Goal: Task Accomplishment & Management: Complete application form

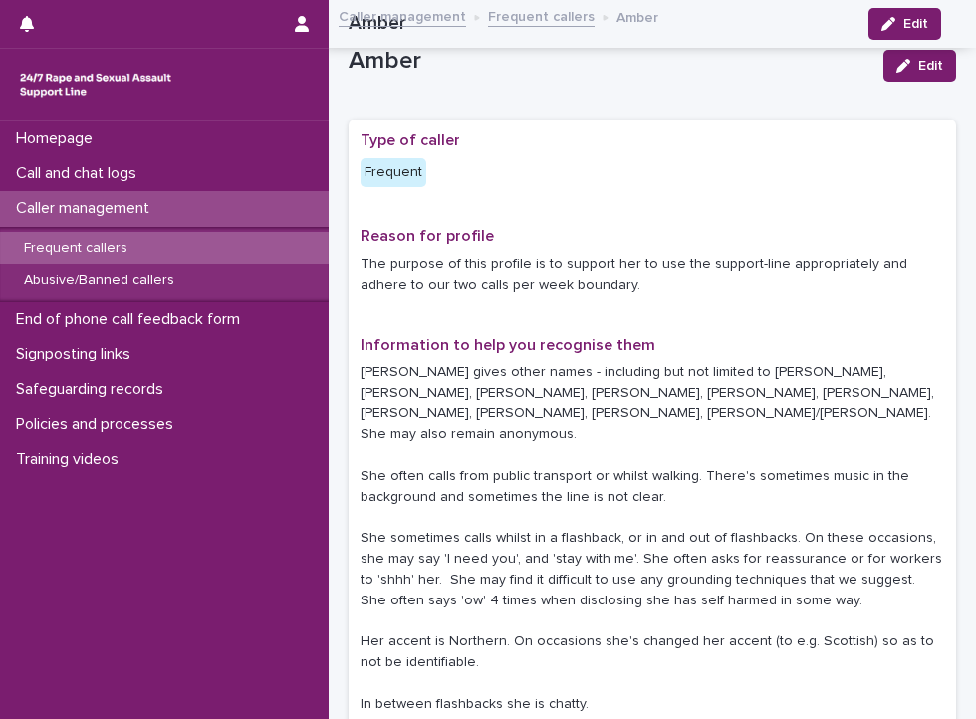
scroll to position [279, 0]
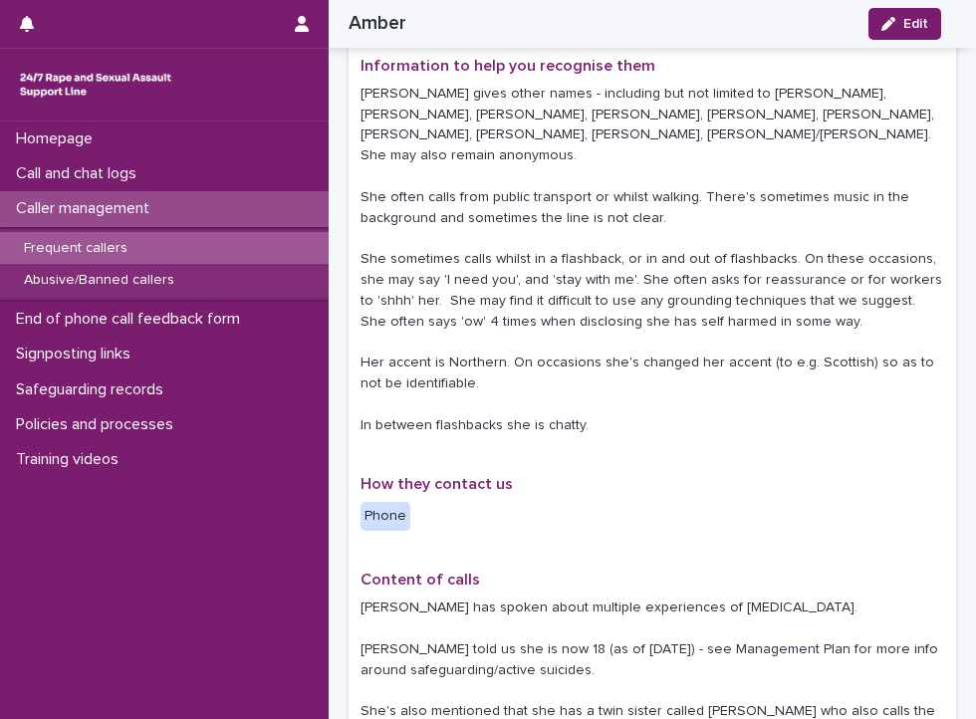
click at [174, 168] on div "Call and chat logs" at bounding box center [164, 173] width 329 height 35
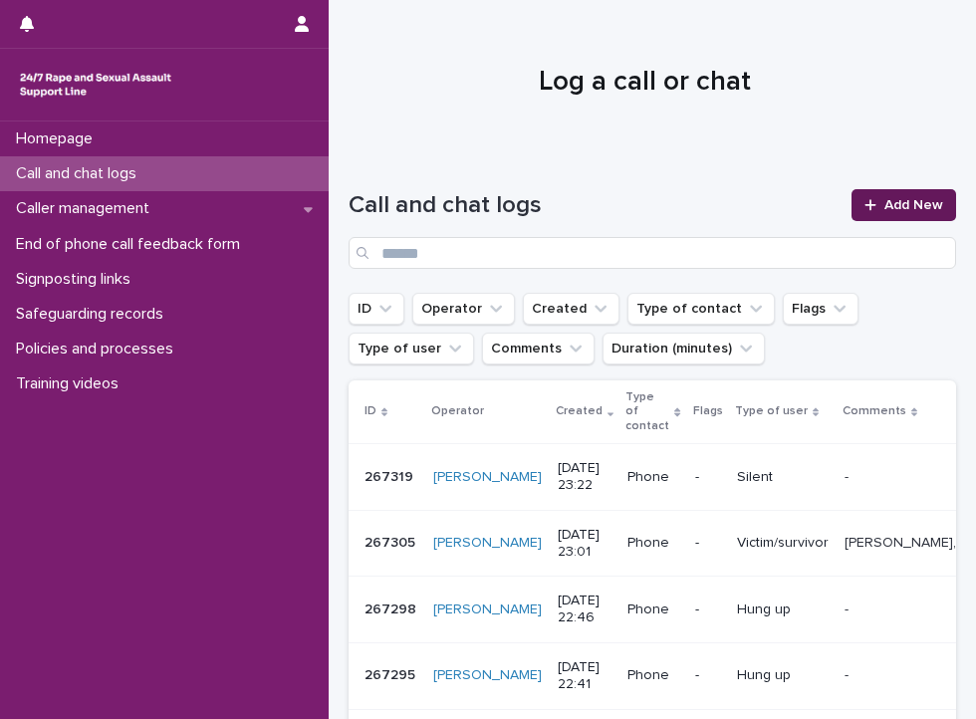
click at [912, 210] on span "Add New" at bounding box center [913, 205] width 59 height 14
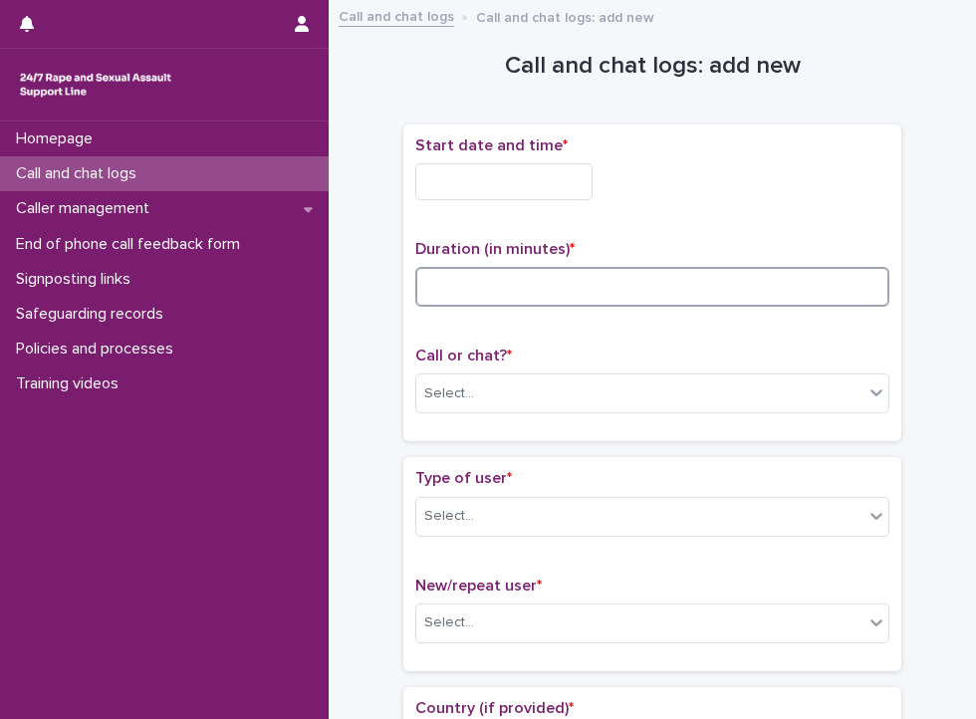
click at [502, 274] on input at bounding box center [652, 287] width 474 height 40
type input "**"
click at [474, 168] on input "text" at bounding box center [503, 181] width 177 height 37
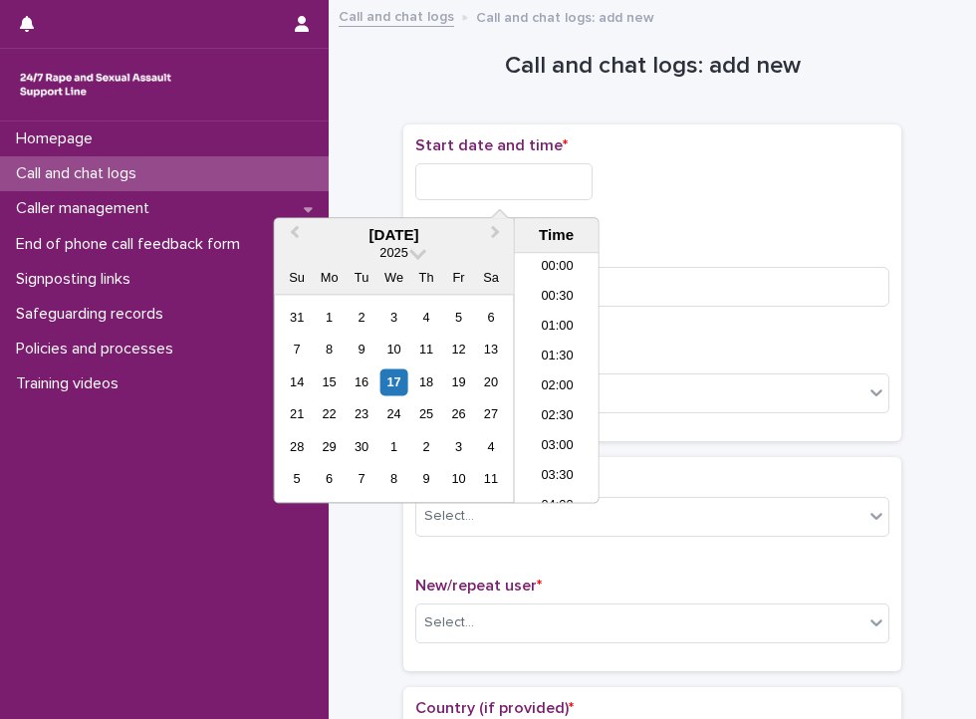
scroll to position [1145, 0]
click at [542, 308] on li "20:00" at bounding box center [557, 319] width 85 height 30
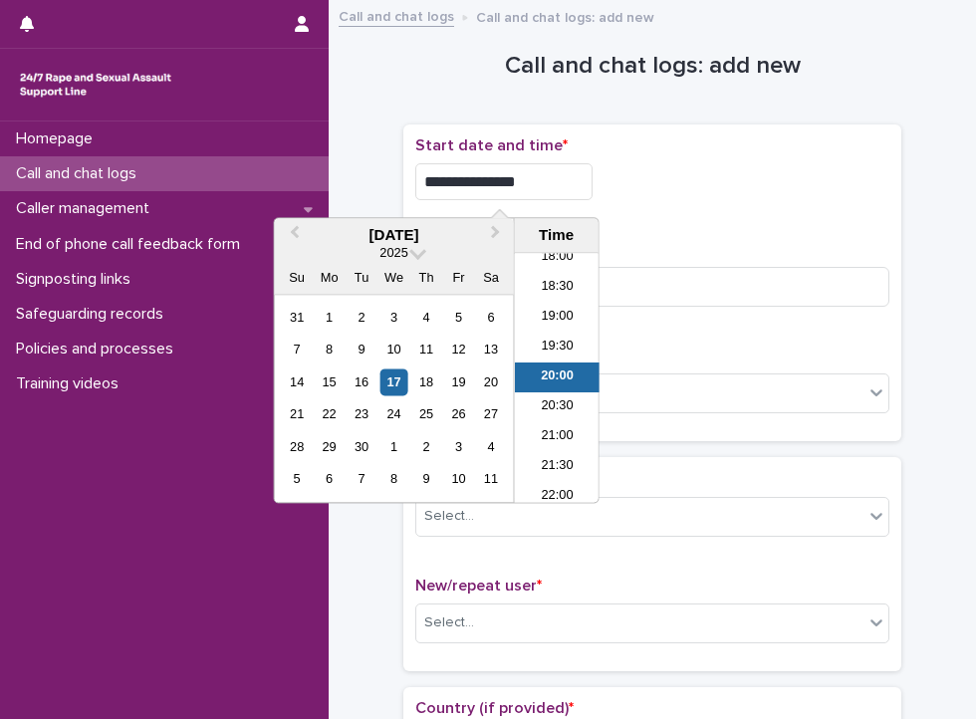
click at [523, 180] on input "**********" at bounding box center [503, 181] width 177 height 37
type input "**********"
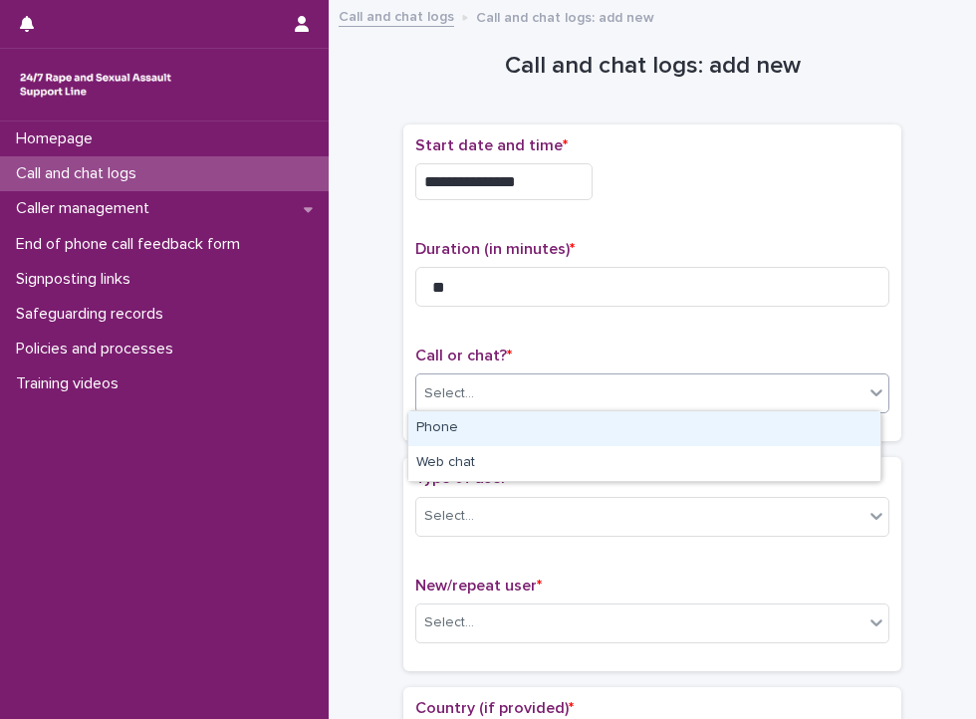
click at [668, 402] on div "Select..." at bounding box center [639, 393] width 447 height 33
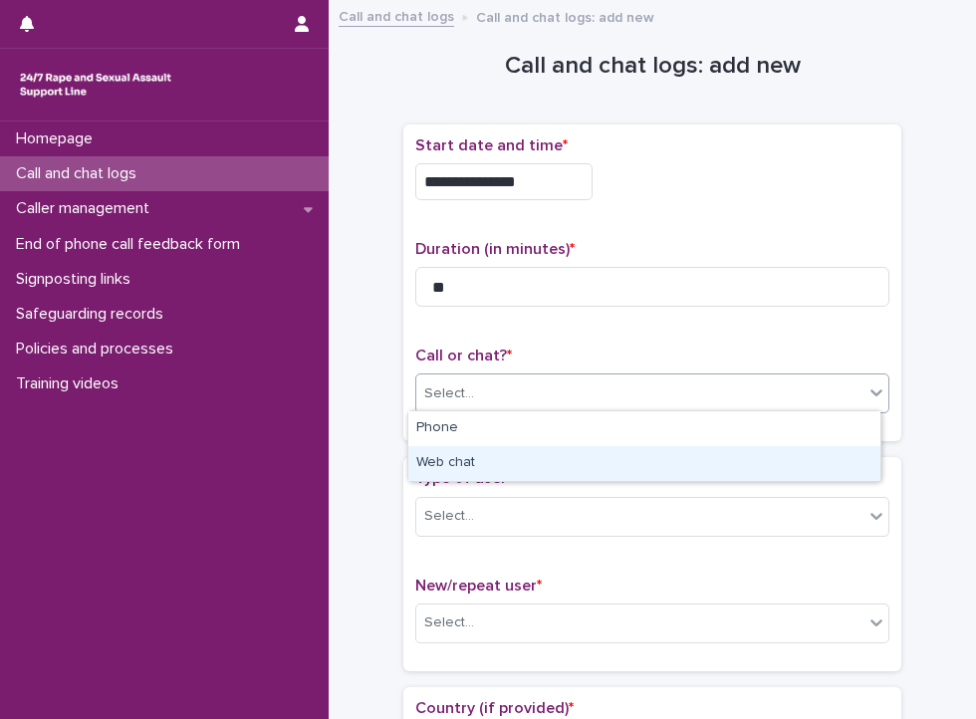
click at [528, 465] on div "Web chat" at bounding box center [644, 463] width 472 height 35
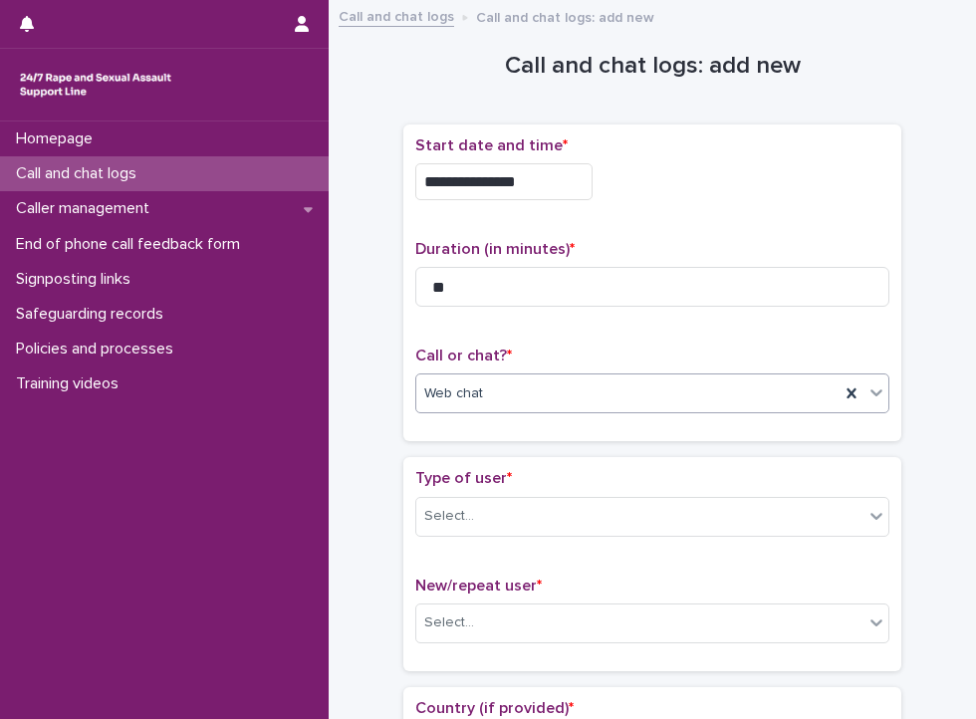
click at [530, 539] on div "Type of user * Select..." at bounding box center [652, 510] width 474 height 83
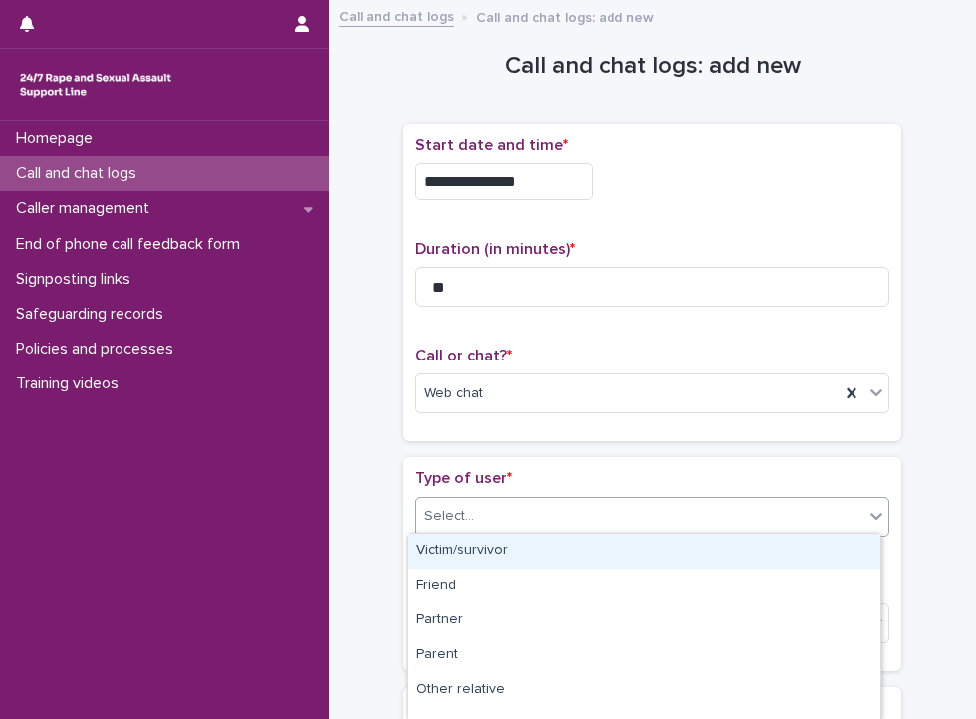
click at [532, 529] on div "Select..." at bounding box center [652, 517] width 474 height 40
click at [538, 542] on div "Victim/survivor" at bounding box center [644, 551] width 472 height 35
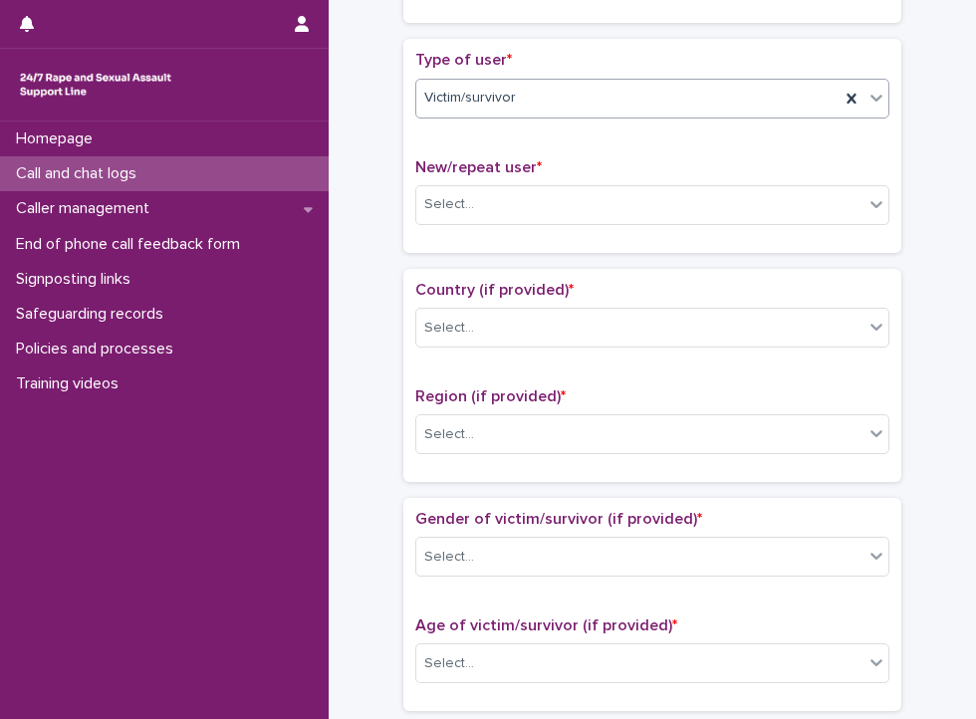
scroll to position [514, 0]
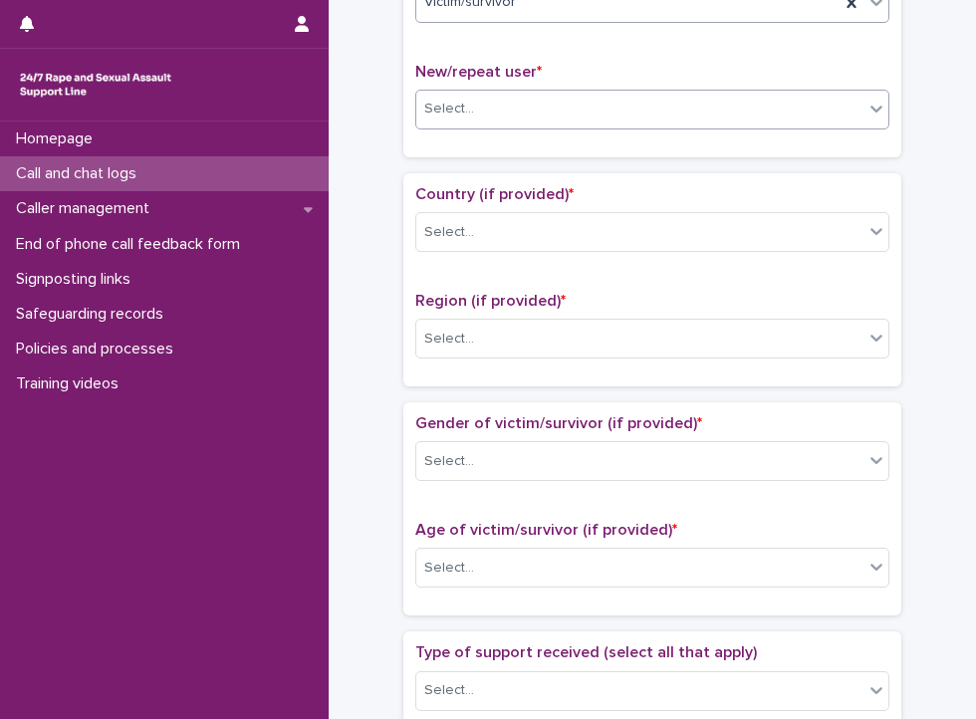
click at [536, 93] on div "Select..." at bounding box center [639, 109] width 447 height 33
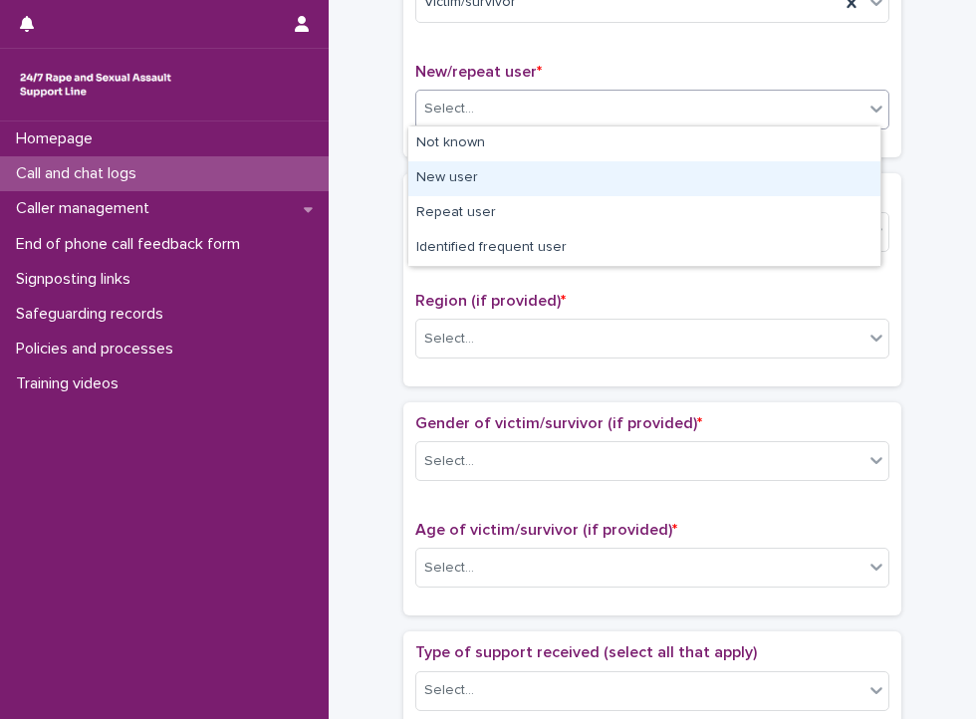
click at [516, 188] on div "New user" at bounding box center [644, 178] width 472 height 35
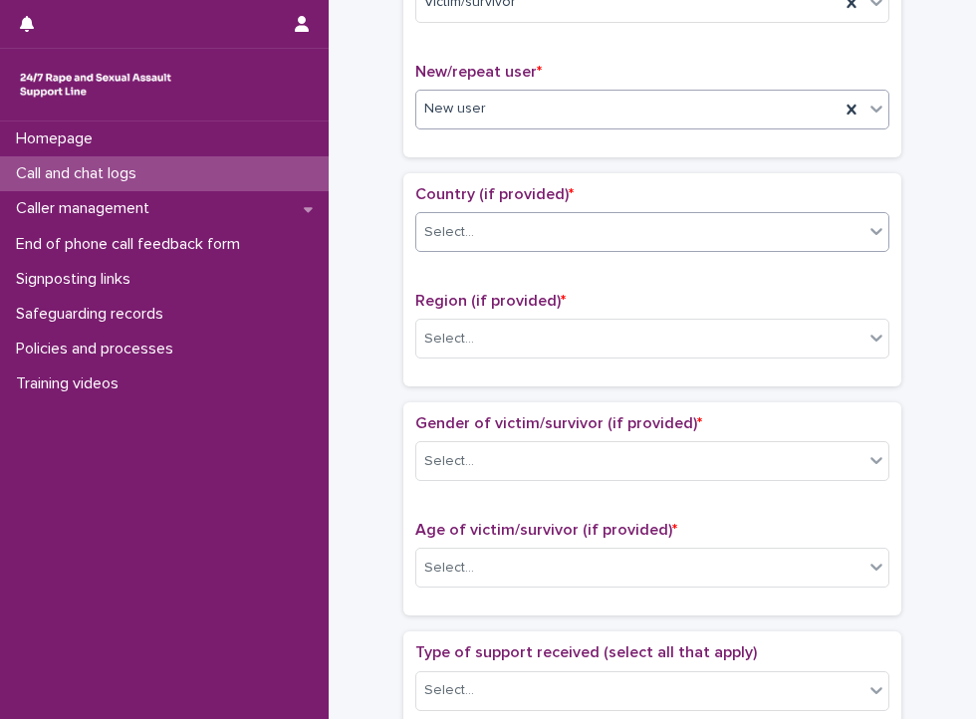
click at [525, 228] on div "Select..." at bounding box center [639, 232] width 447 height 33
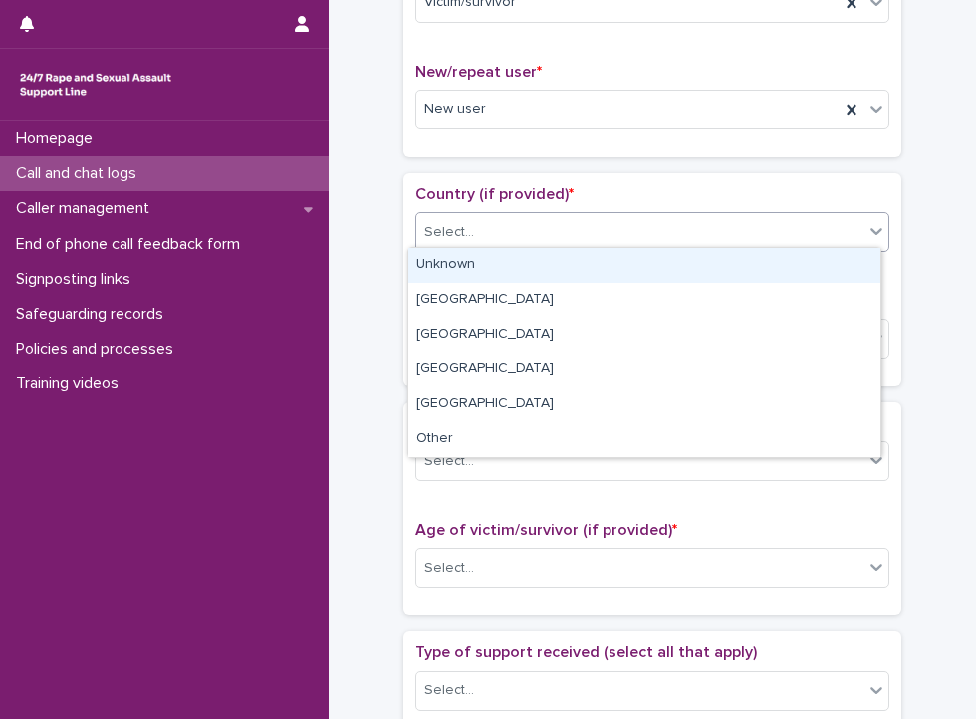
click at [526, 257] on div "Unknown" at bounding box center [644, 265] width 472 height 35
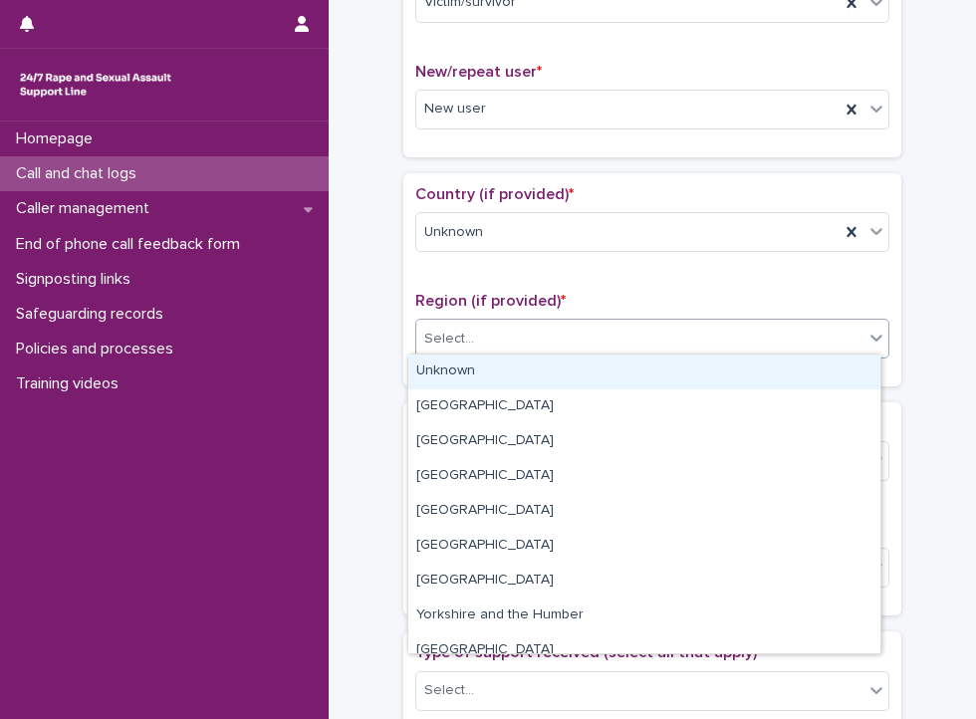
click at [543, 349] on div "Select..." at bounding box center [639, 339] width 447 height 33
click at [550, 379] on div "Unknown" at bounding box center [644, 371] width 472 height 35
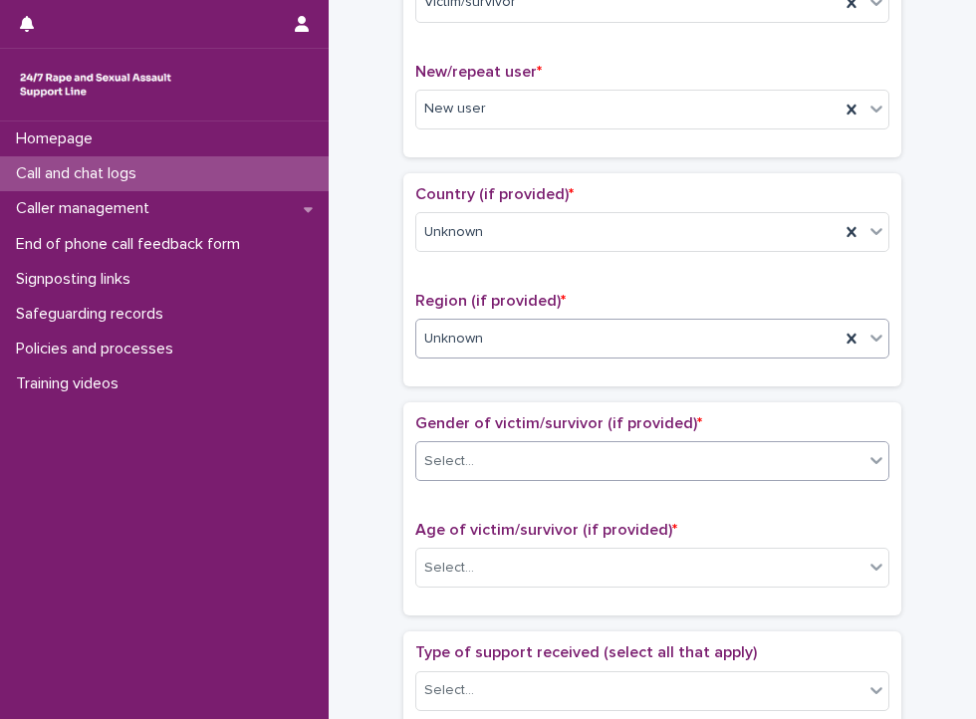
click at [557, 447] on div "Select..." at bounding box center [639, 461] width 447 height 33
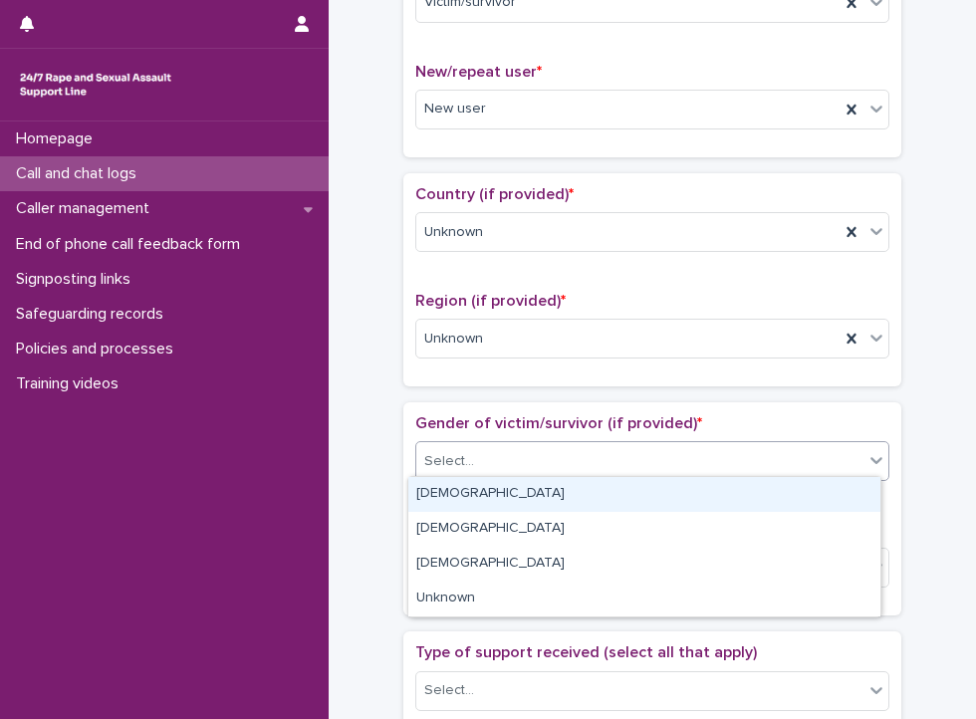
click at [558, 491] on div "[DEMOGRAPHIC_DATA]" at bounding box center [644, 494] width 472 height 35
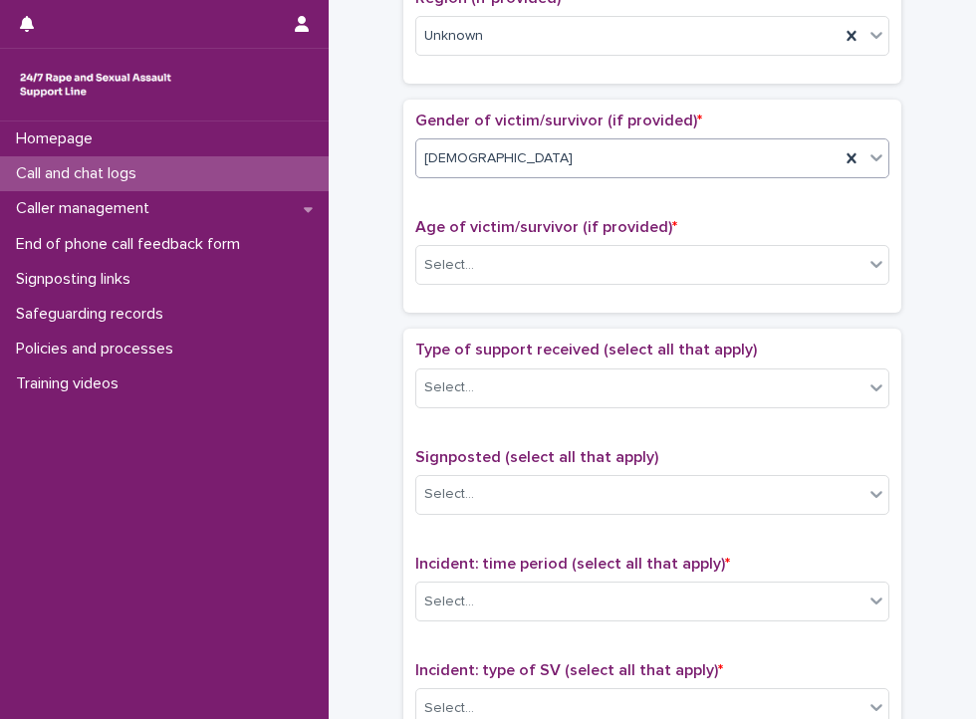
scroll to position [858, 0]
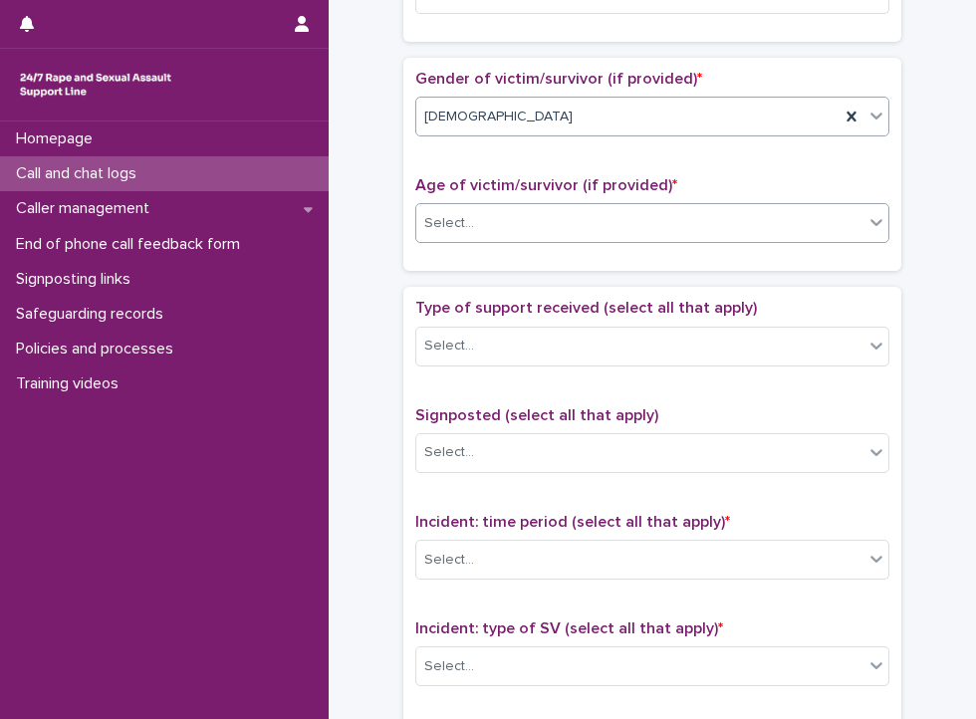
click at [542, 207] on div "Select..." at bounding box center [639, 223] width 447 height 33
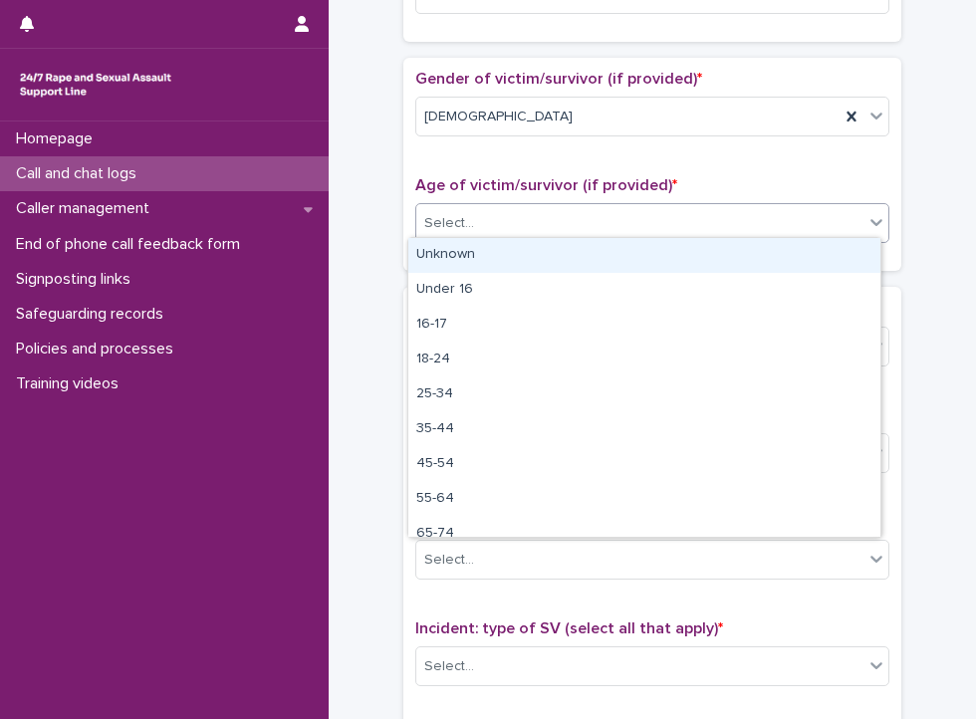
click at [540, 252] on div "Unknown" at bounding box center [644, 255] width 472 height 35
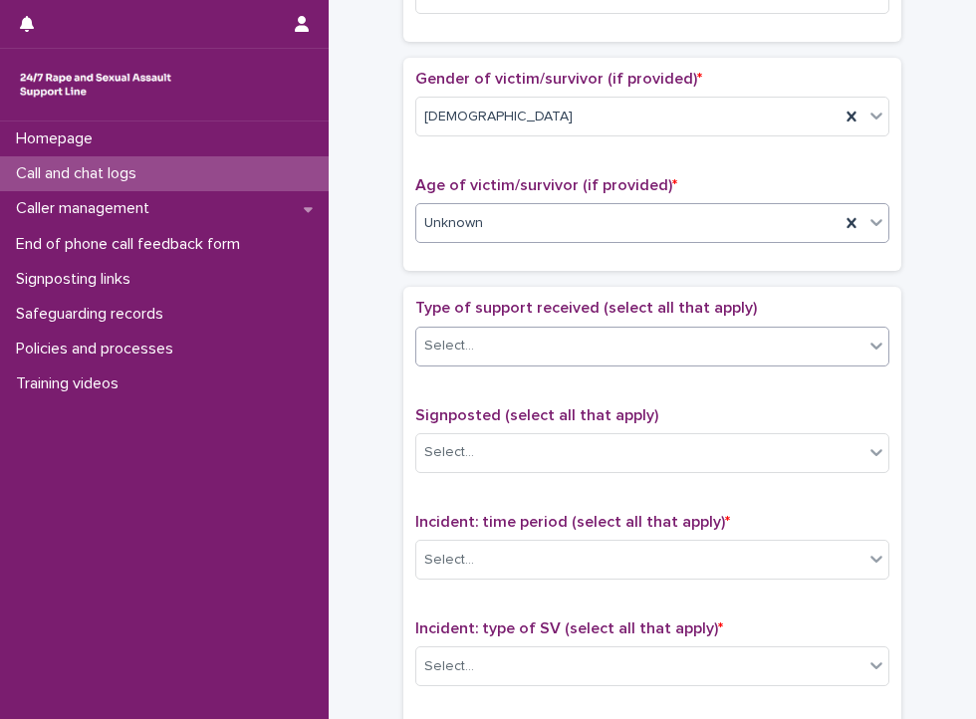
click at [530, 330] on div "Select..." at bounding box center [639, 346] width 447 height 33
click at [530, 352] on div "Select..." at bounding box center [639, 346] width 447 height 33
click at [532, 348] on div "Select..." at bounding box center [639, 346] width 447 height 33
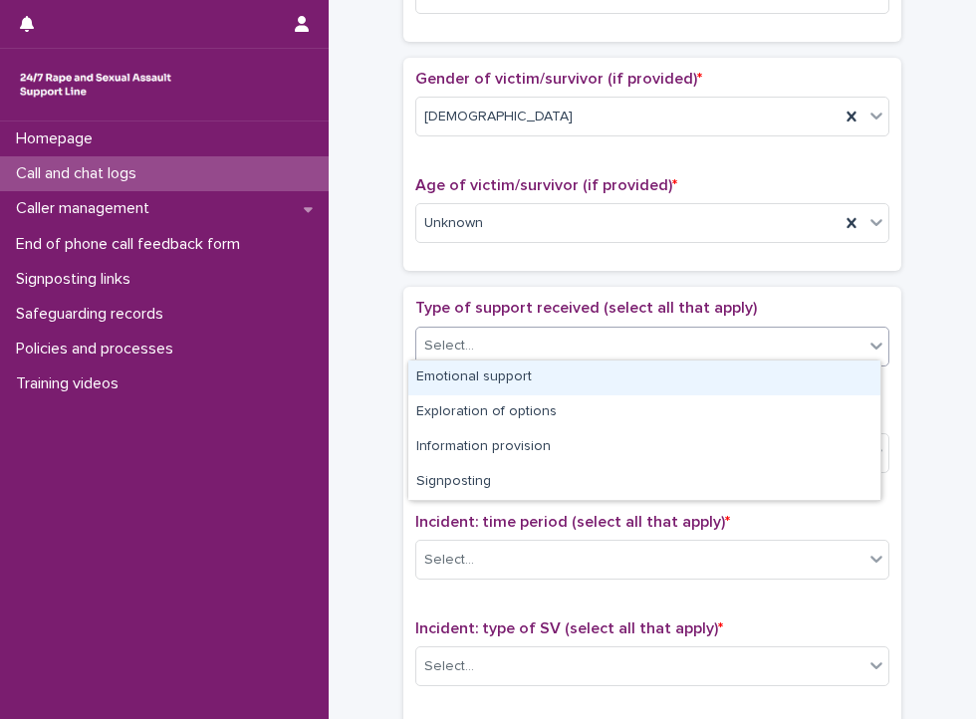
click at [534, 375] on div "Emotional support" at bounding box center [644, 377] width 472 height 35
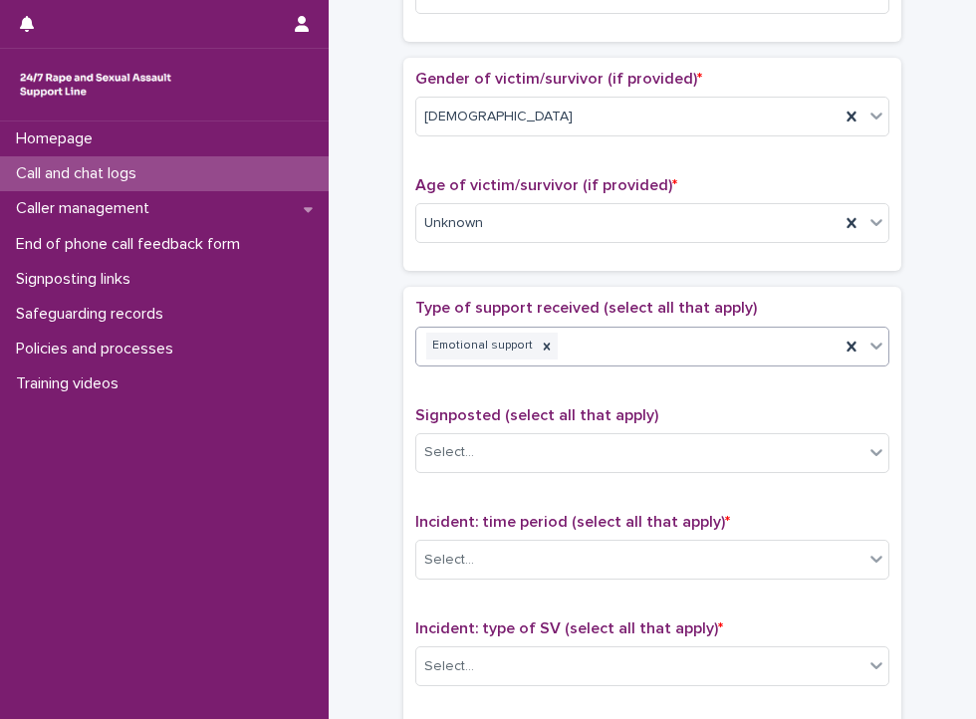
click at [656, 327] on div "Emotional support" at bounding box center [652, 347] width 474 height 40
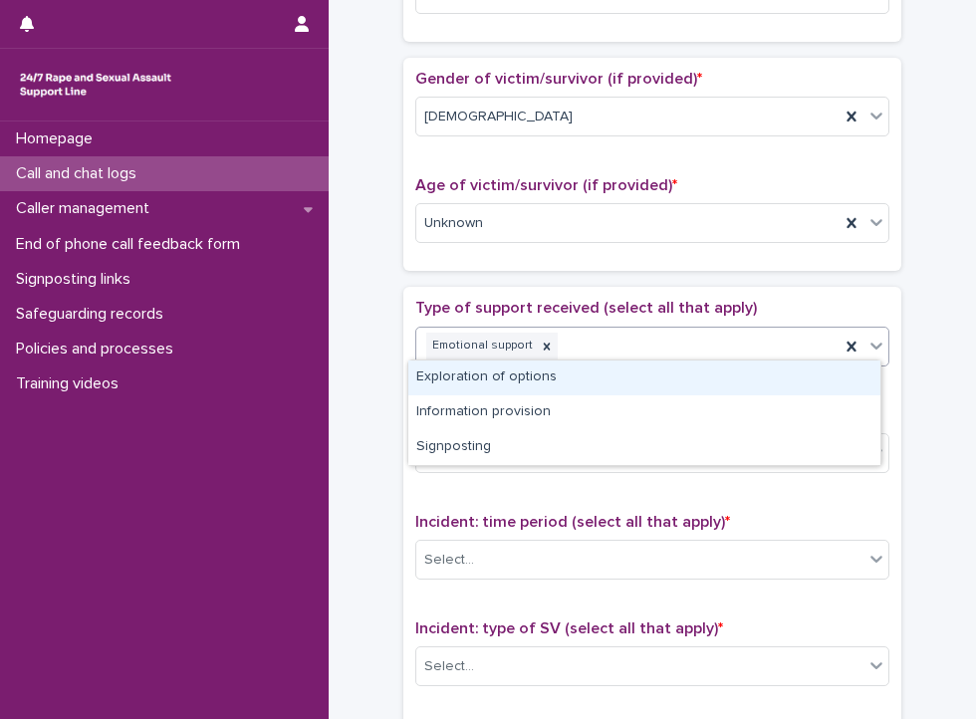
click at [661, 377] on div "Exploration of options" at bounding box center [644, 377] width 472 height 35
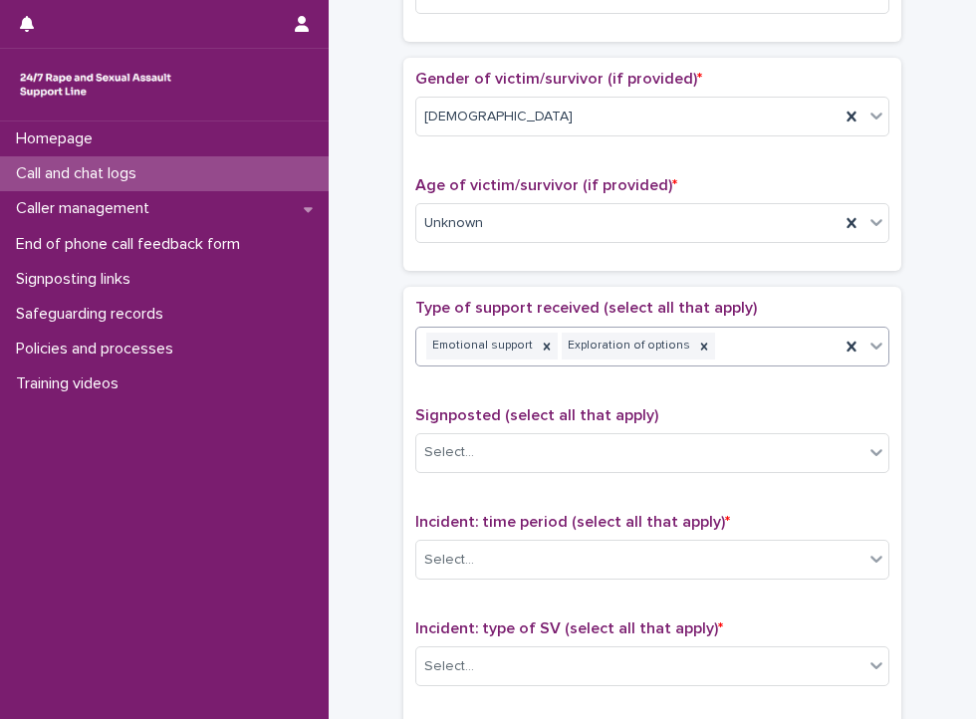
click at [751, 329] on div "Emotional support Exploration of options" at bounding box center [627, 346] width 423 height 35
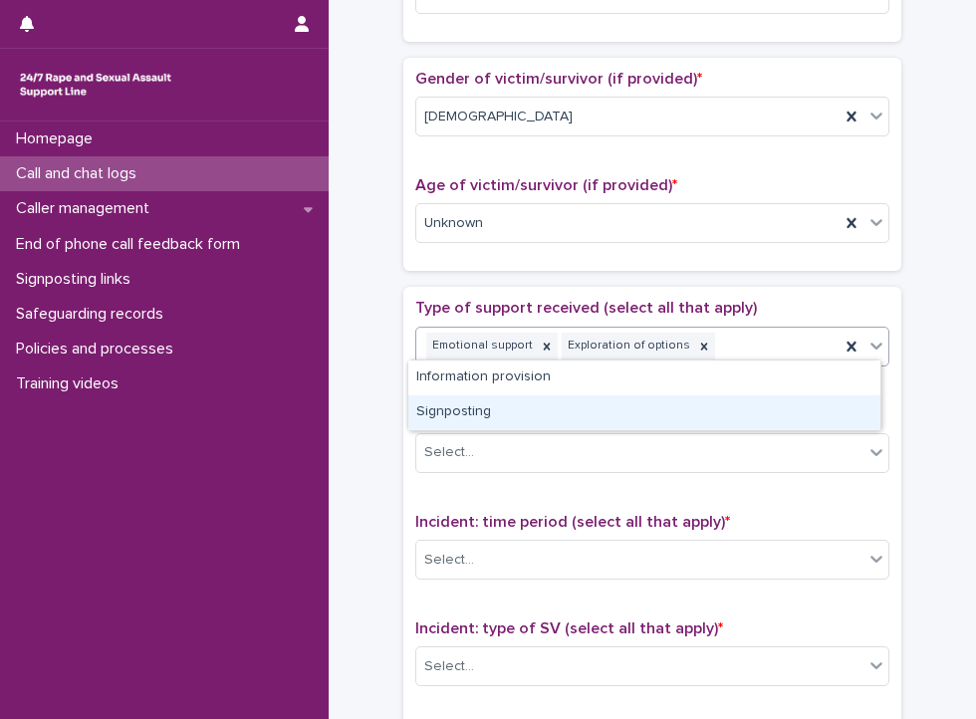
click at [634, 407] on div "Signposting" at bounding box center [644, 412] width 472 height 35
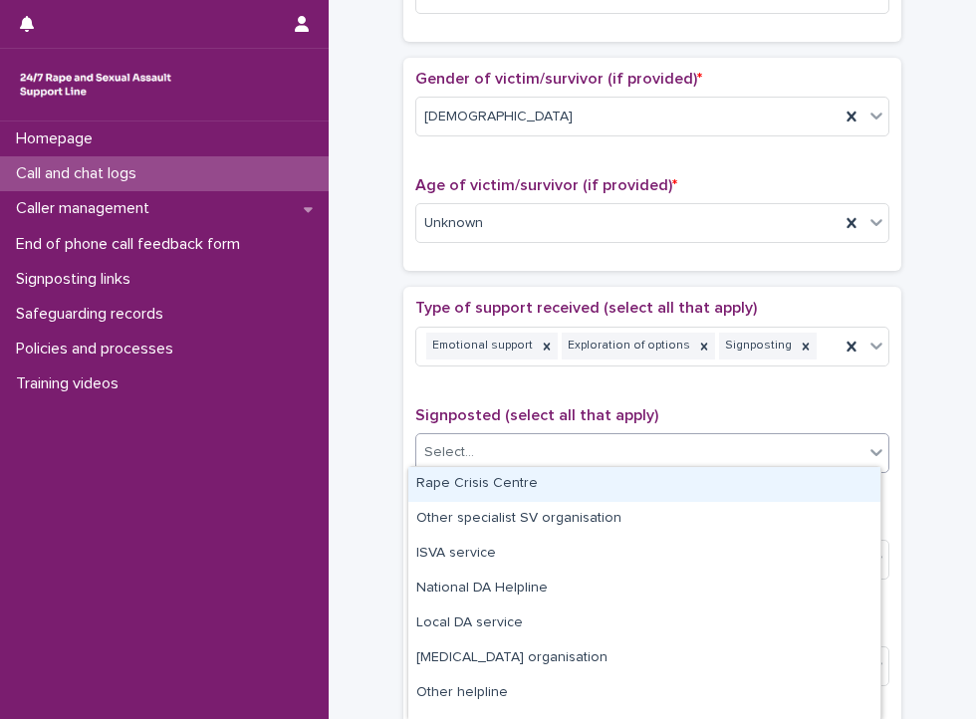
click at [616, 445] on div "Select..." at bounding box center [639, 452] width 447 height 33
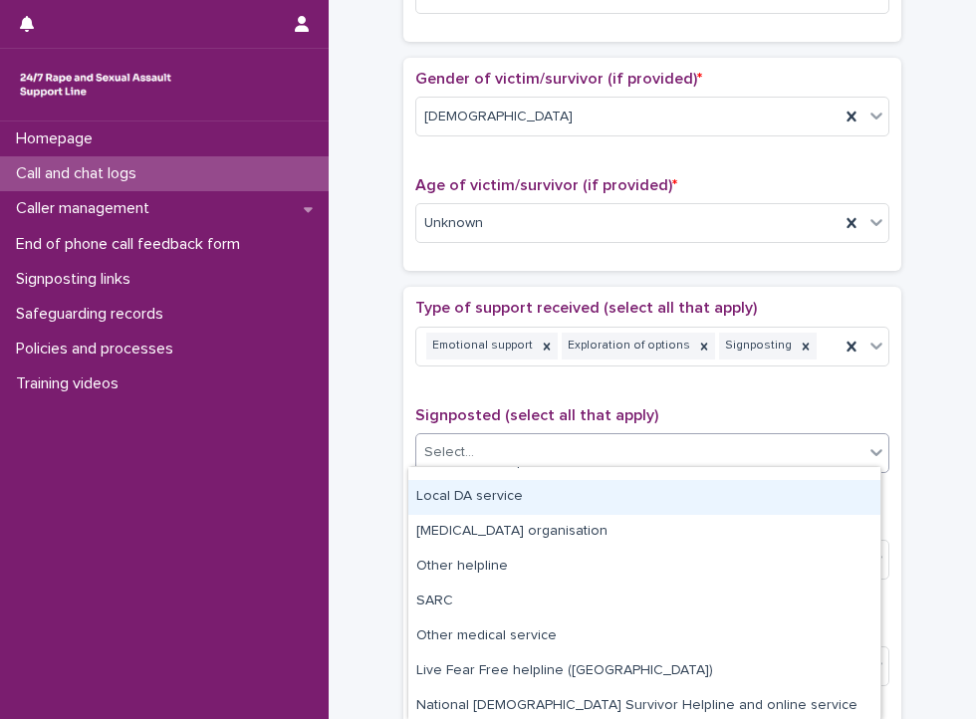
scroll to position [127, 0]
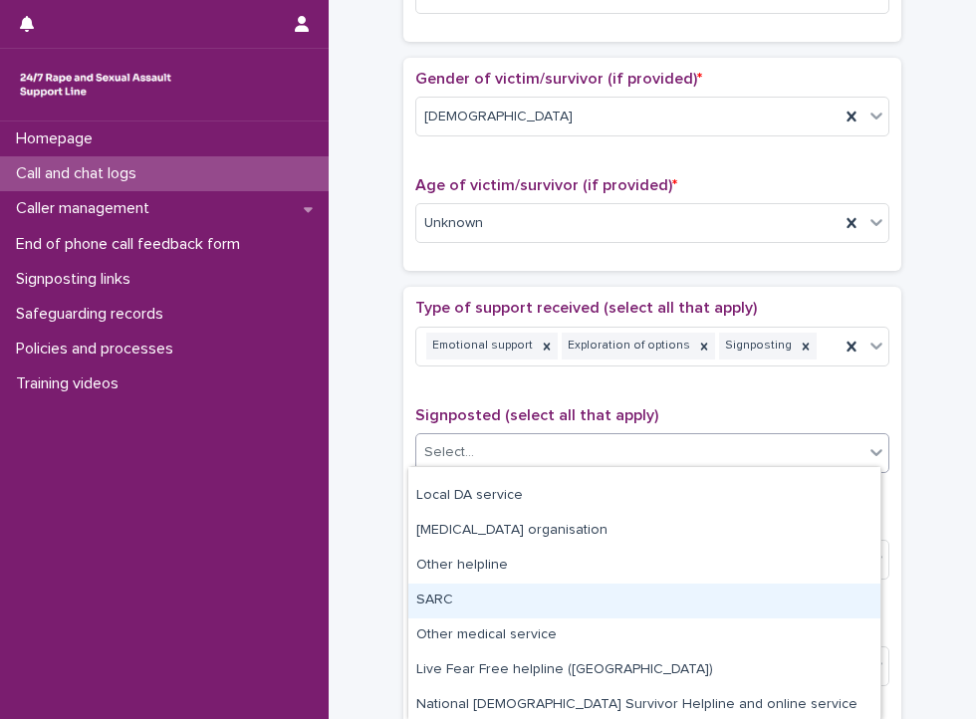
click at [514, 602] on div "SARC" at bounding box center [644, 600] width 472 height 35
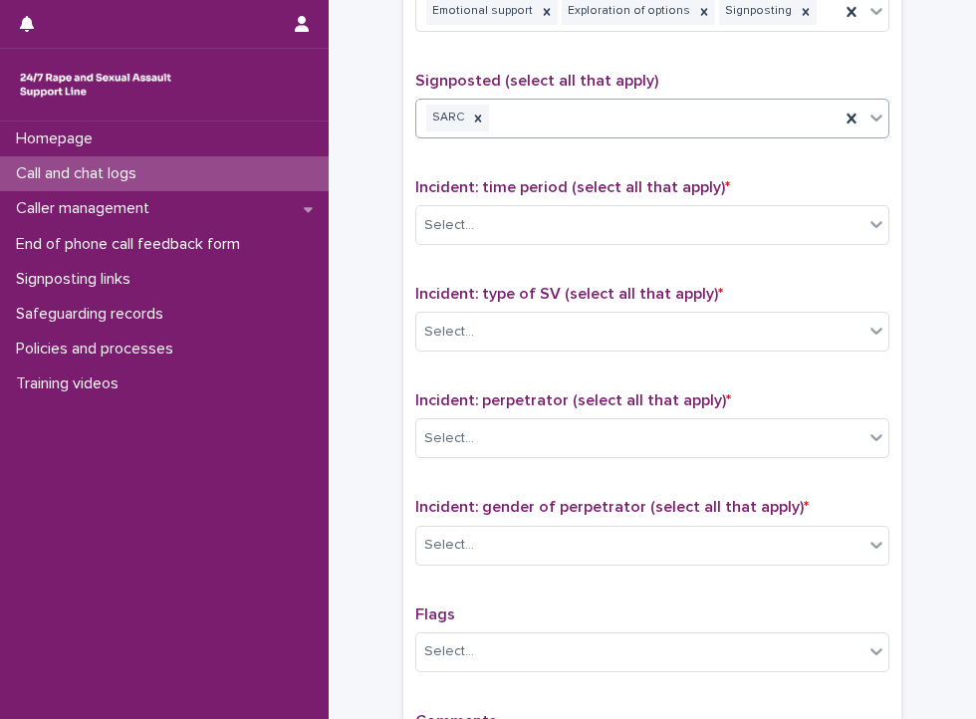
scroll to position [1199, 0]
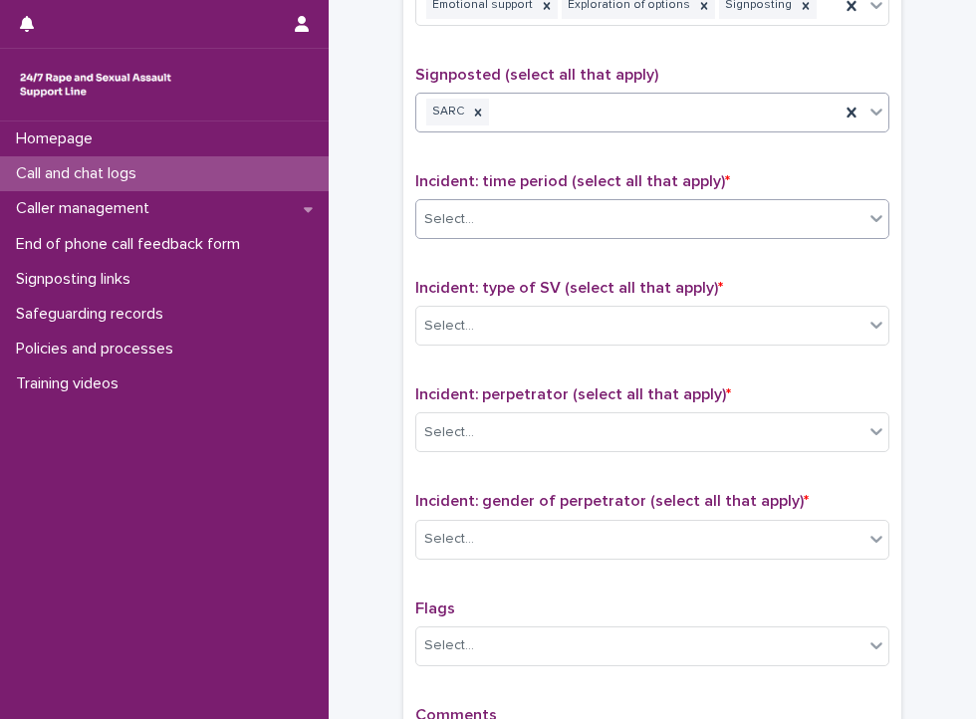
click at [498, 219] on div "Select..." at bounding box center [639, 219] width 447 height 33
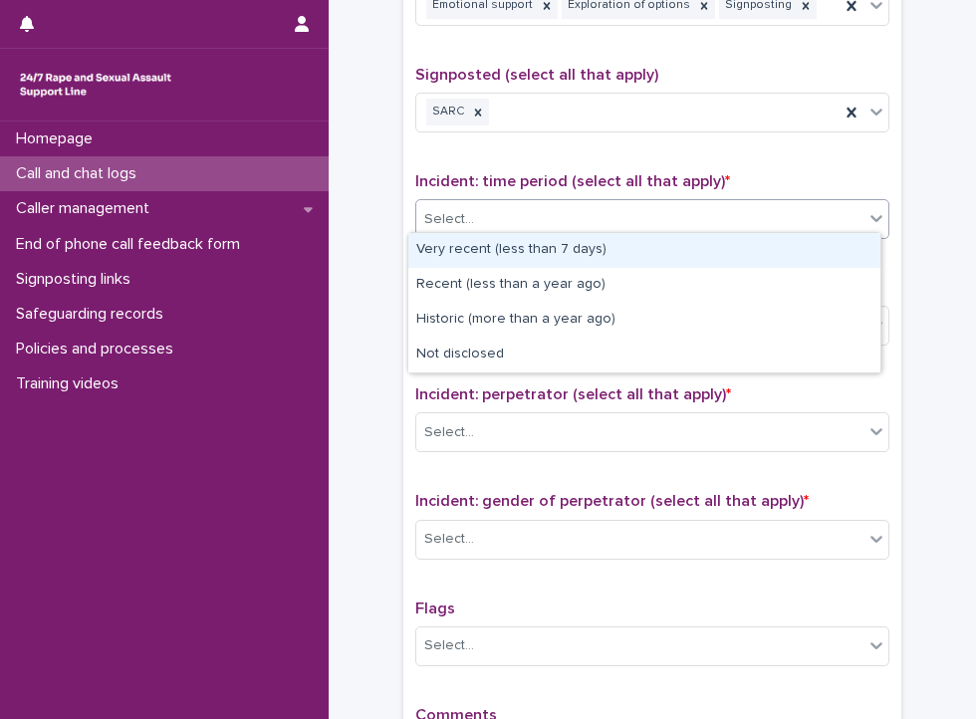
click at [503, 255] on div "Very recent (less than 7 days)" at bounding box center [644, 250] width 472 height 35
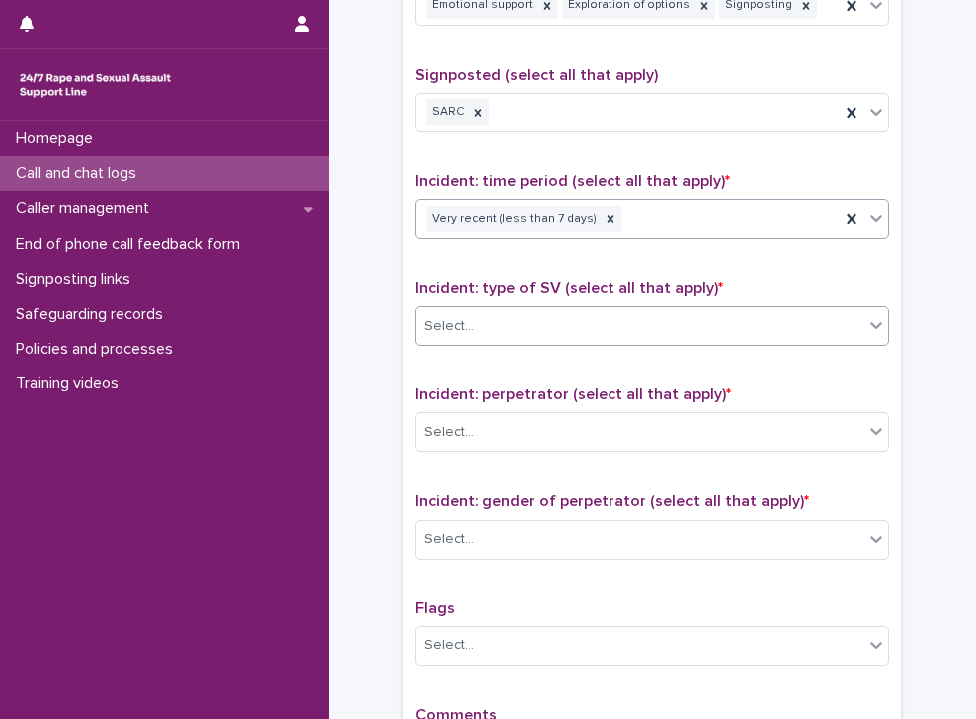
click at [508, 310] on div "Select..." at bounding box center [639, 326] width 447 height 33
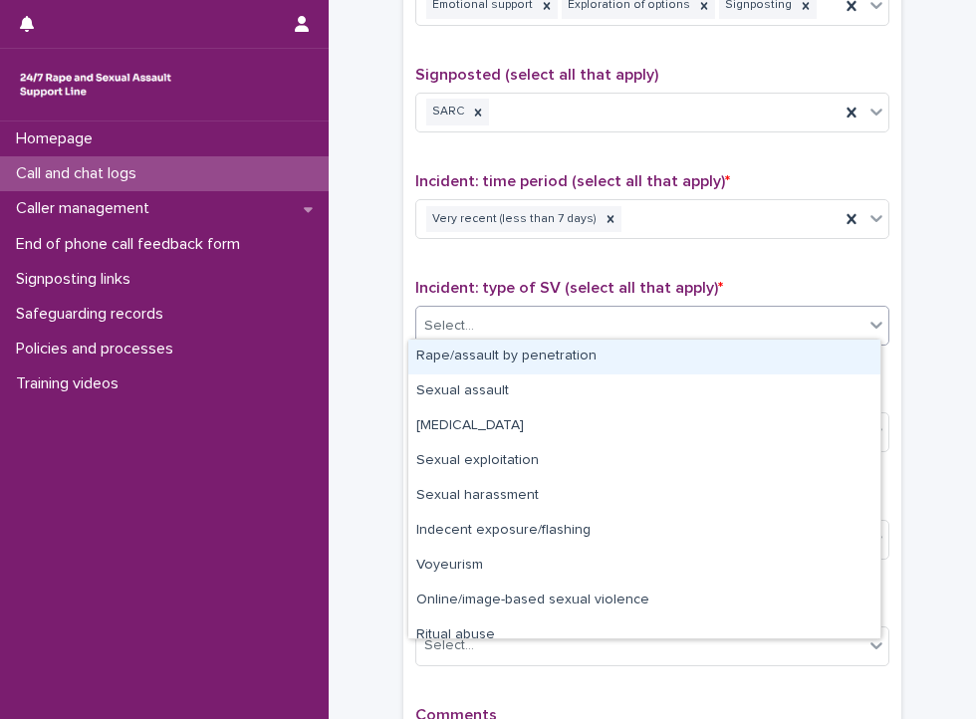
click at [515, 347] on div "Rape/assault by penetration" at bounding box center [644, 356] width 472 height 35
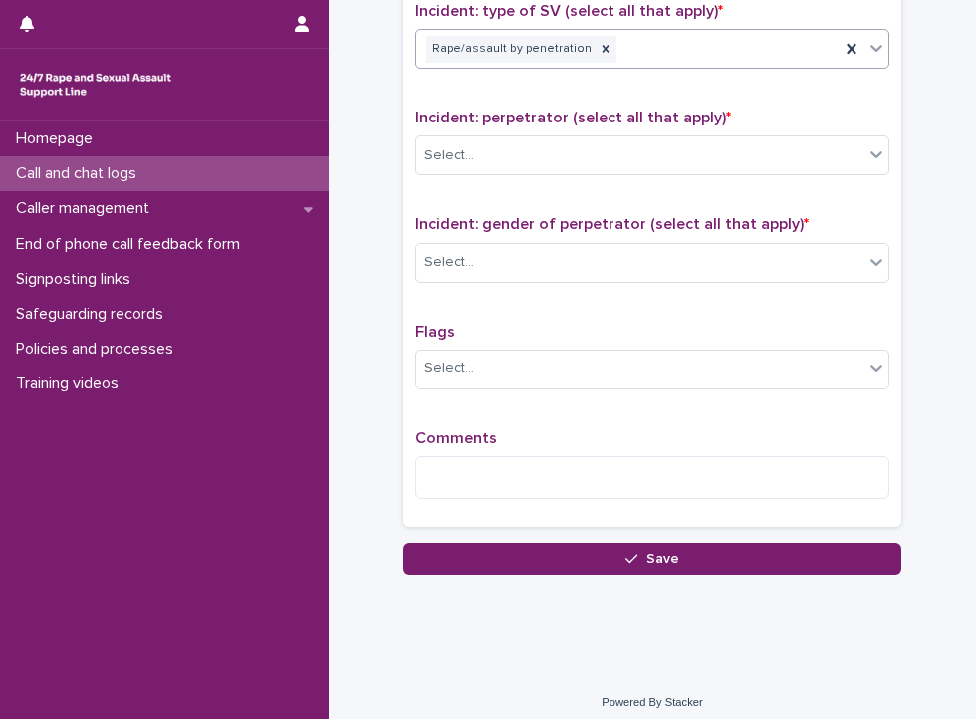
scroll to position [1476, 0]
click at [514, 153] on div "Select..." at bounding box center [639, 154] width 447 height 33
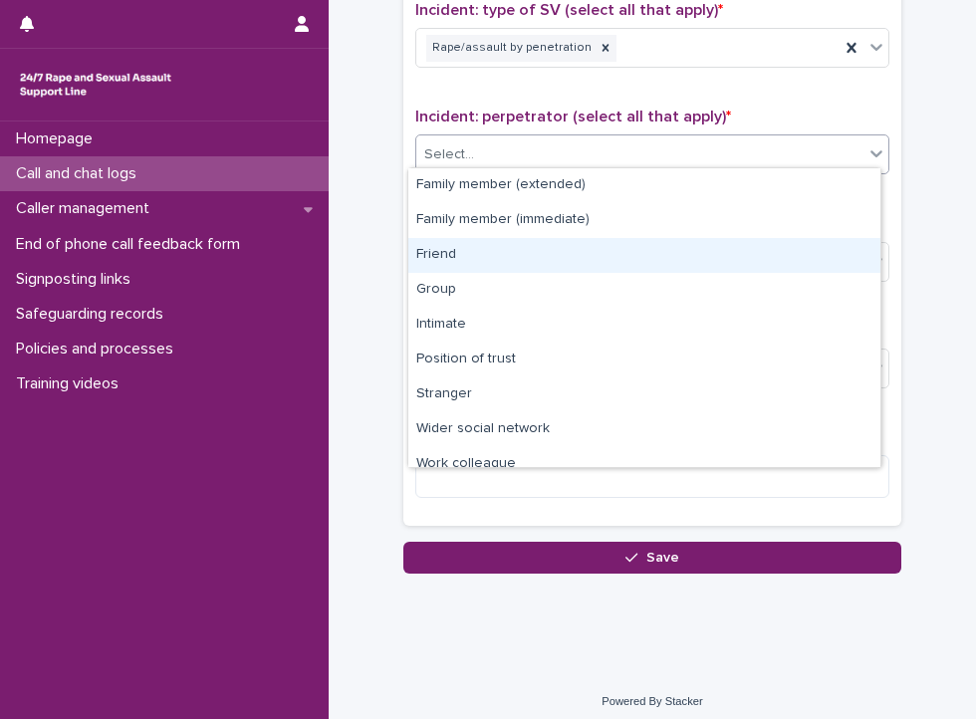
click at [516, 248] on div "Friend" at bounding box center [644, 255] width 472 height 35
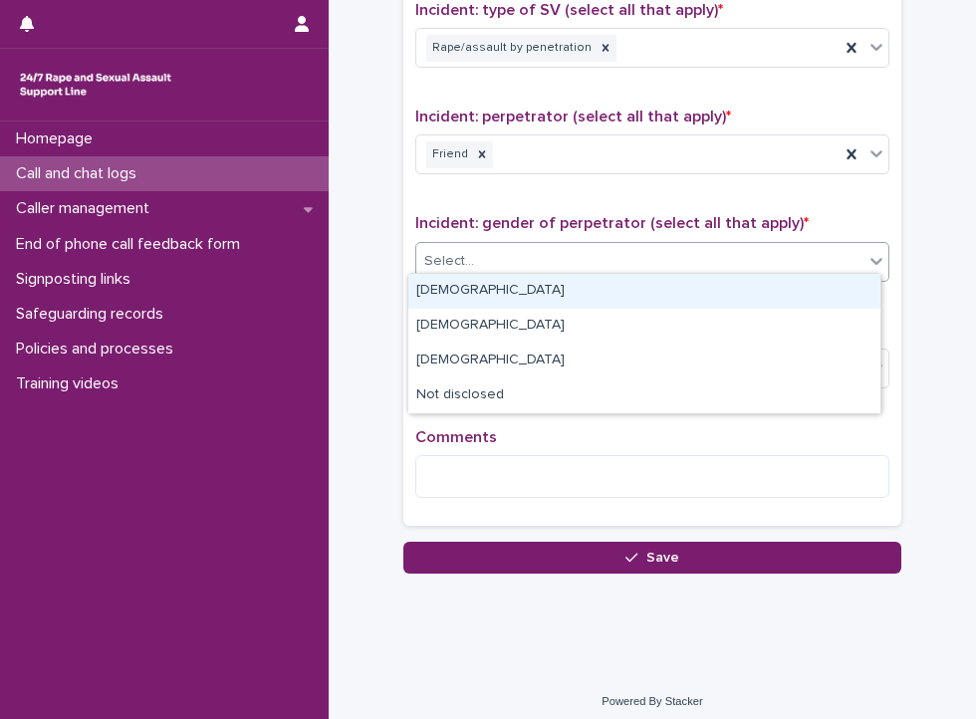
click at [516, 256] on div "Select..." at bounding box center [639, 261] width 447 height 33
click at [513, 284] on div "[DEMOGRAPHIC_DATA]" at bounding box center [644, 291] width 472 height 35
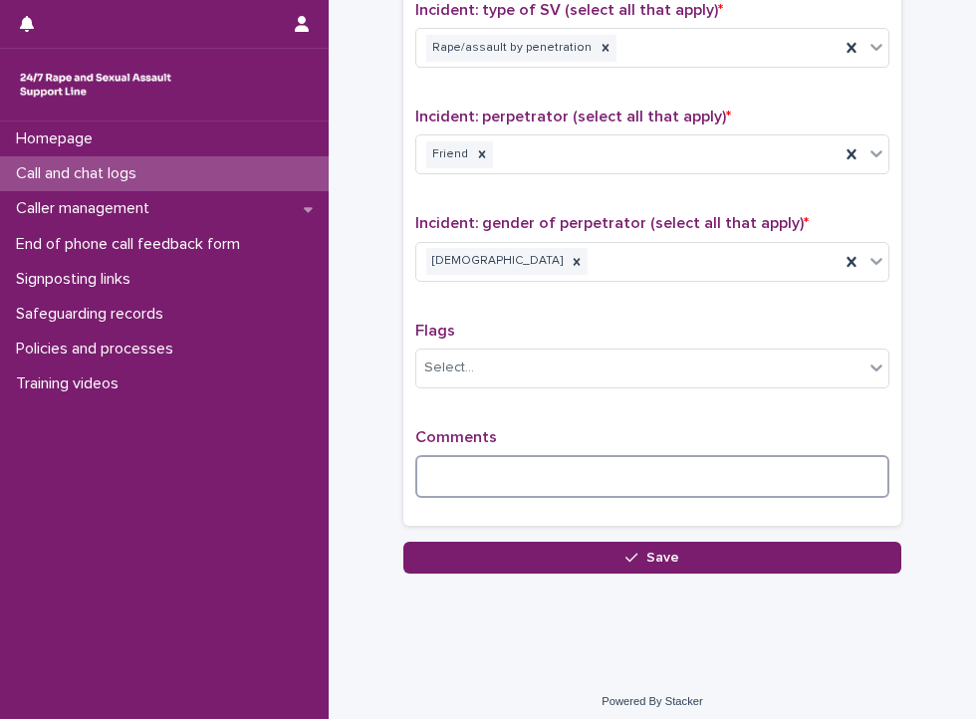
click at [499, 470] on textarea at bounding box center [652, 476] width 474 height 43
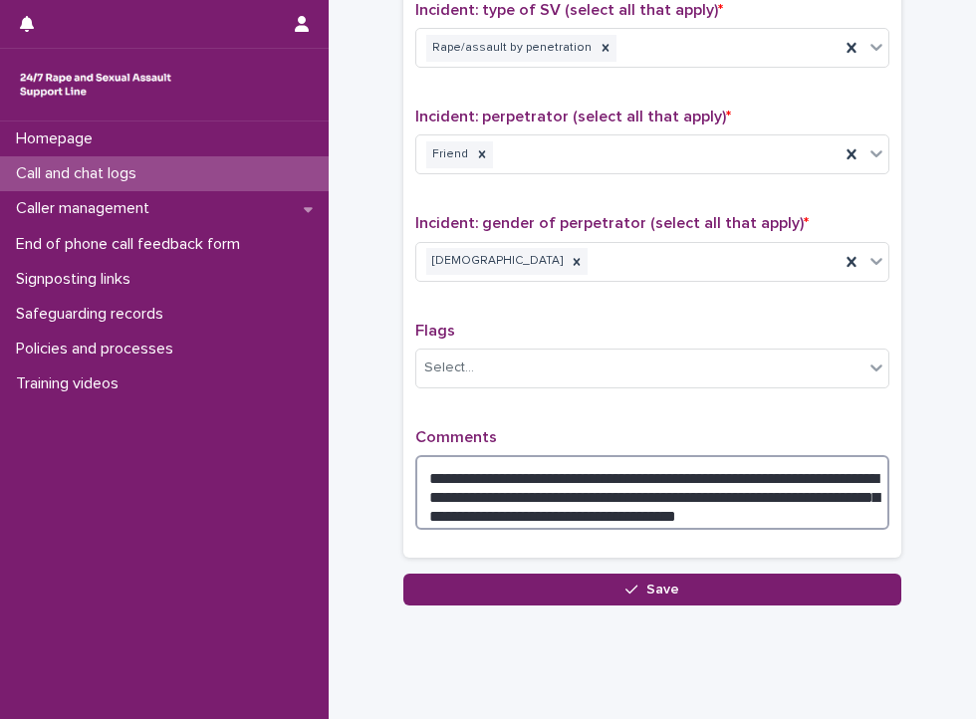
click at [520, 505] on textarea "**********" at bounding box center [652, 493] width 474 height 76
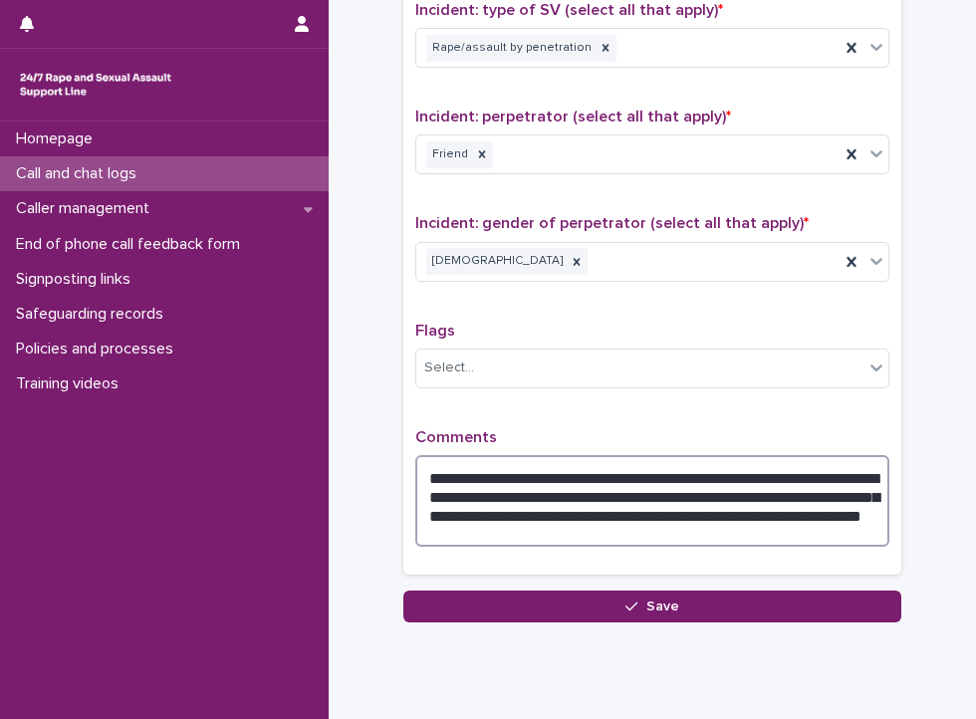
click at [538, 502] on textarea "**********" at bounding box center [652, 501] width 474 height 93
click at [434, 515] on textarea "**********" at bounding box center [652, 501] width 474 height 93
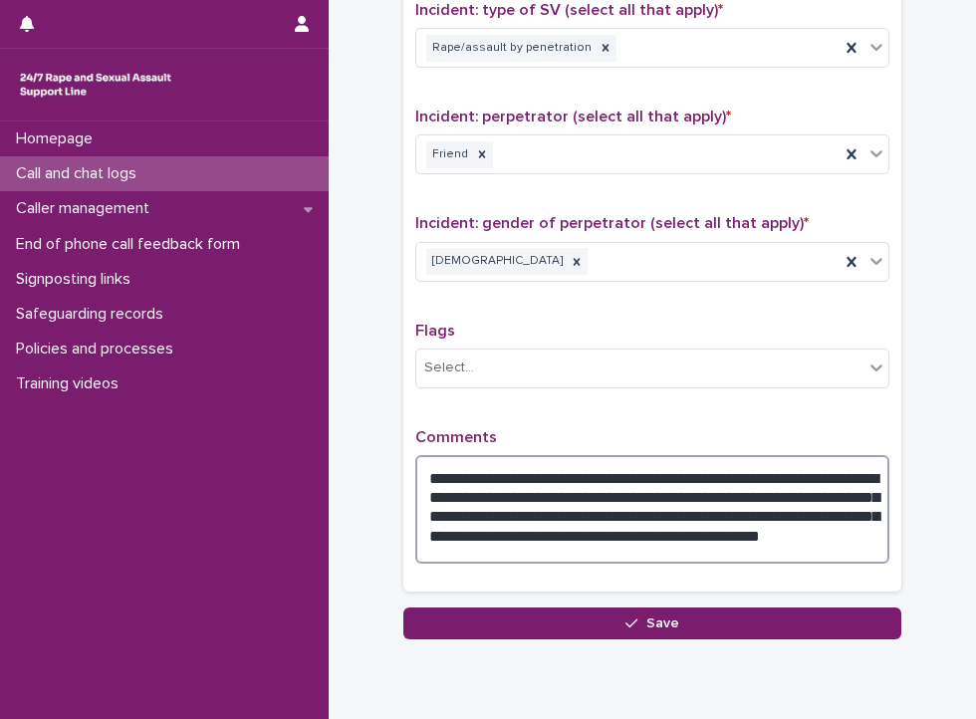
click at [502, 538] on textarea "**********" at bounding box center [652, 510] width 474 height 110
drag, startPoint x: 502, startPoint y: 538, endPoint x: 718, endPoint y: 517, distance: 217.1
click at [718, 517] on textarea "**********" at bounding box center [652, 510] width 474 height 110
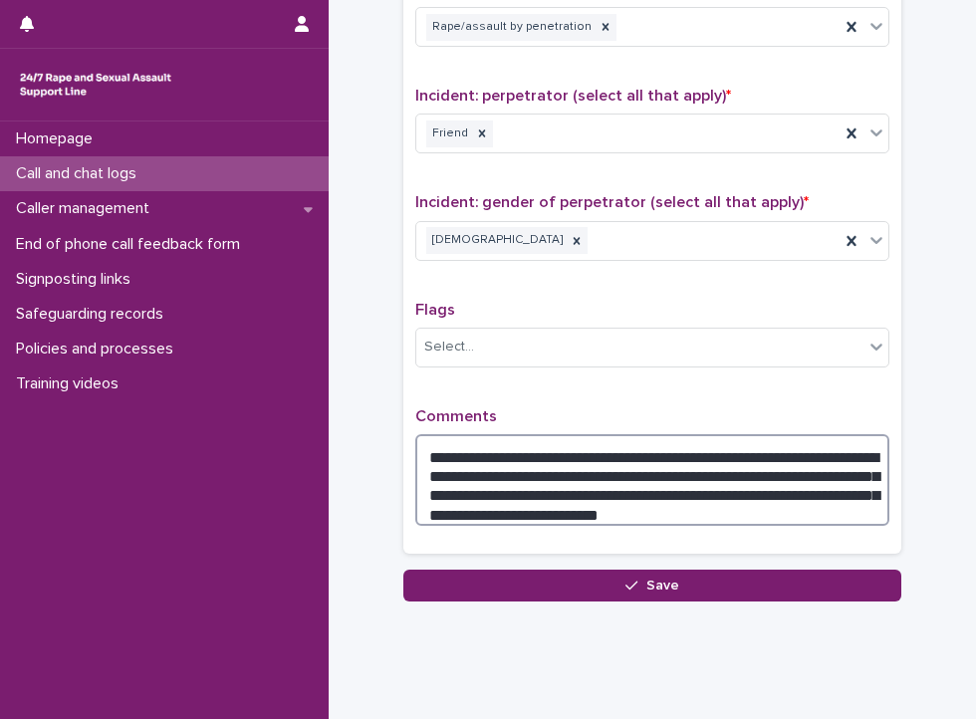
scroll to position [1507, 0]
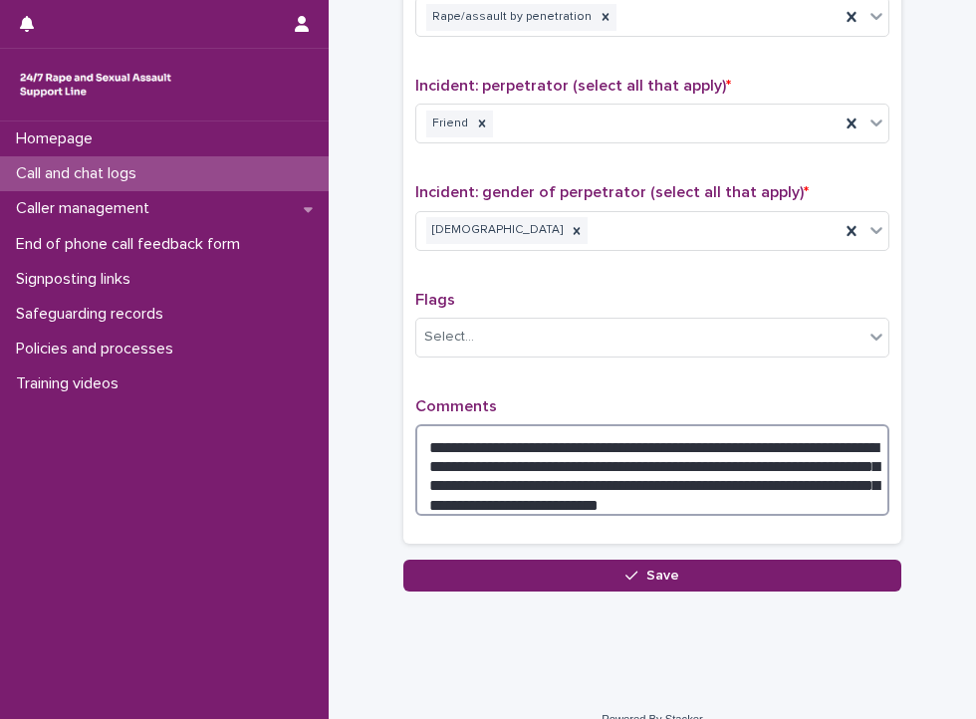
click at [481, 453] on textarea "**********" at bounding box center [652, 470] width 474 height 93
click at [749, 486] on textarea "**********" at bounding box center [652, 470] width 474 height 93
click at [777, 447] on textarea "**********" at bounding box center [652, 470] width 474 height 93
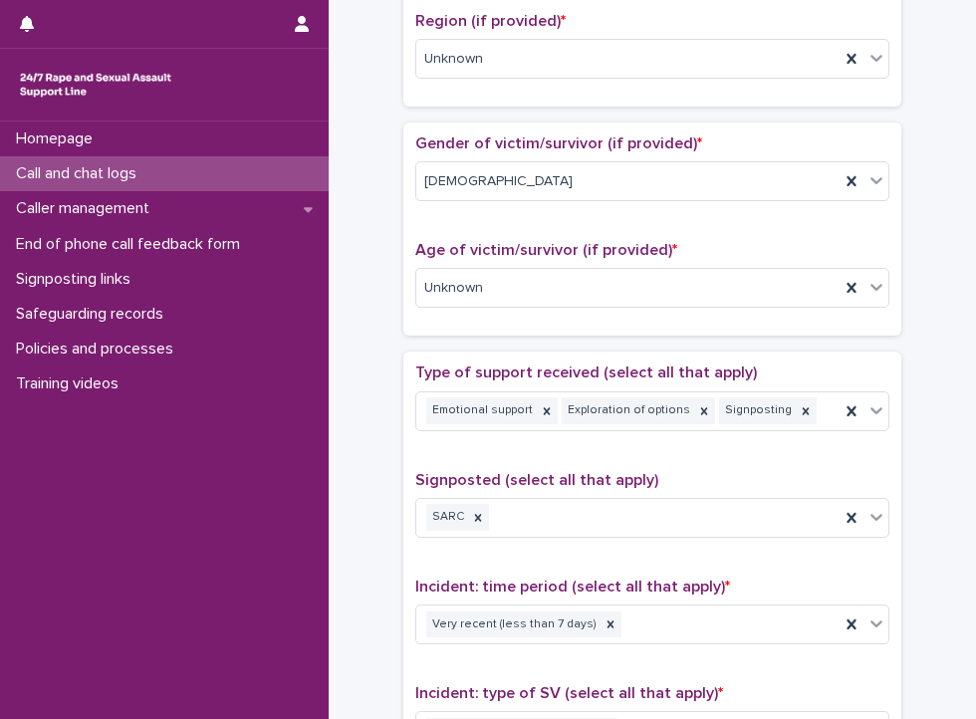
scroll to position [792, 0]
type textarea "**********"
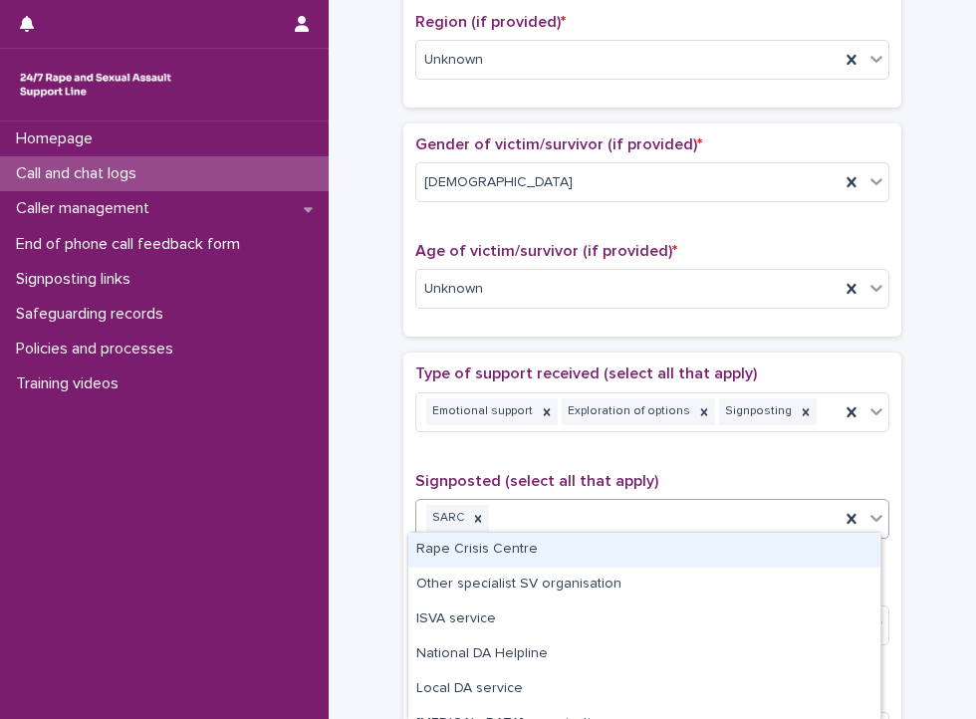
click at [676, 501] on div "SARC" at bounding box center [627, 518] width 423 height 35
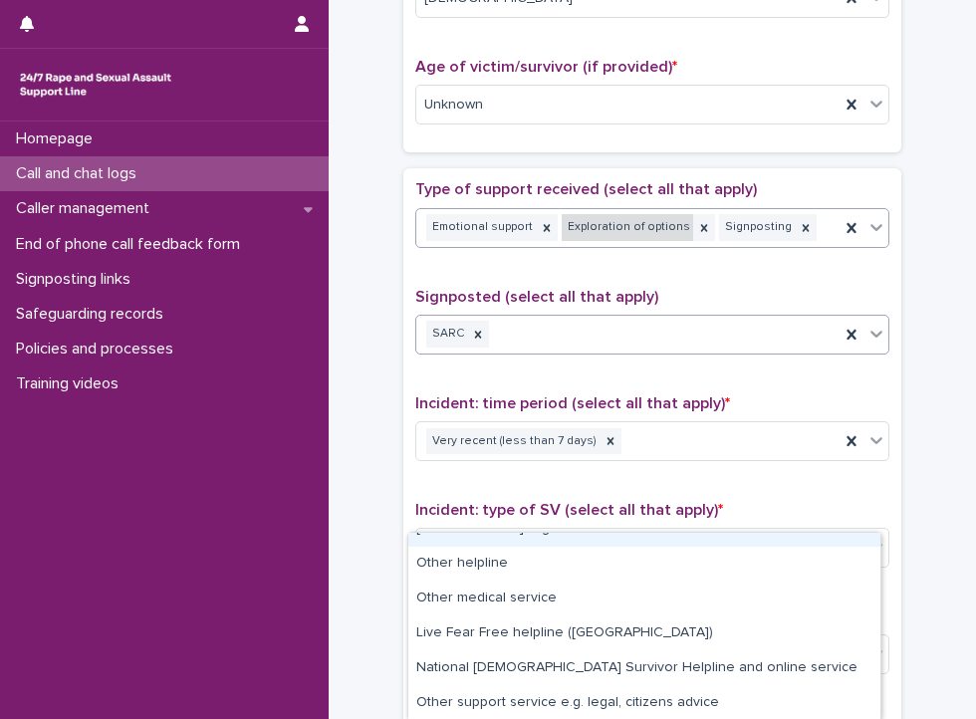
scroll to position [1036, 0]
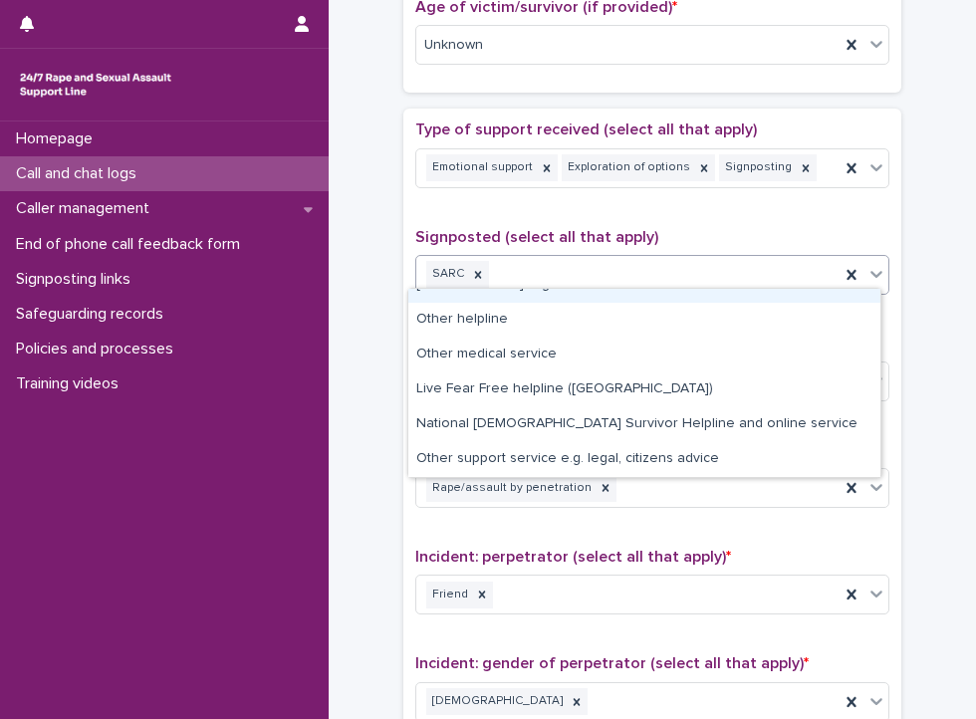
click at [553, 271] on div "SARC" at bounding box center [627, 274] width 423 height 35
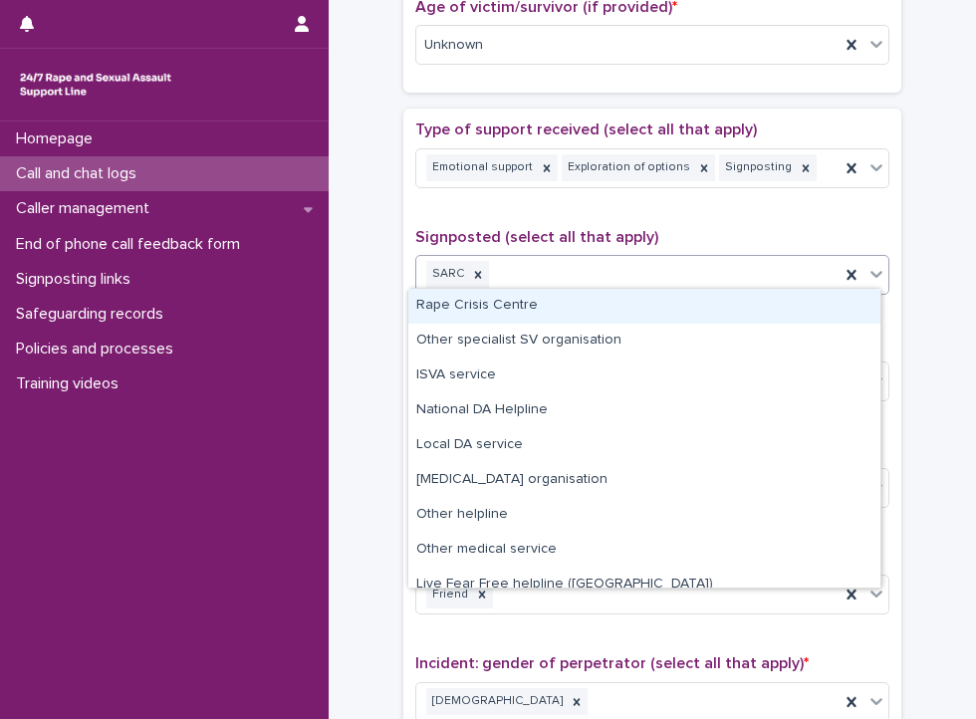
click at [553, 271] on div "SARC" at bounding box center [627, 274] width 423 height 35
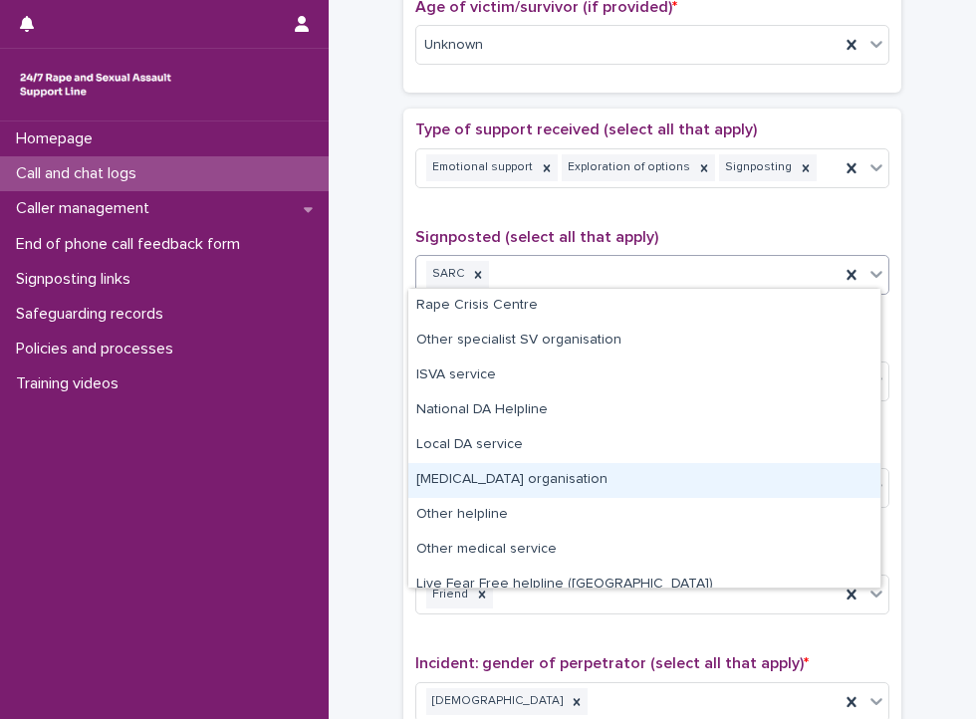
scroll to position [84, 0]
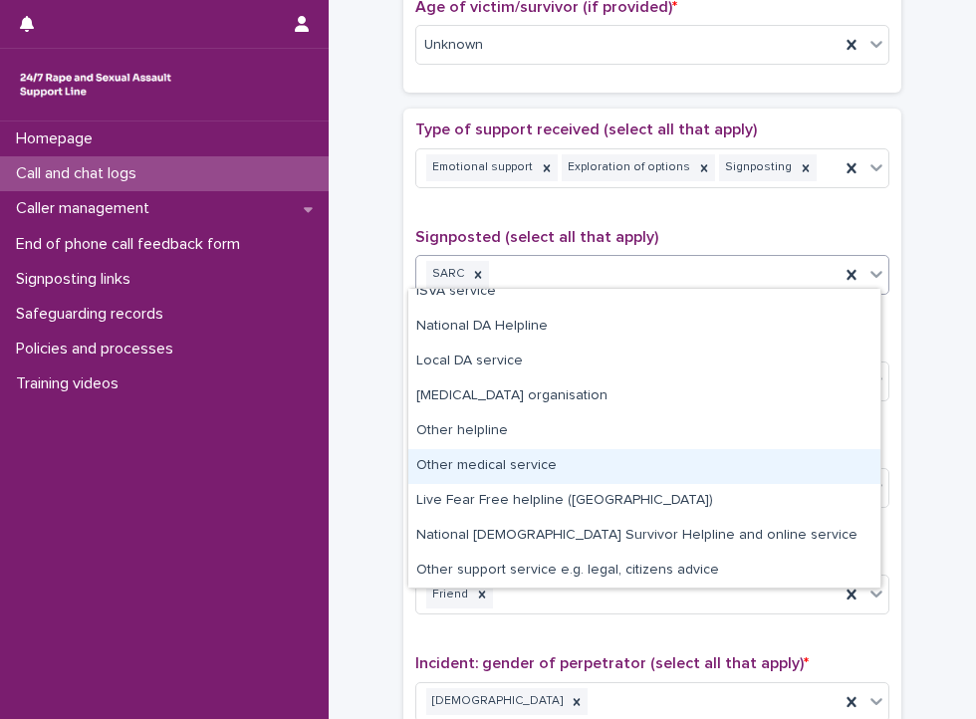
drag, startPoint x: 546, startPoint y: 312, endPoint x: 541, endPoint y: 465, distance: 153.4
click at [541, 465] on div "Other medical service" at bounding box center [644, 466] width 472 height 35
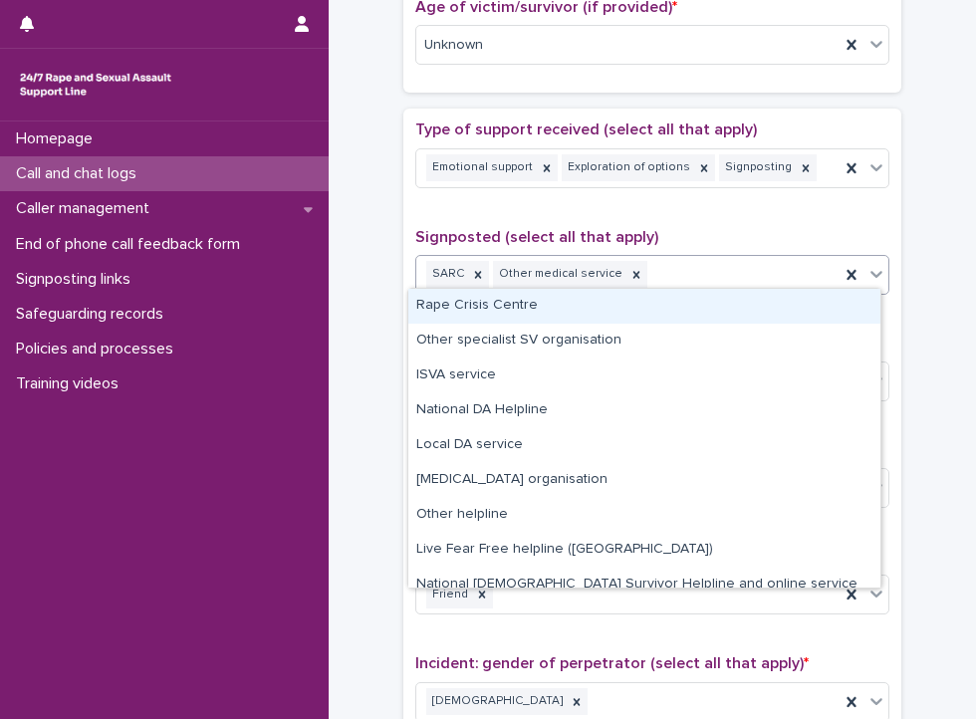
click at [677, 284] on div "SARC Other medical service" at bounding box center [627, 274] width 423 height 35
click at [567, 318] on div "Rape Crisis Centre" at bounding box center [644, 306] width 472 height 35
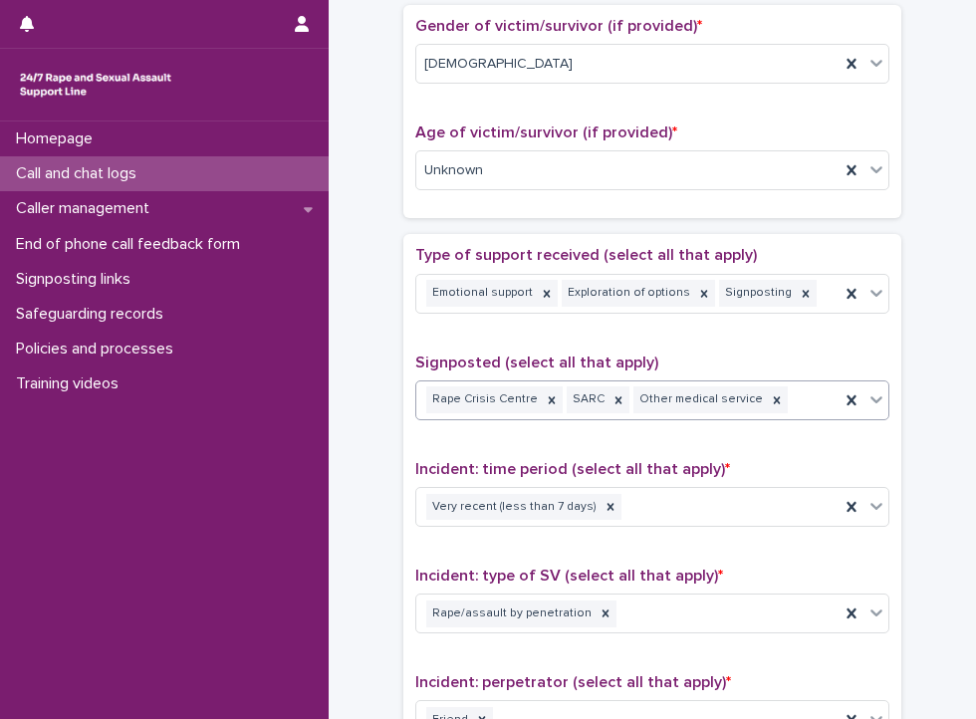
scroll to position [912, 0]
click at [545, 394] on icon at bounding box center [552, 399] width 14 height 14
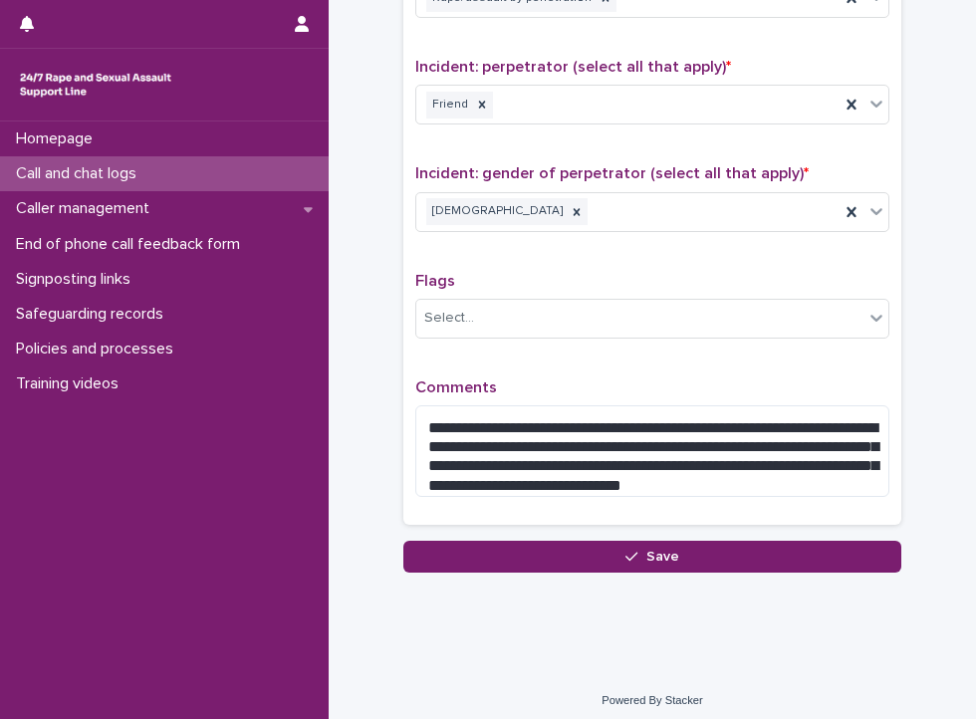
scroll to position [1527, 0]
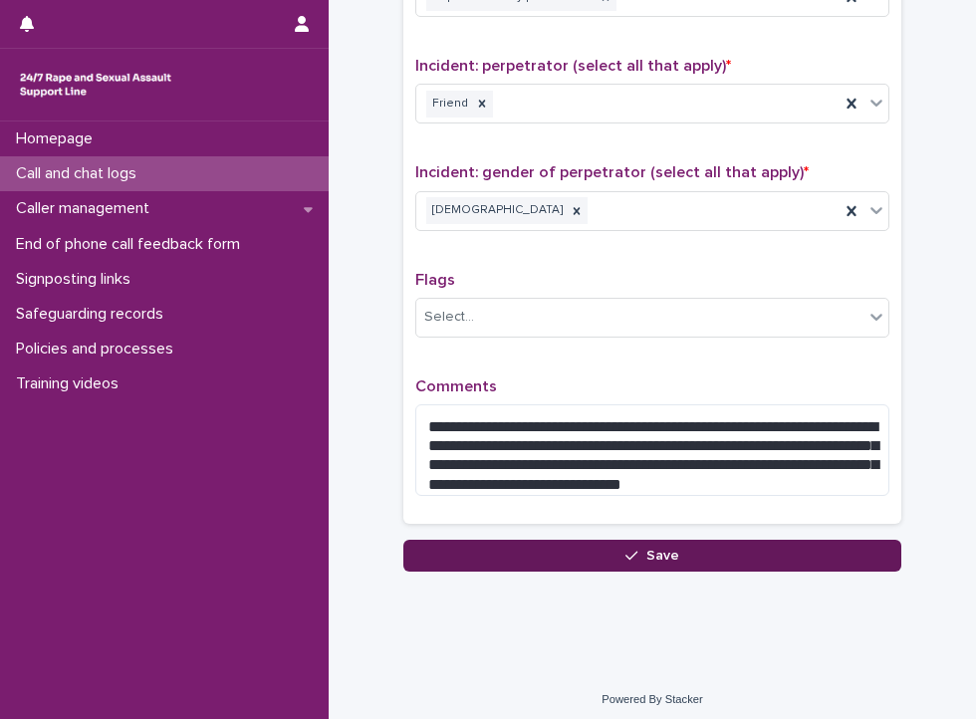
click at [573, 547] on button "Save" at bounding box center [652, 556] width 498 height 32
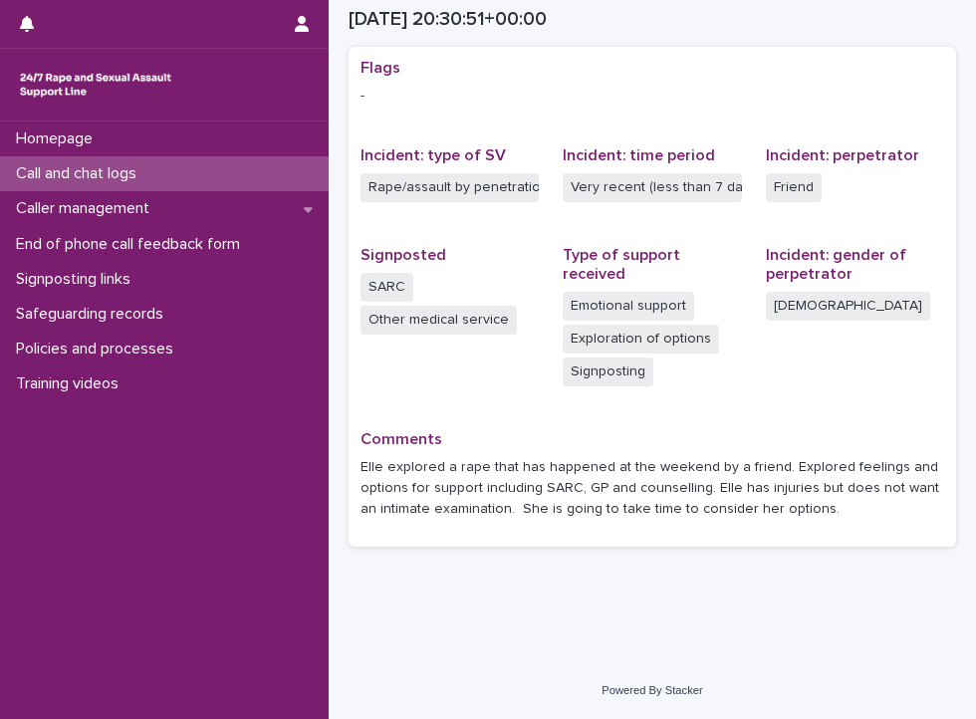
scroll to position [405, 0]
click at [203, 170] on div "Call and chat logs" at bounding box center [164, 173] width 329 height 35
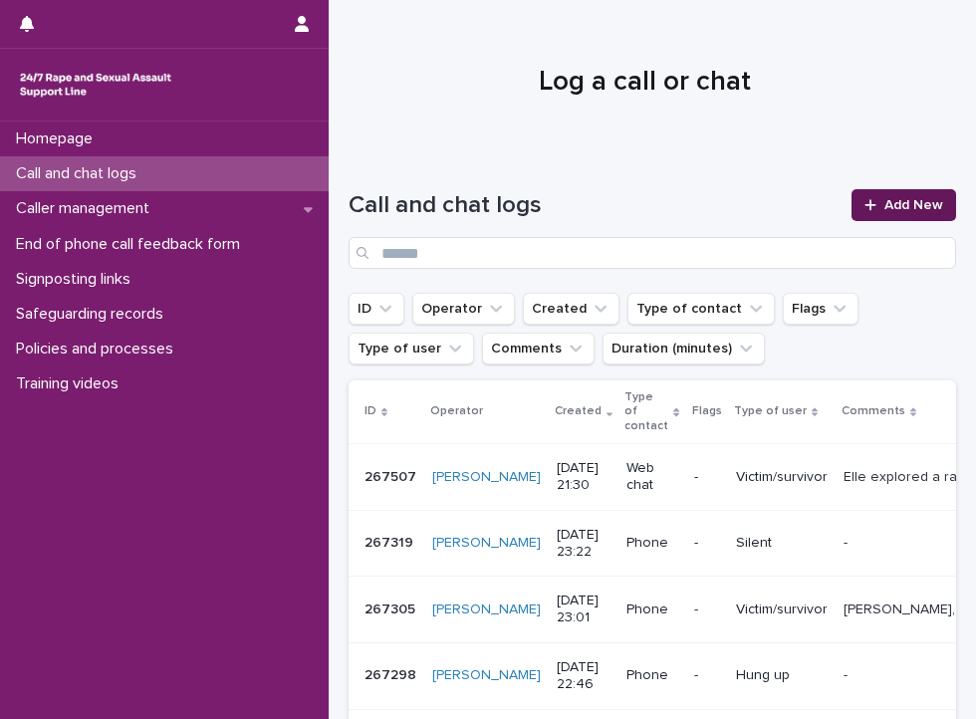
click at [865, 208] on div at bounding box center [874, 205] width 20 height 14
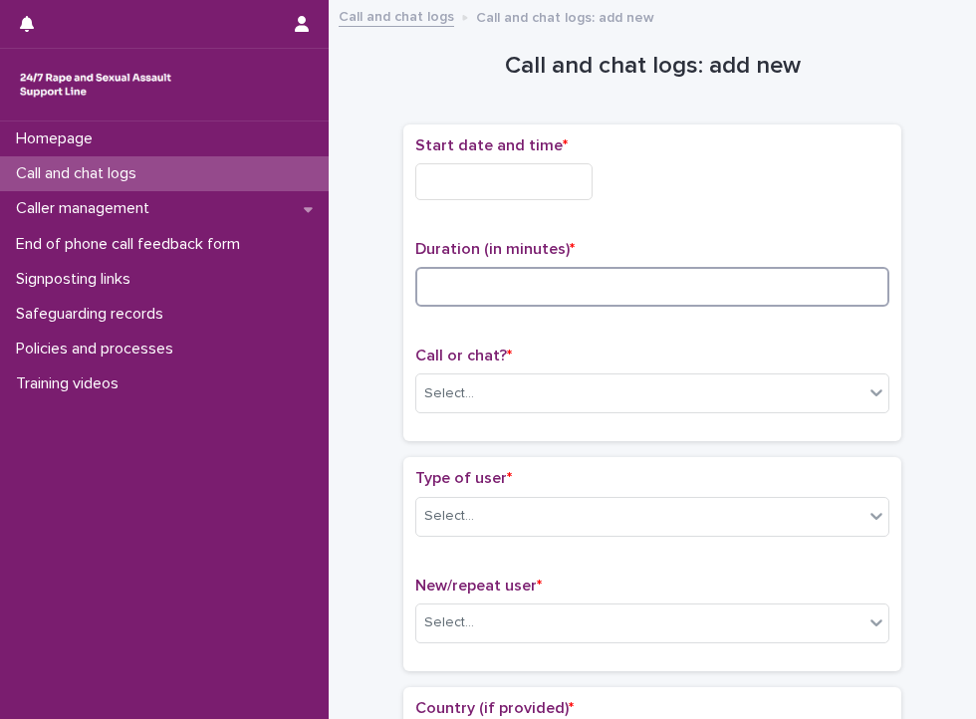
click at [523, 282] on input at bounding box center [652, 287] width 474 height 40
type input "*"
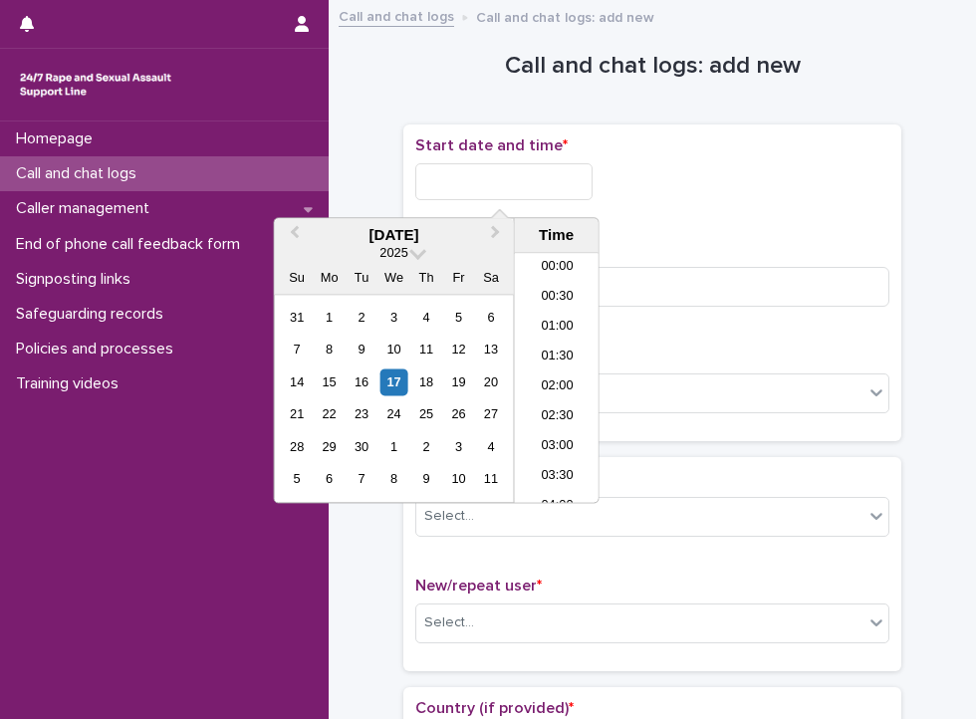
click at [516, 186] on input "text" at bounding box center [503, 181] width 177 height 37
click at [554, 351] on li "21:00" at bounding box center [557, 349] width 85 height 30
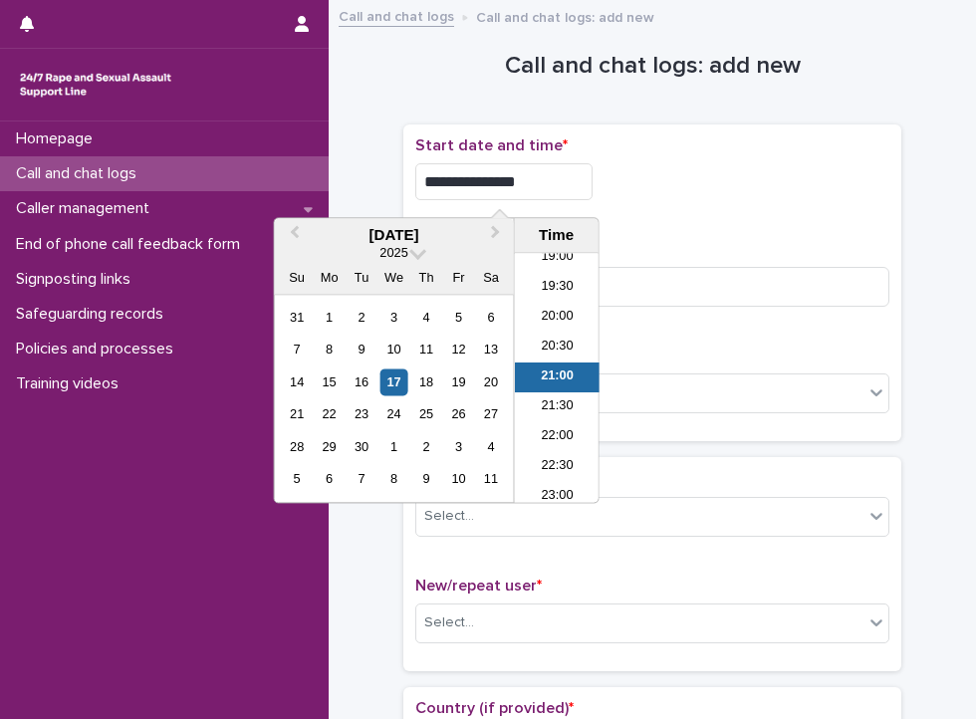
click at [522, 168] on input "**********" at bounding box center [503, 181] width 177 height 37
type input "**********"
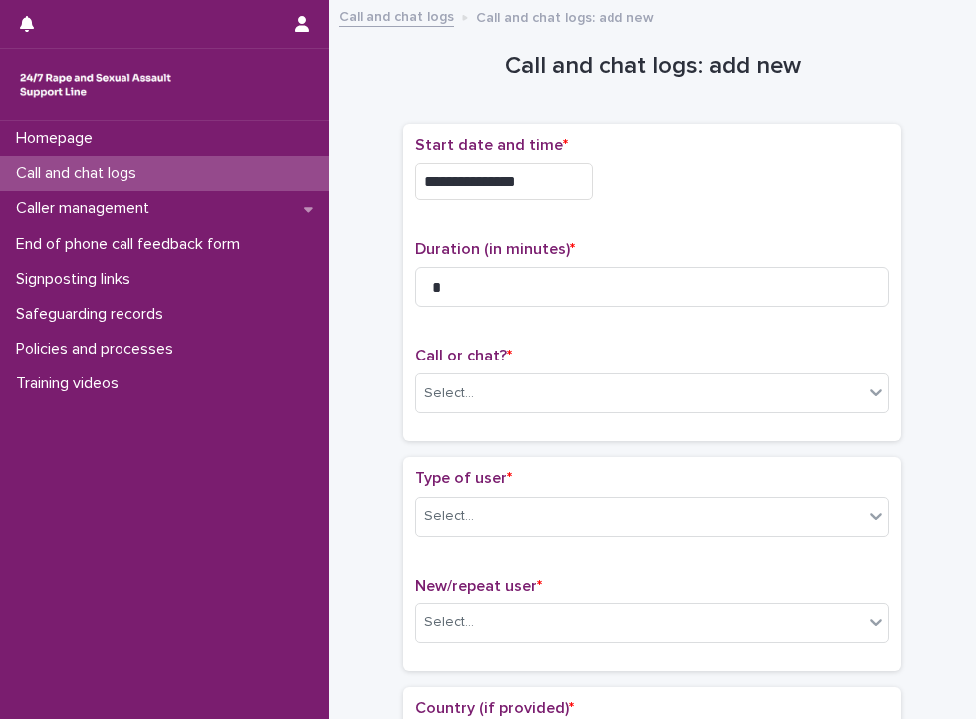
click at [656, 215] on div "**********" at bounding box center [652, 283] width 474 height 294
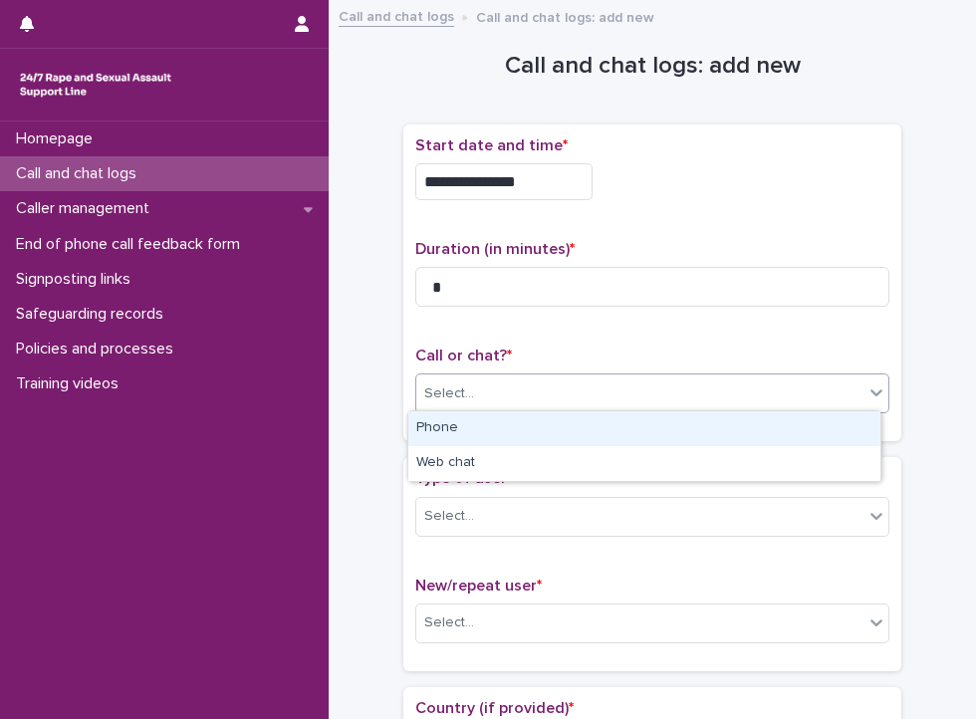
click at [561, 381] on div "Select..." at bounding box center [639, 393] width 447 height 33
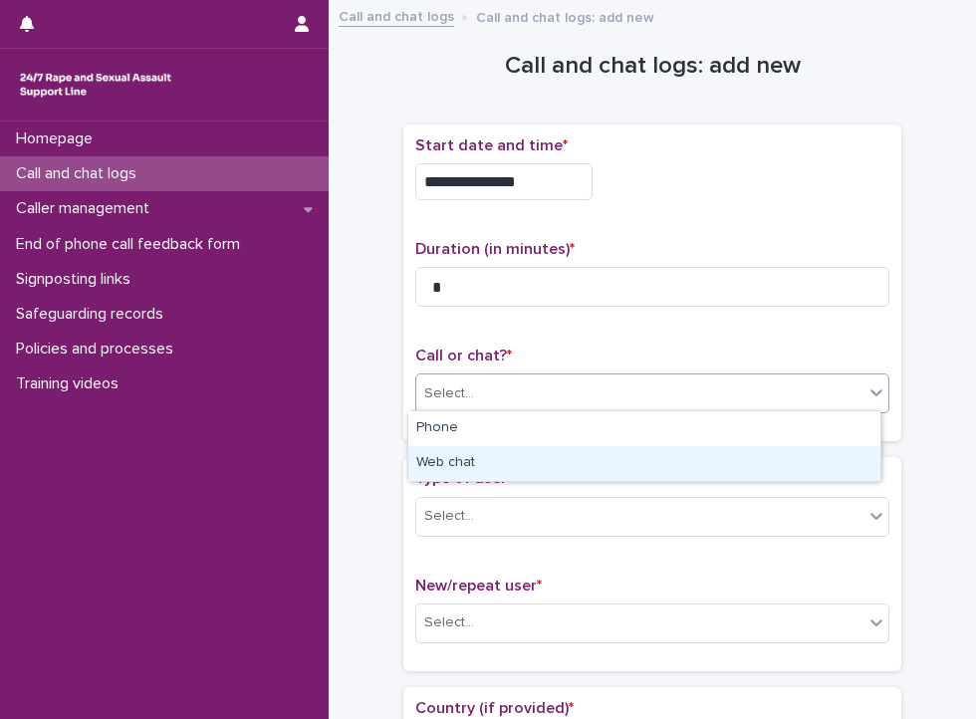
click at [494, 463] on div "Web chat" at bounding box center [644, 463] width 472 height 35
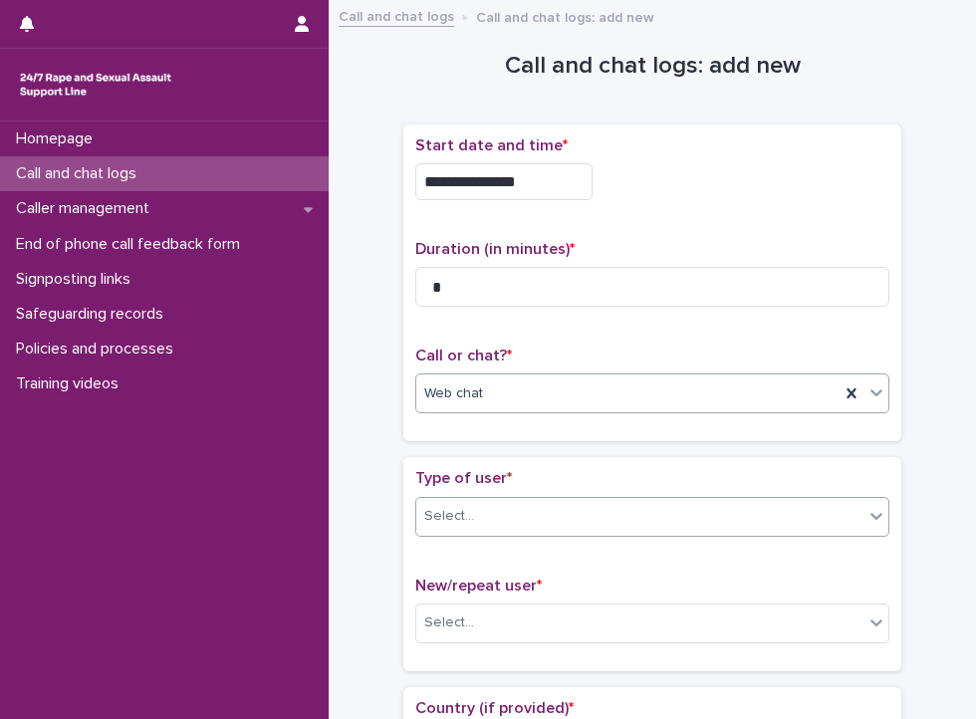
click at [488, 503] on div "Select..." at bounding box center [639, 516] width 447 height 33
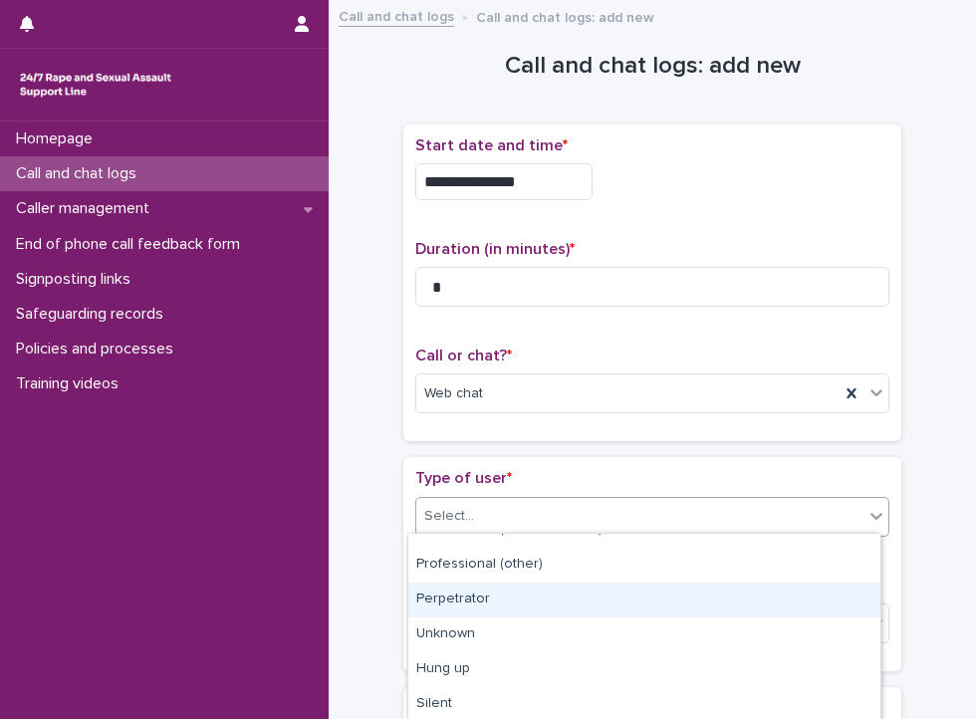
scroll to position [346, 0]
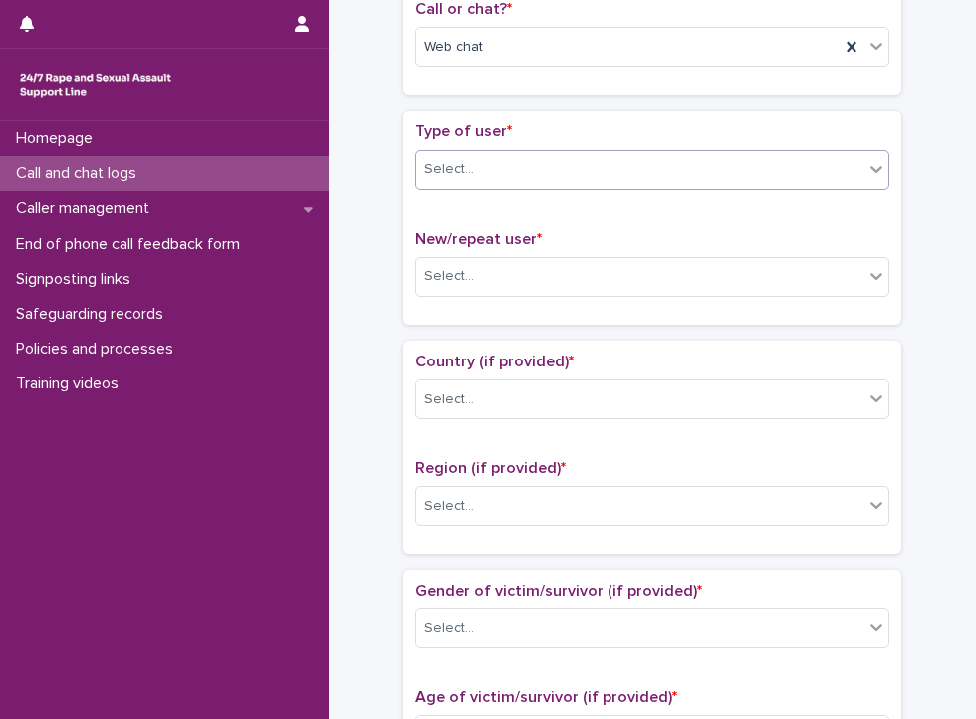
click at [503, 175] on div "Select..." at bounding box center [639, 169] width 447 height 33
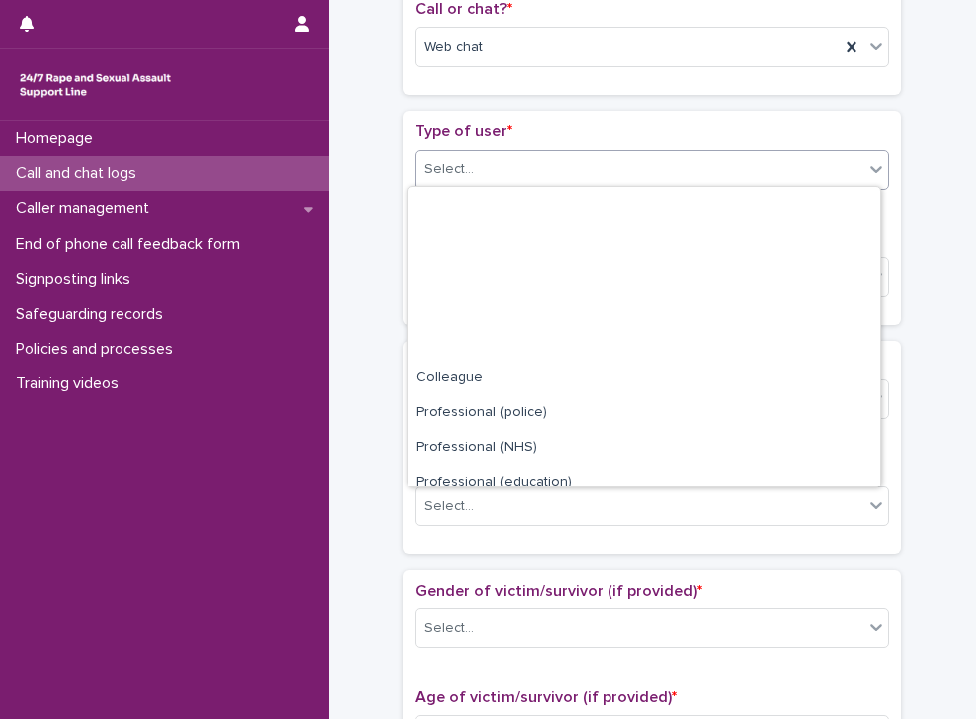
scroll to position [223, 0]
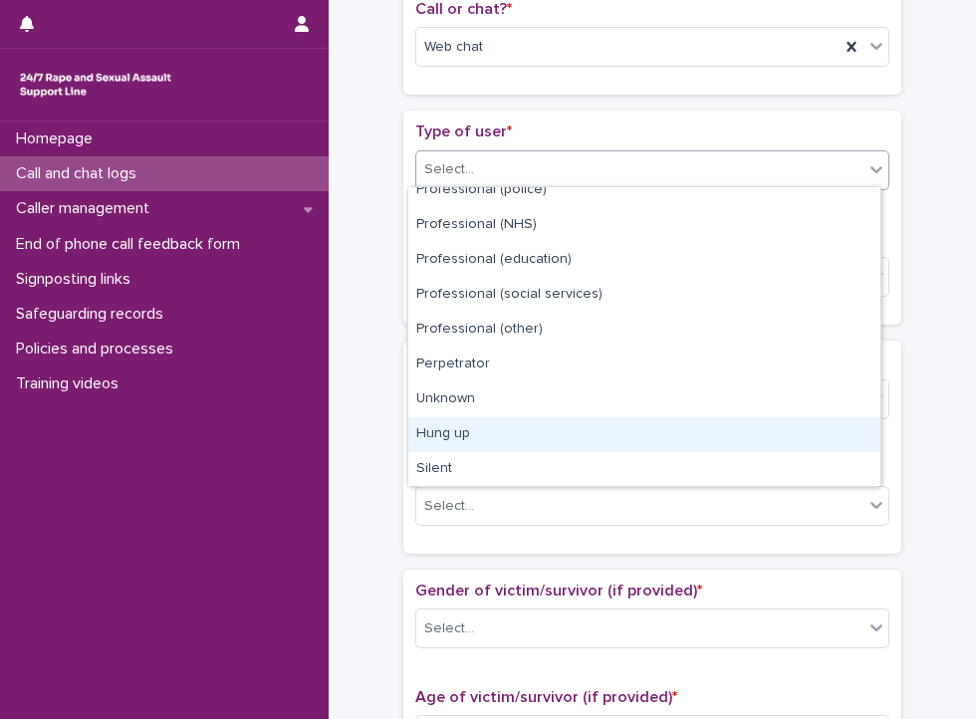
click at [485, 430] on div "Hung up" at bounding box center [644, 434] width 472 height 35
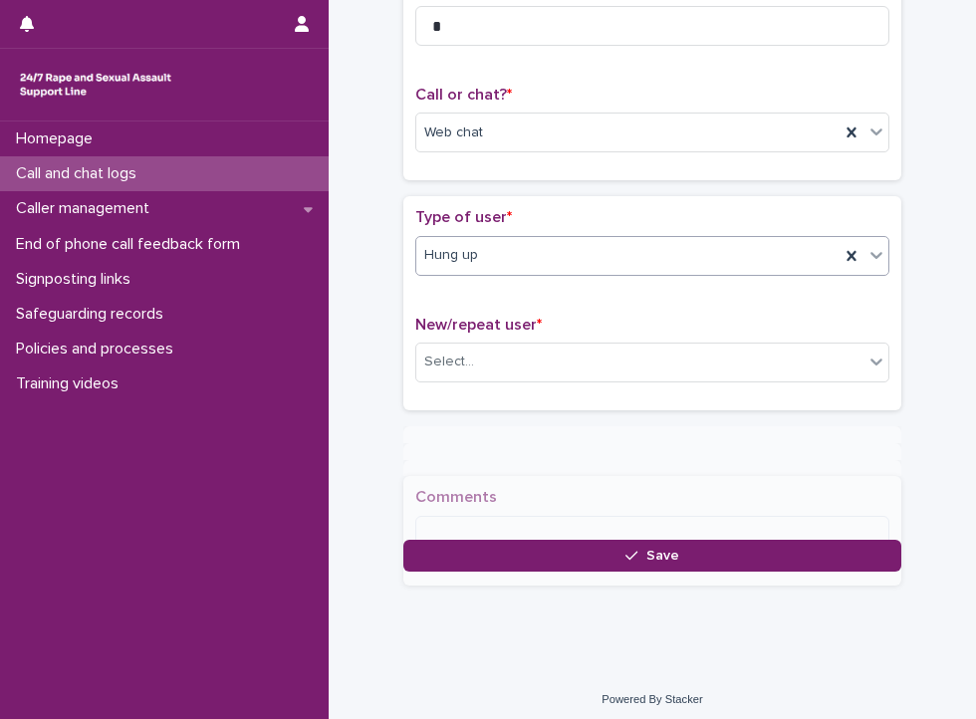
click at [514, 259] on div "Hung up" at bounding box center [627, 255] width 423 height 33
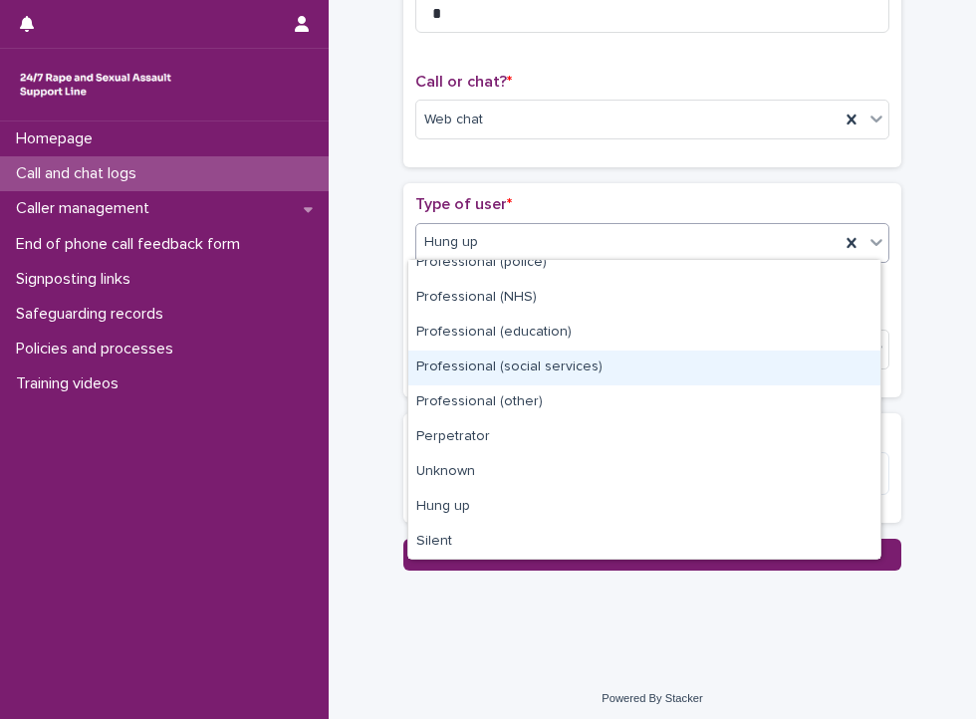
click at [352, 377] on div "**********" at bounding box center [651, 154] width 607 height 832
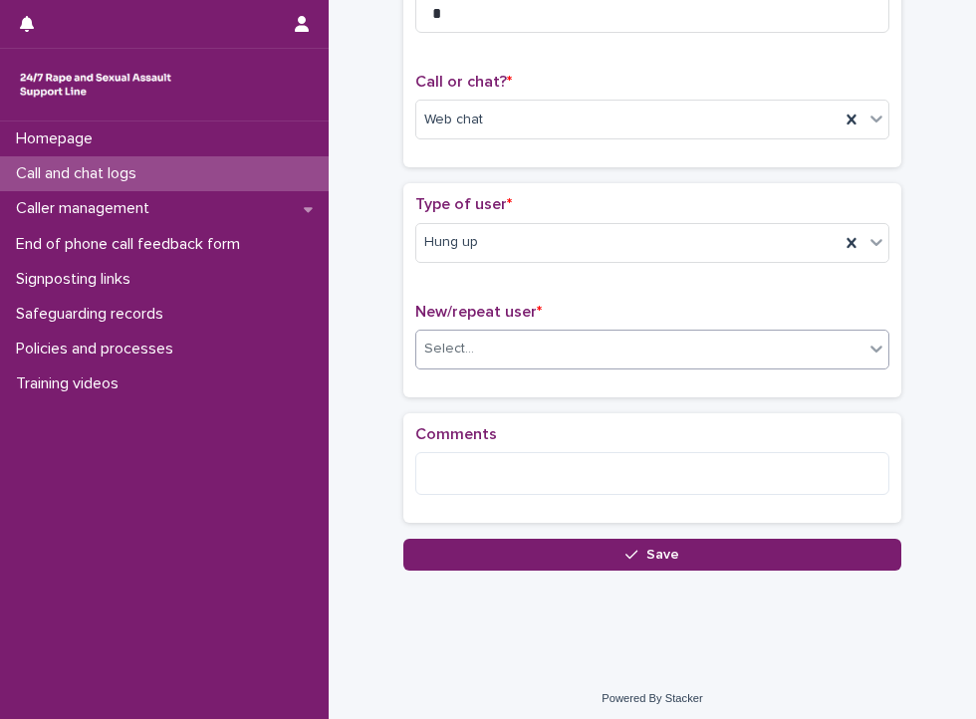
click at [481, 340] on div "Select..." at bounding box center [639, 349] width 447 height 33
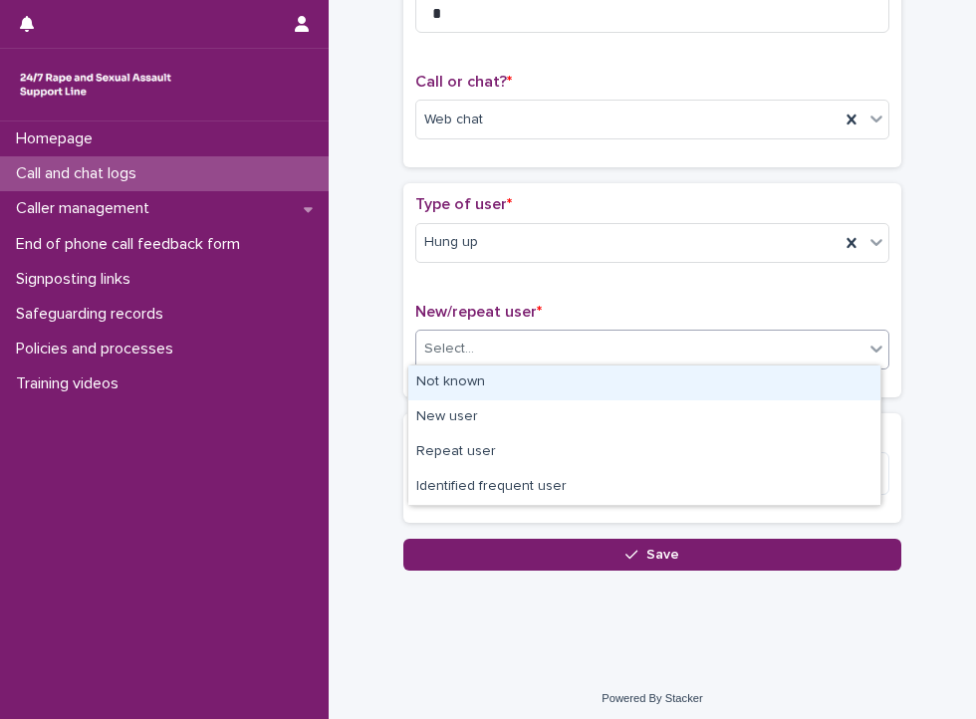
click at [481, 382] on div "Not known" at bounding box center [644, 382] width 472 height 35
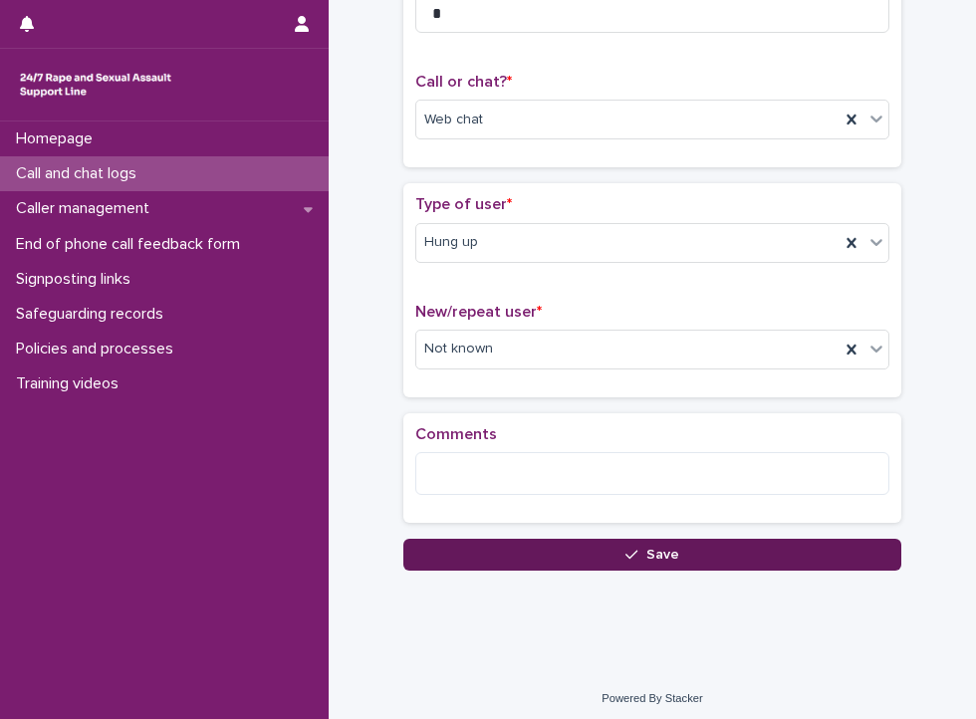
click at [515, 546] on button "Save" at bounding box center [652, 555] width 498 height 32
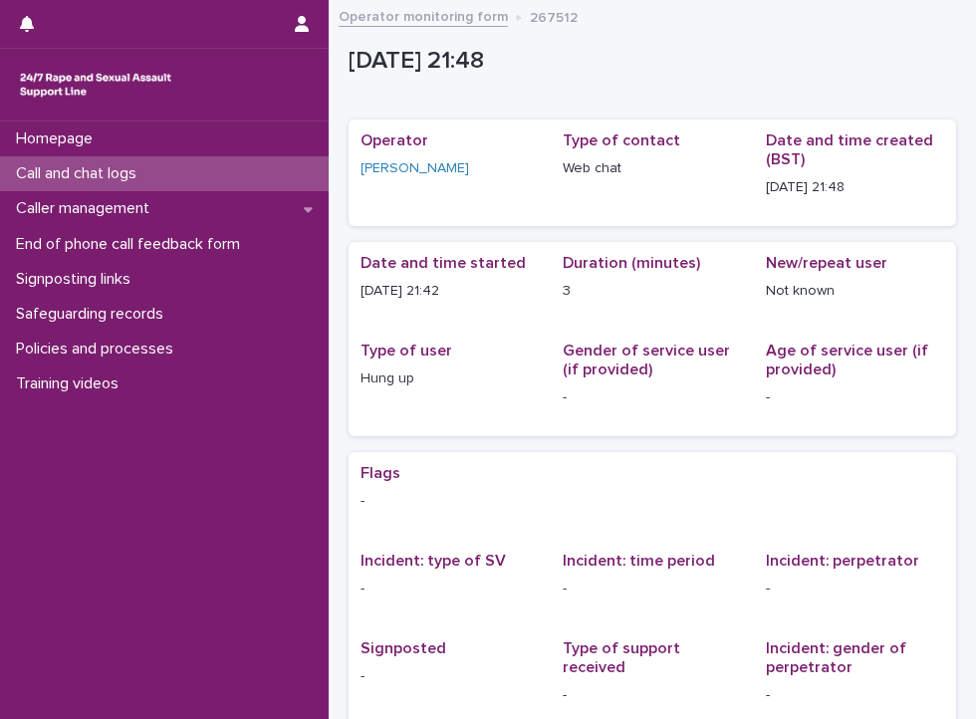
click at [203, 172] on div "Call and chat logs" at bounding box center [164, 173] width 329 height 35
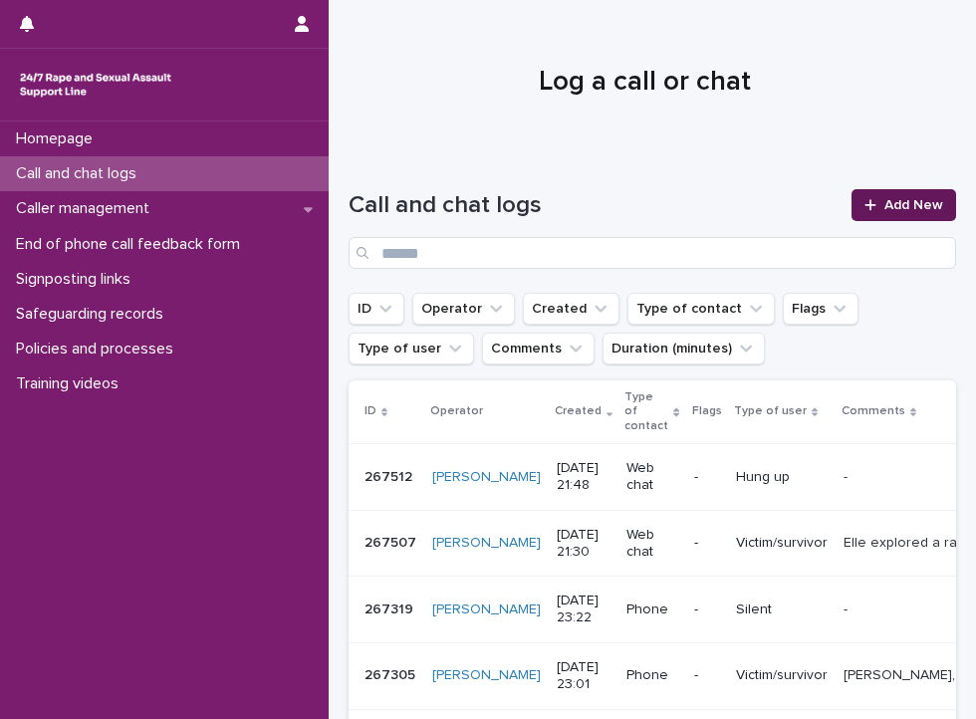
click at [887, 207] on span "Add New" at bounding box center [913, 205] width 59 height 14
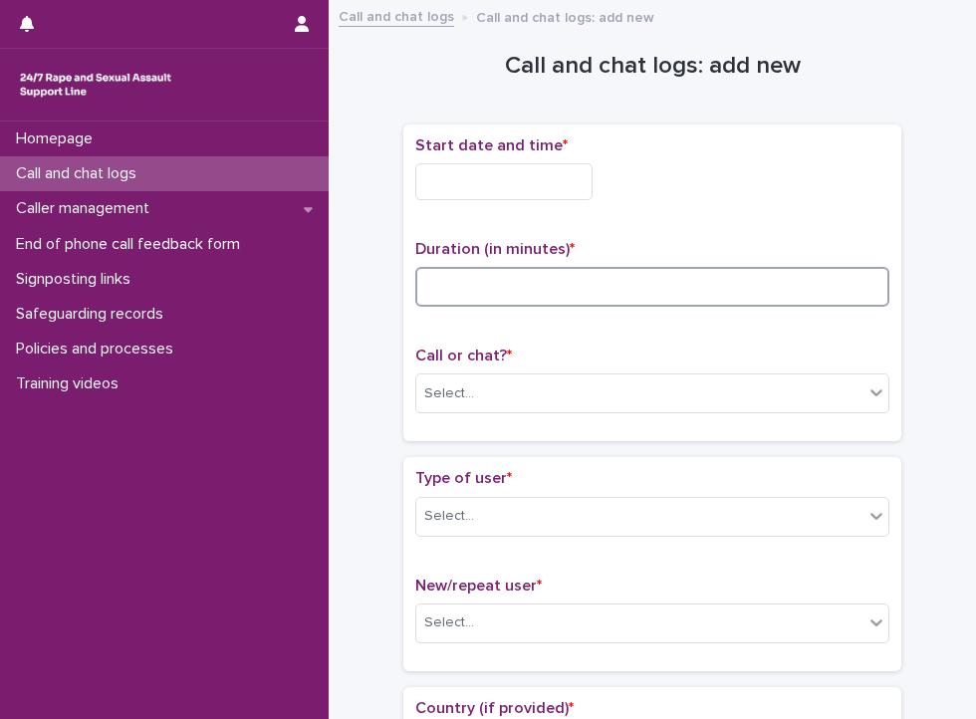
click at [470, 288] on input at bounding box center [652, 287] width 474 height 40
type input "**"
click at [464, 168] on input "text" at bounding box center [503, 181] width 177 height 37
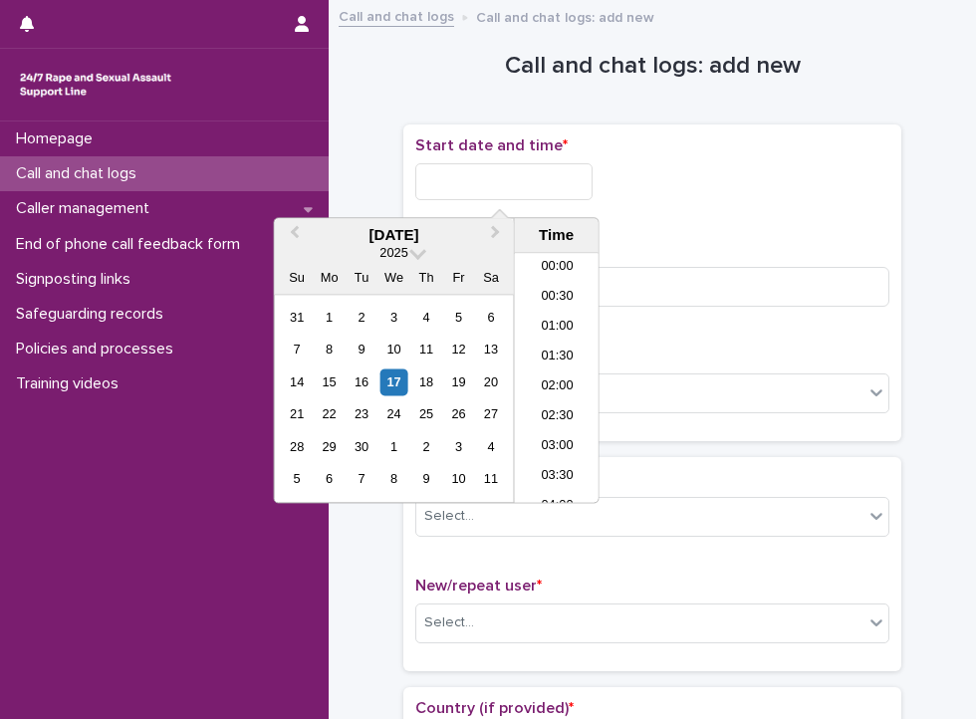
scroll to position [1184, 0]
drag, startPoint x: 561, startPoint y: 357, endPoint x: 561, endPoint y: 344, distance: 12.9
click at [561, 344] on ul "00:00 00:30 01:00 01:30 02:00 02:30 03:00 03:30 04:00 04:30 05:00 05:30 06:00 0…" at bounding box center [557, 378] width 85 height 249
click at [561, 344] on li "21:00" at bounding box center [557, 340] width 85 height 30
click at [528, 178] on input "**********" at bounding box center [503, 181] width 177 height 37
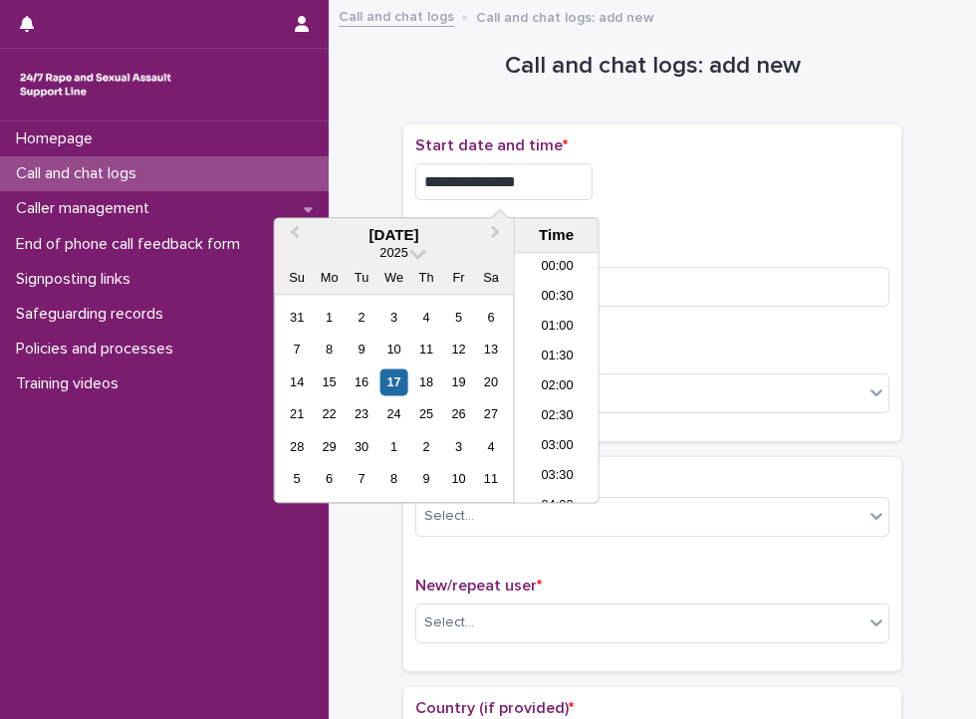
scroll to position [1145, 0]
type input "**********"
click at [687, 231] on div "**********" at bounding box center [652, 283] width 474 height 294
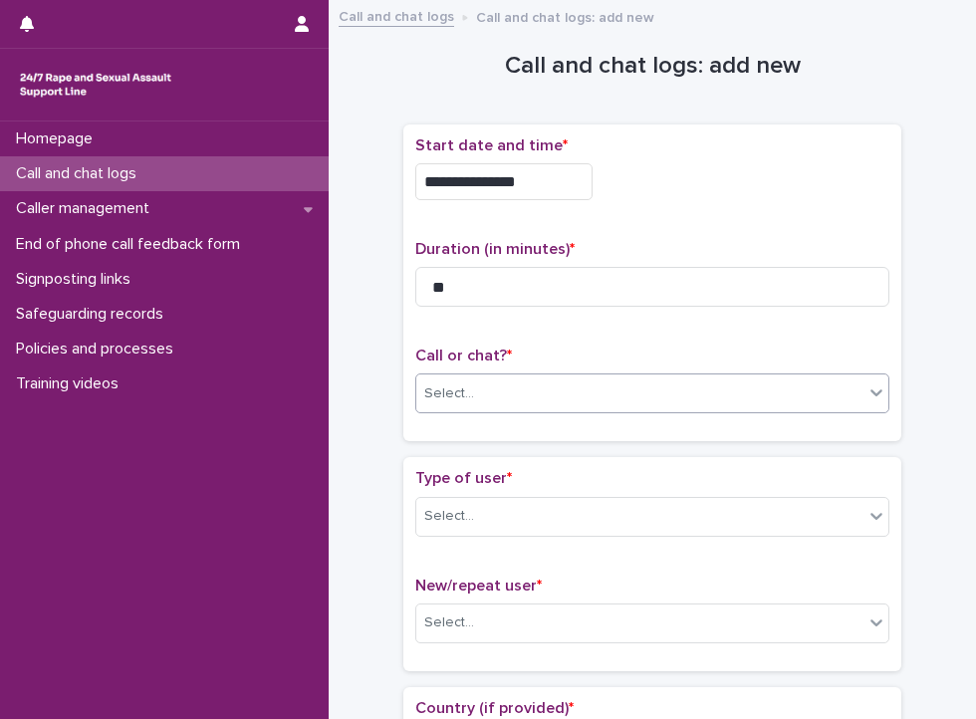
click at [597, 384] on div "Select..." at bounding box center [639, 393] width 447 height 33
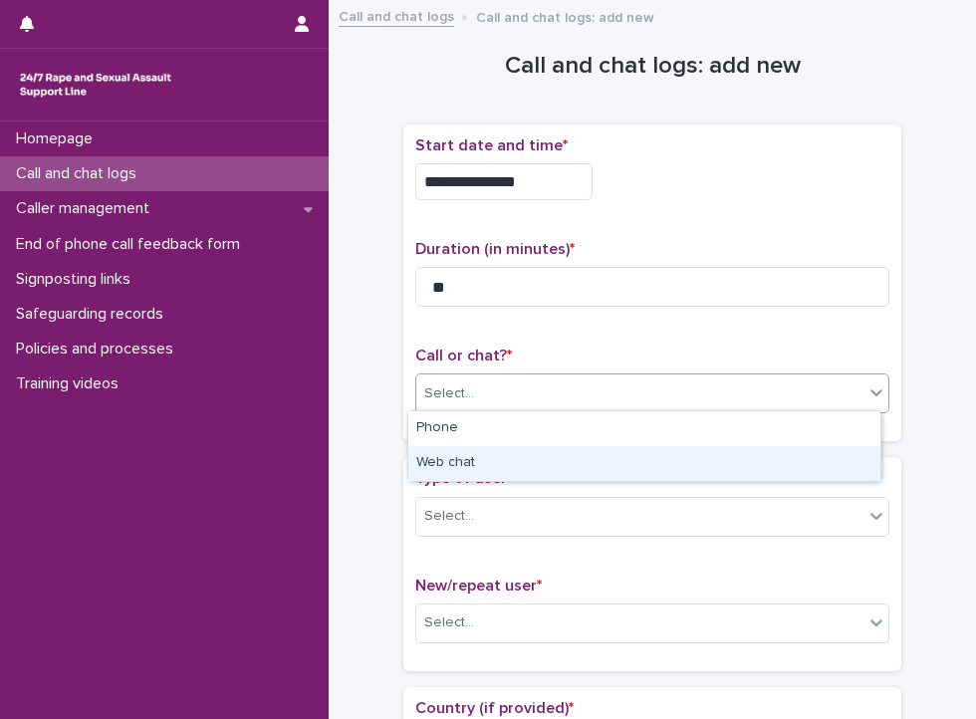
click at [478, 456] on div "Web chat" at bounding box center [644, 463] width 472 height 35
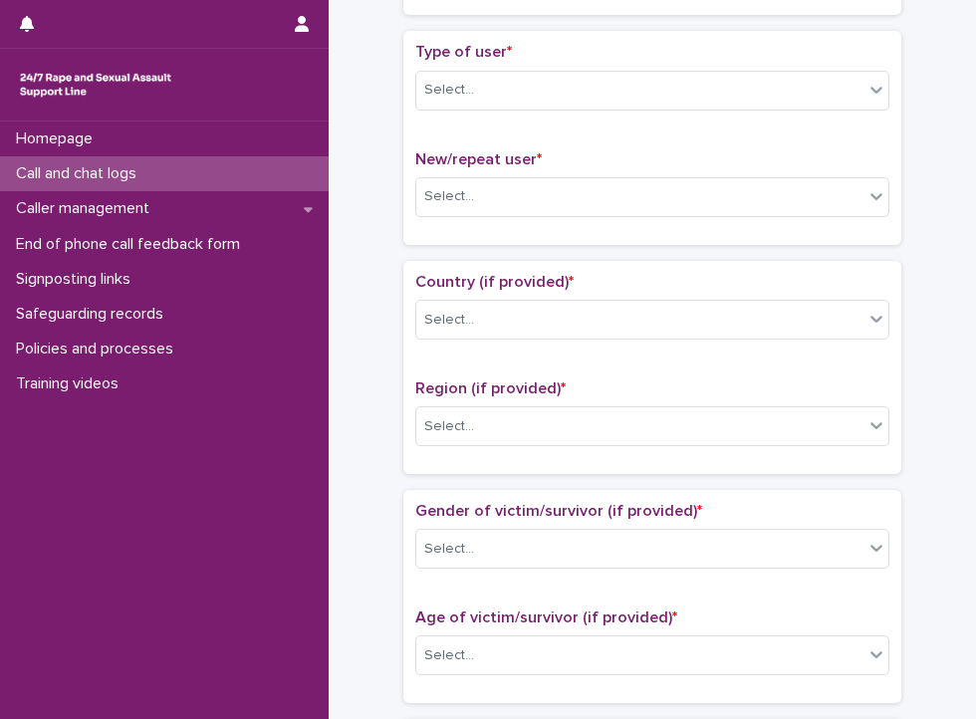
scroll to position [430, 0]
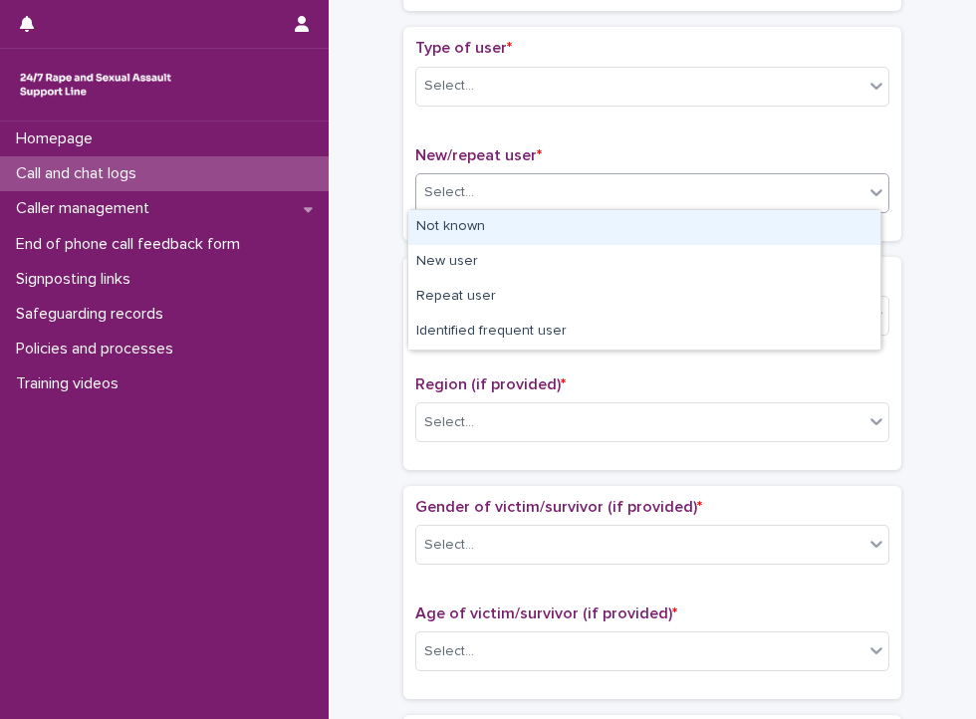
click at [503, 177] on div "Select..." at bounding box center [639, 192] width 447 height 33
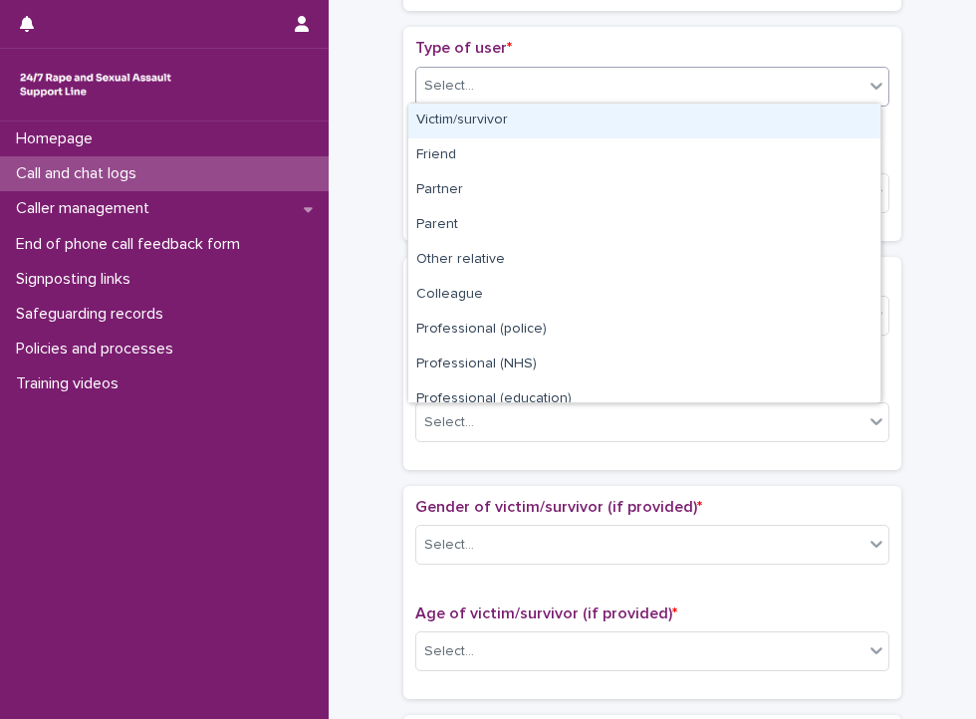
click at [498, 77] on div "Select..." at bounding box center [639, 86] width 447 height 33
click at [467, 127] on div "Victim/survivor" at bounding box center [644, 121] width 472 height 35
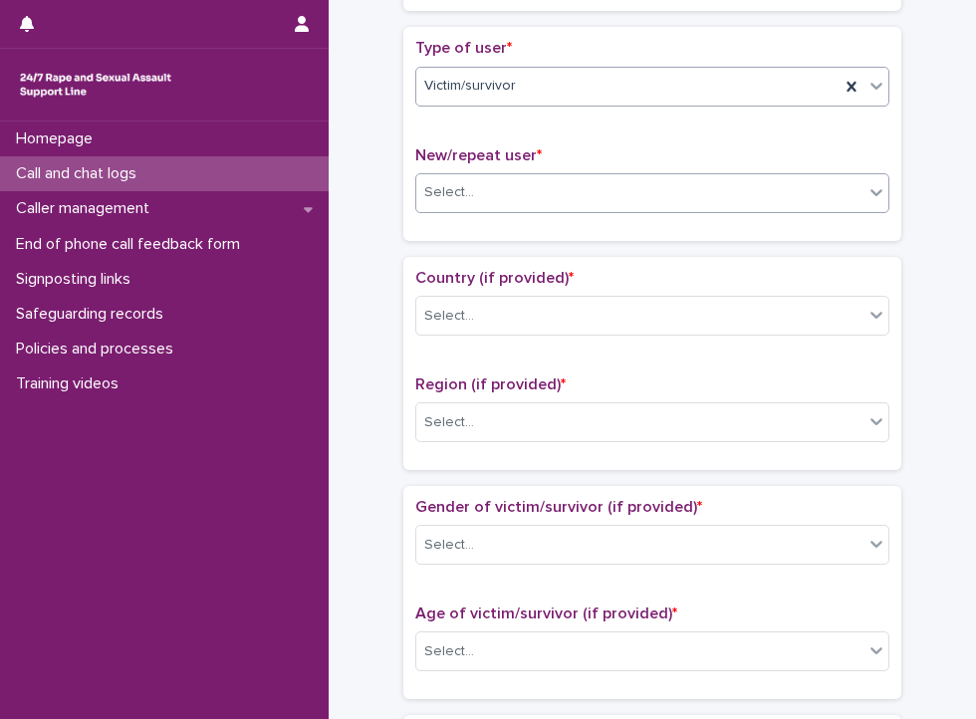
click at [463, 193] on div "Select..." at bounding box center [449, 192] width 50 height 21
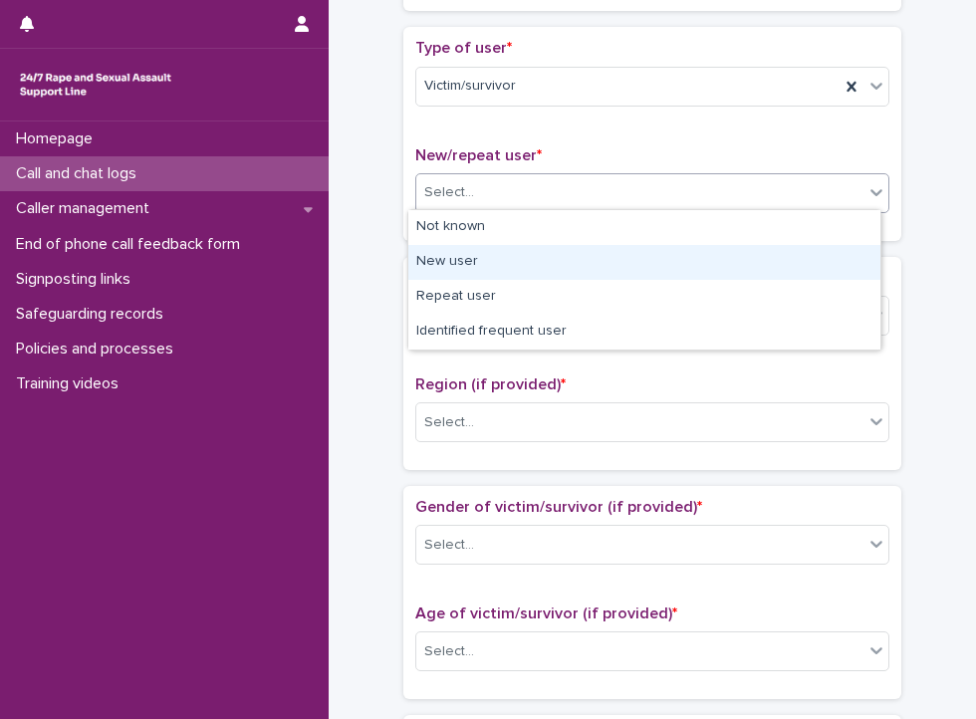
click at [453, 275] on div "New user" at bounding box center [644, 262] width 472 height 35
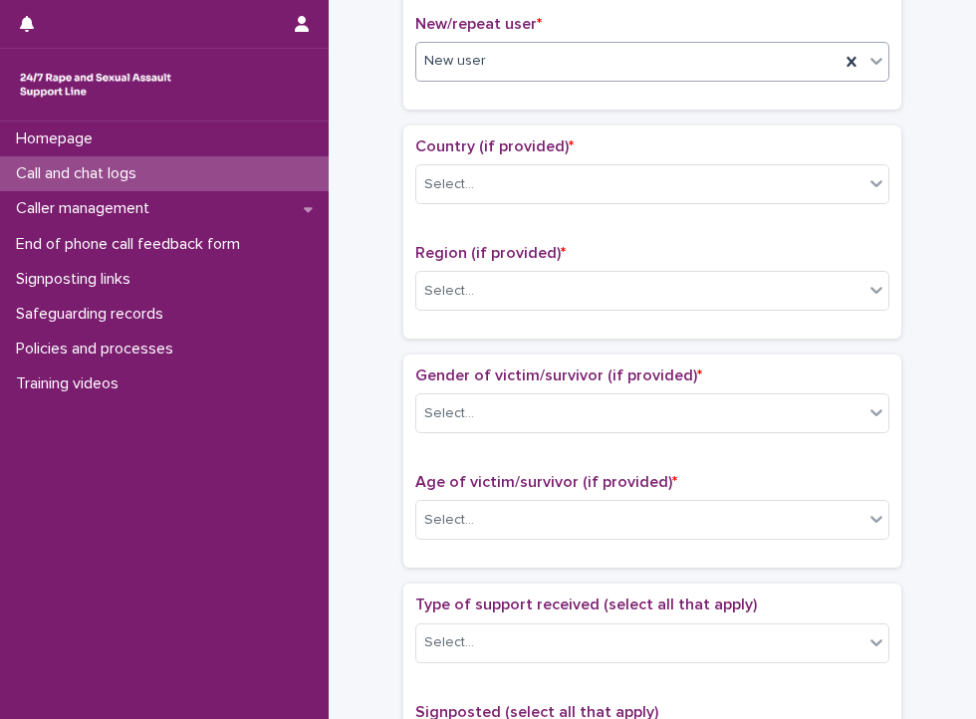
scroll to position [564, 0]
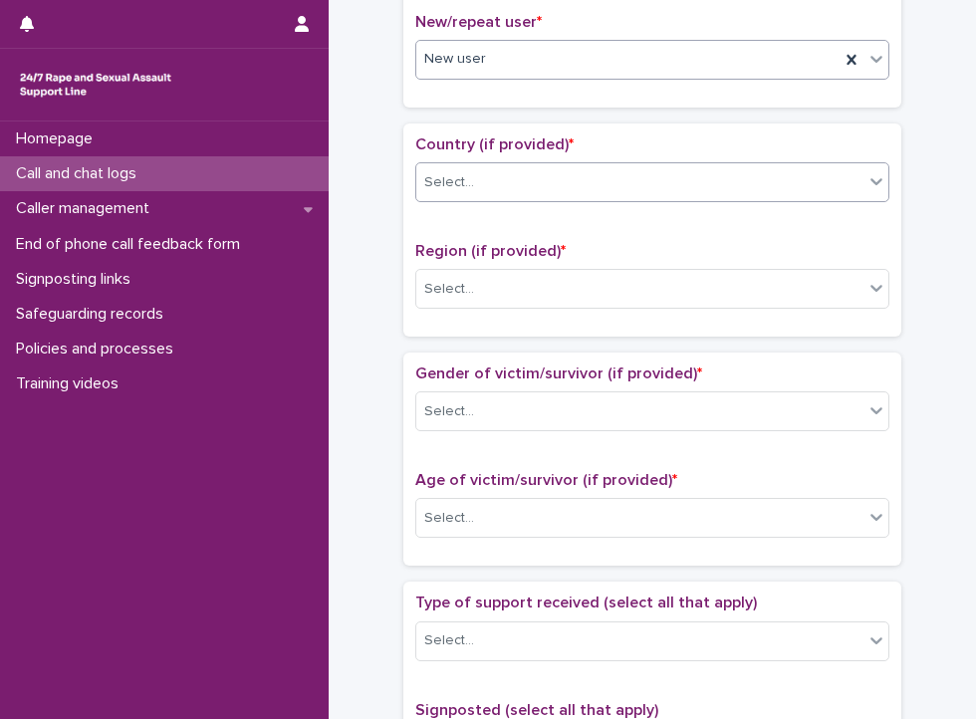
click at [476, 174] on input "text" at bounding box center [477, 181] width 2 height 19
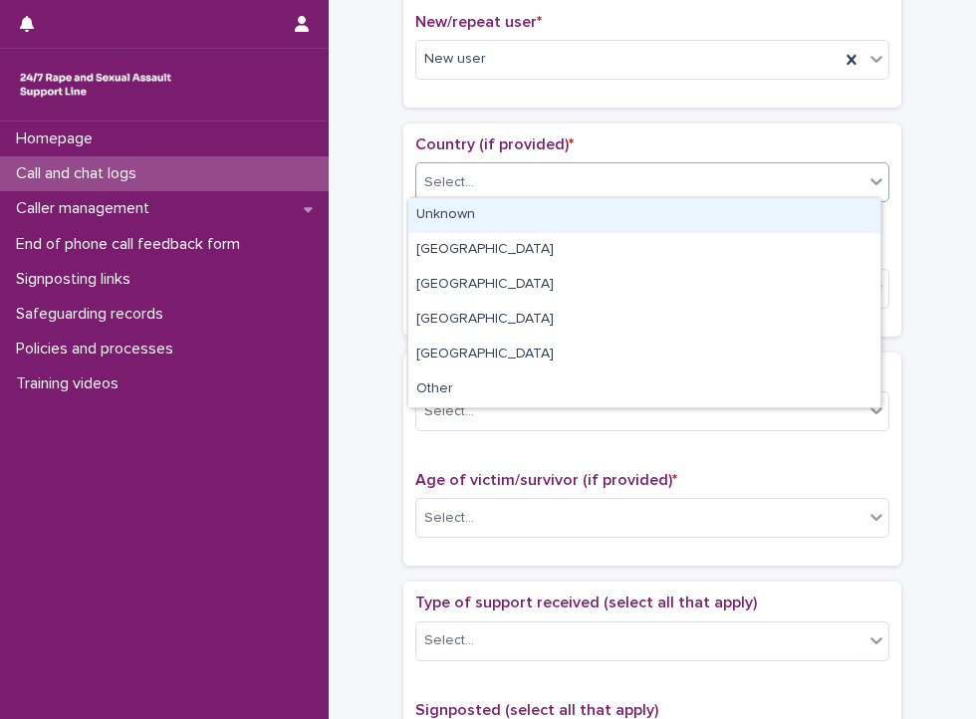
click at [459, 230] on div "Unknown" at bounding box center [644, 215] width 472 height 35
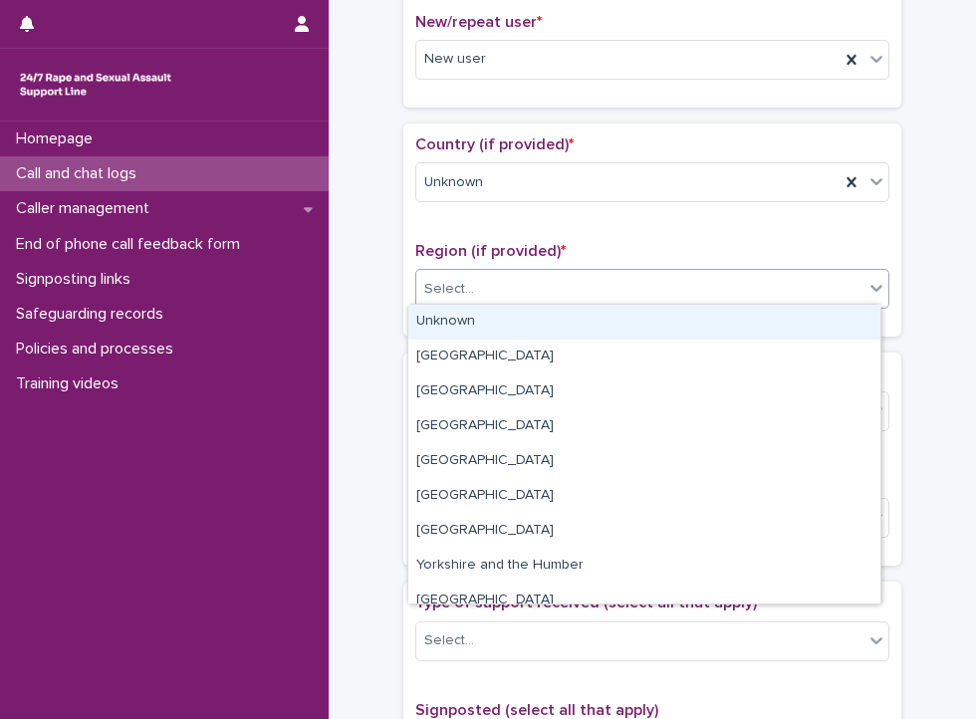
click at [456, 282] on div "Select..." at bounding box center [449, 289] width 50 height 21
click at [456, 312] on div "Unknown" at bounding box center [644, 322] width 472 height 35
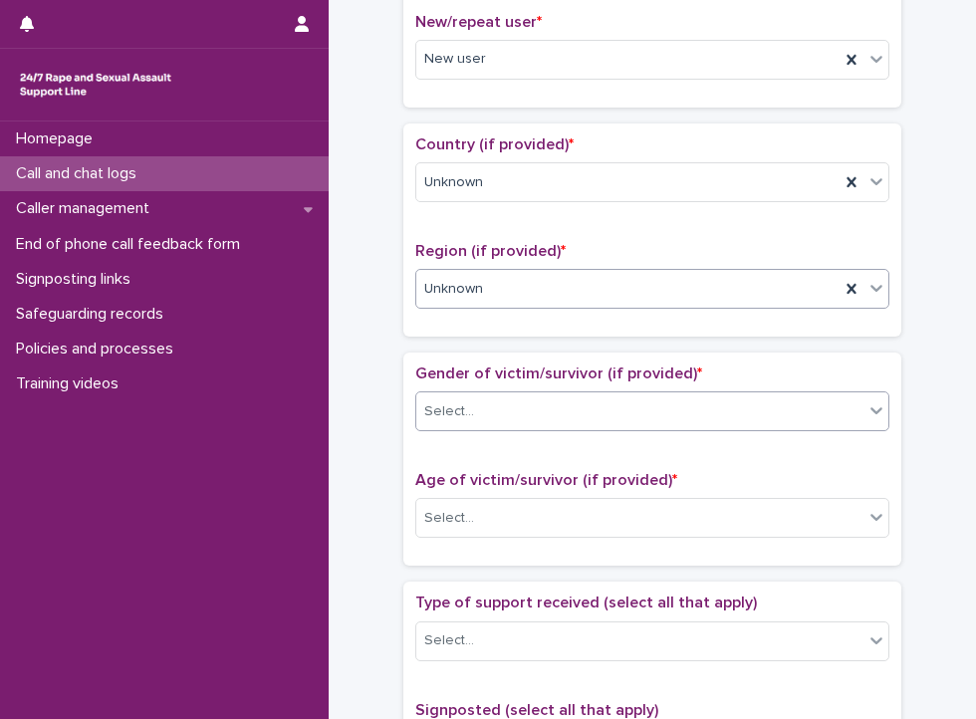
click at [456, 395] on div "Select..." at bounding box center [639, 411] width 447 height 33
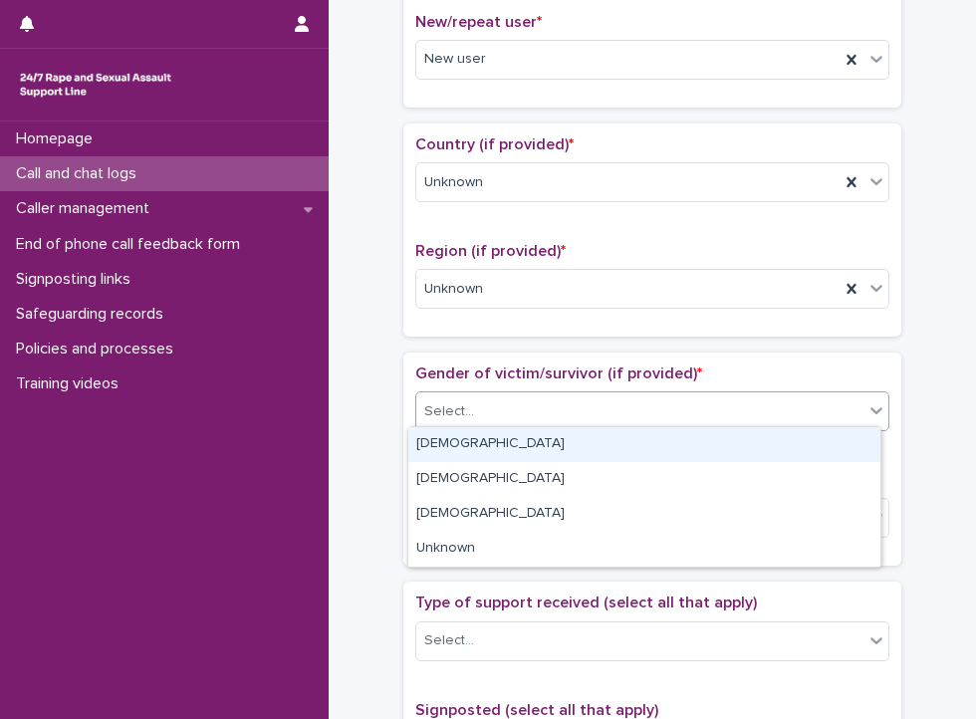
click at [450, 442] on div "[DEMOGRAPHIC_DATA]" at bounding box center [644, 444] width 472 height 35
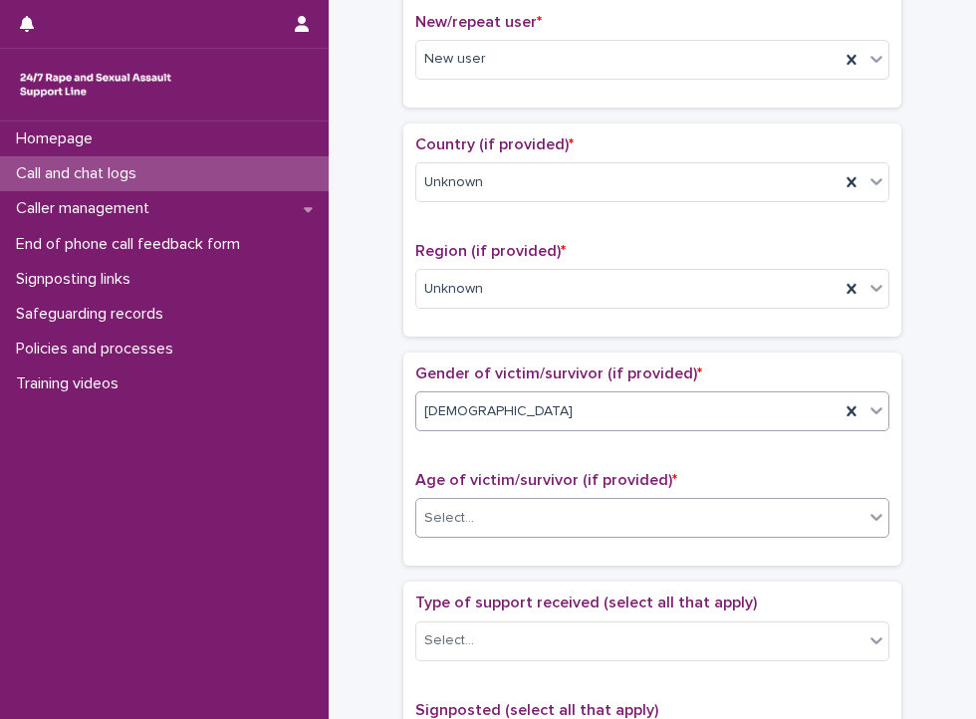
click at [449, 502] on div "Select..." at bounding box center [639, 518] width 447 height 33
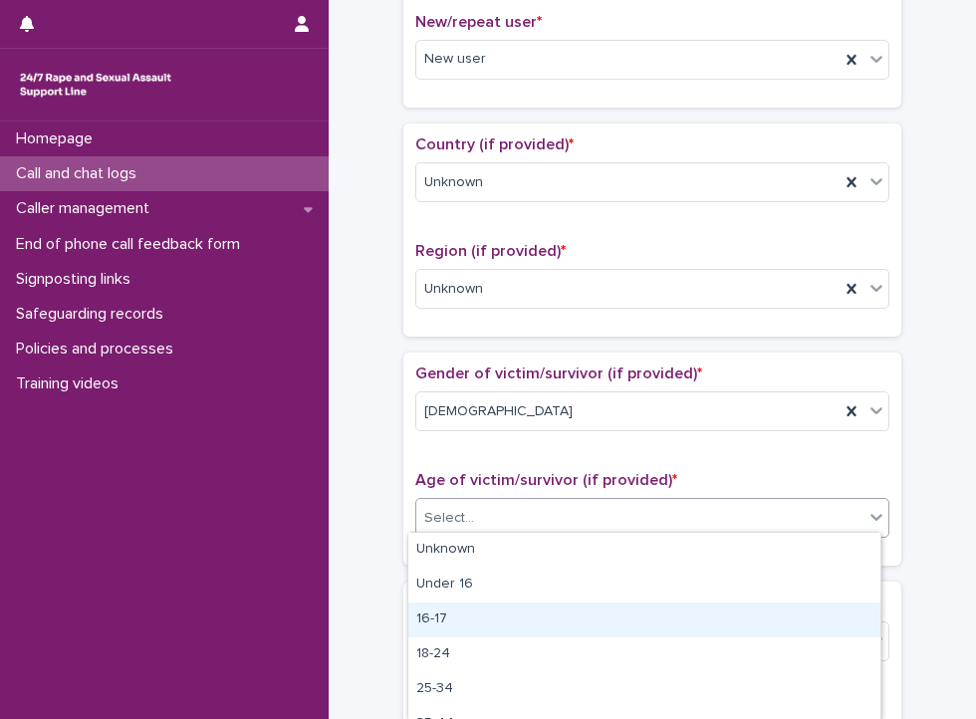
click at [438, 620] on div "16-17" at bounding box center [644, 619] width 472 height 35
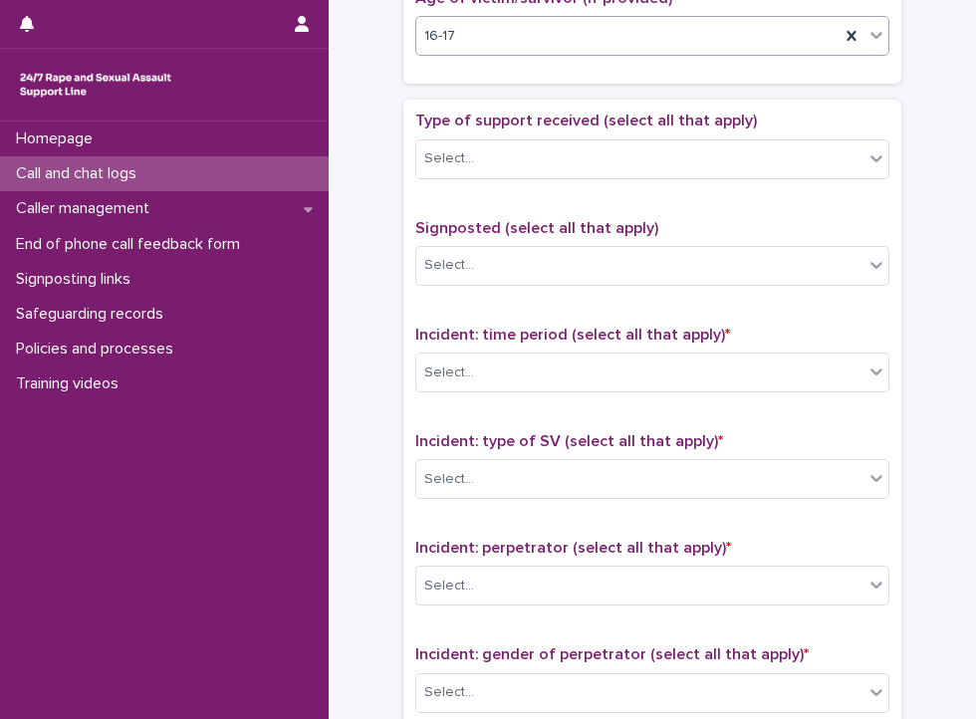
scroll to position [1047, 0]
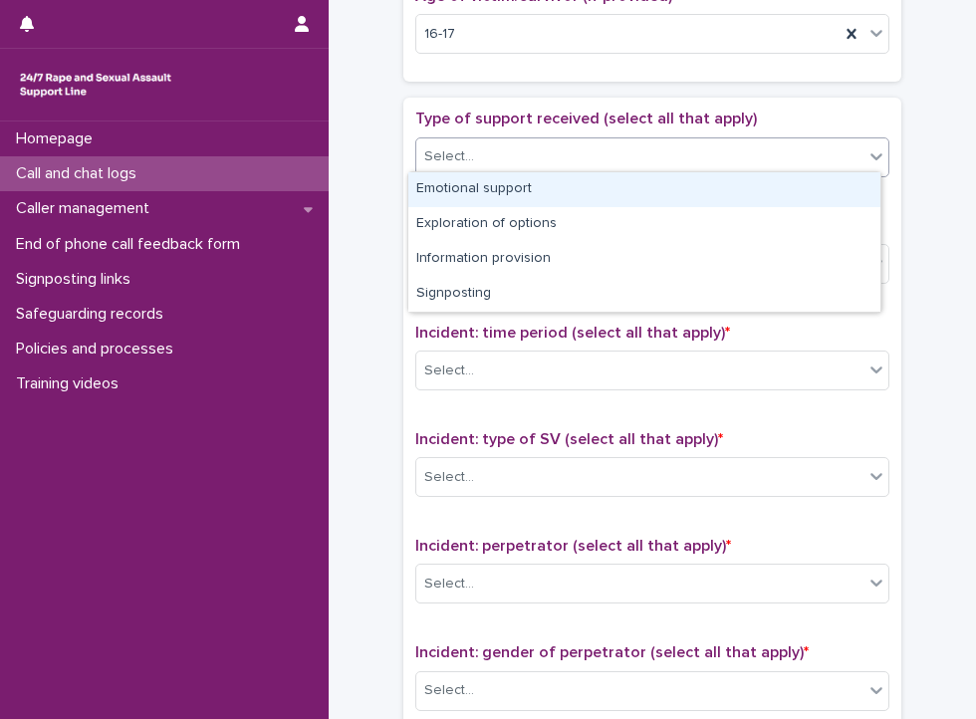
click at [458, 140] on div "Select..." at bounding box center [639, 156] width 447 height 33
click at [450, 190] on div "Emotional support" at bounding box center [644, 189] width 472 height 35
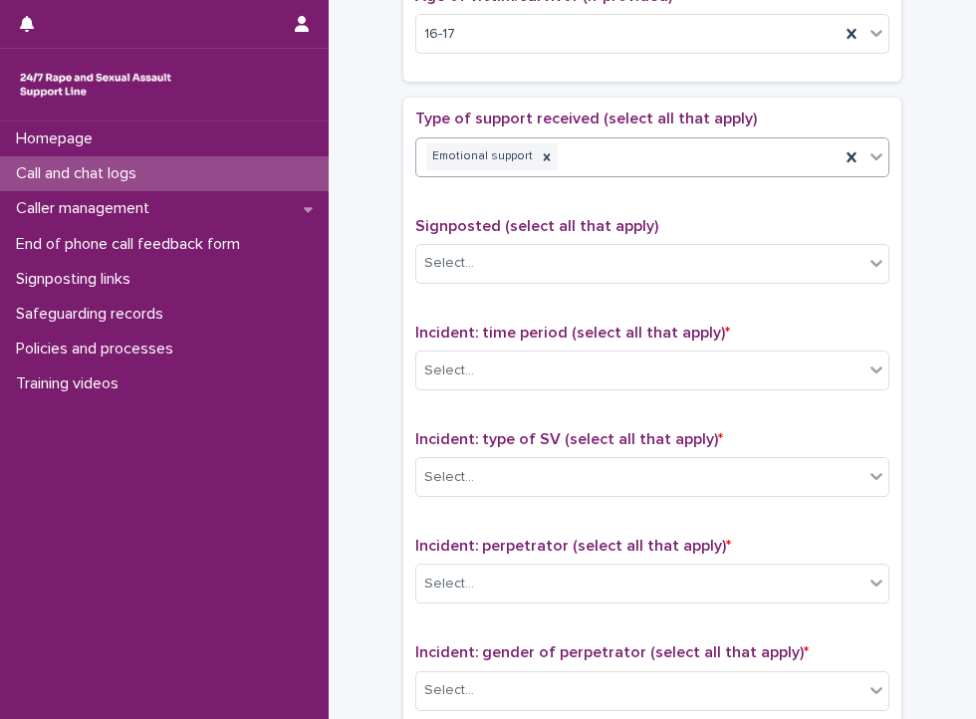
click at [594, 148] on div "Emotional support" at bounding box center [627, 156] width 423 height 35
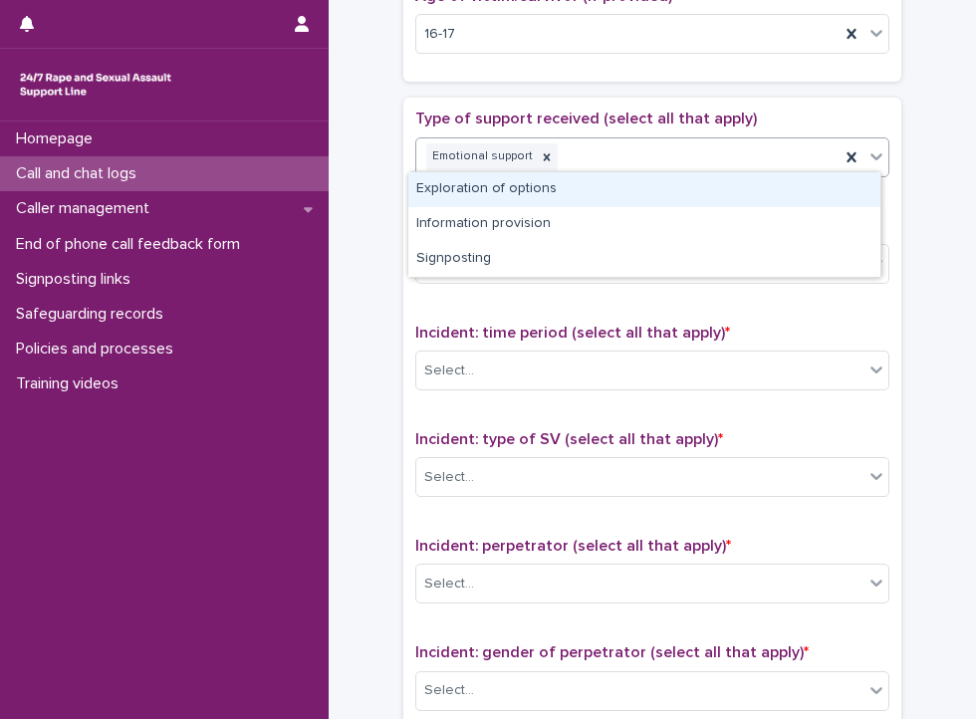
click at [584, 184] on div "Exploration of options" at bounding box center [644, 189] width 472 height 35
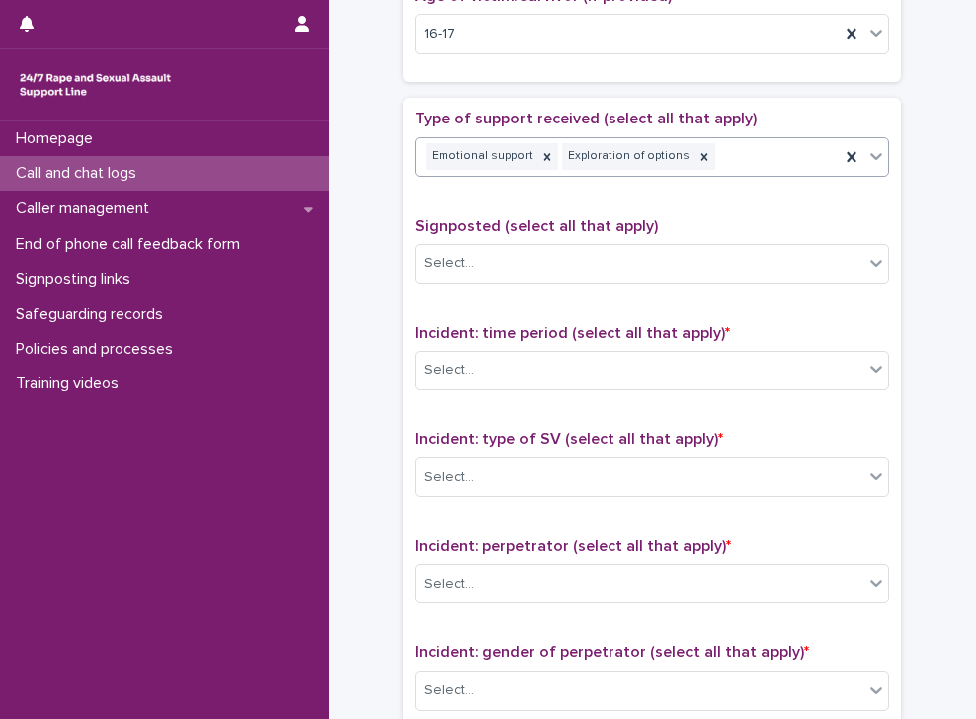
click at [737, 158] on div "Emotional support Exploration of options" at bounding box center [627, 156] width 423 height 35
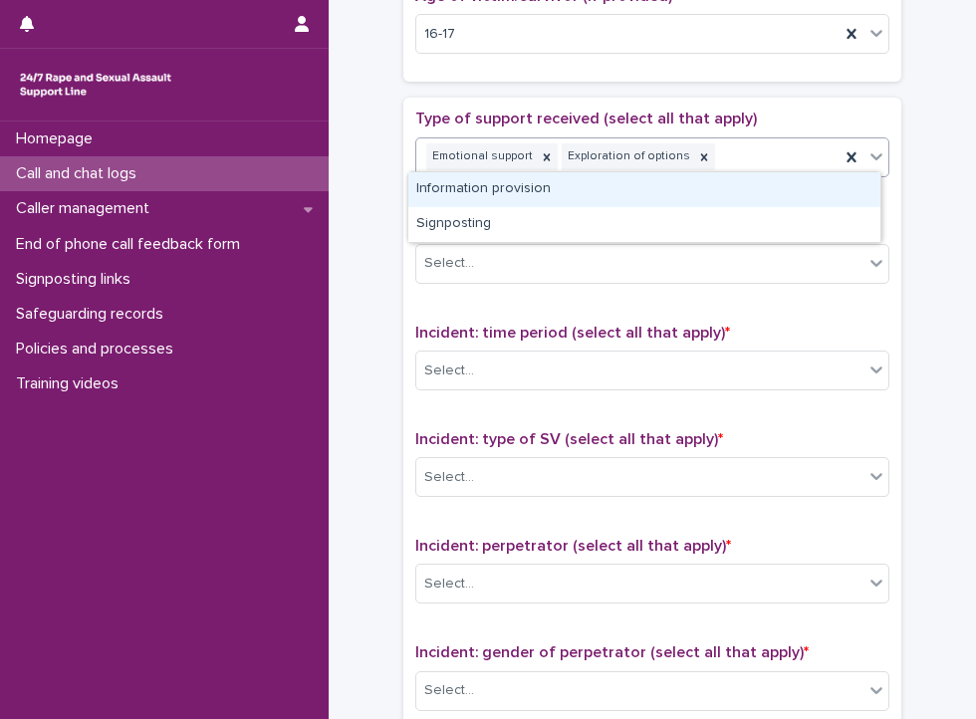
click at [725, 178] on div "Information provision" at bounding box center [644, 189] width 472 height 35
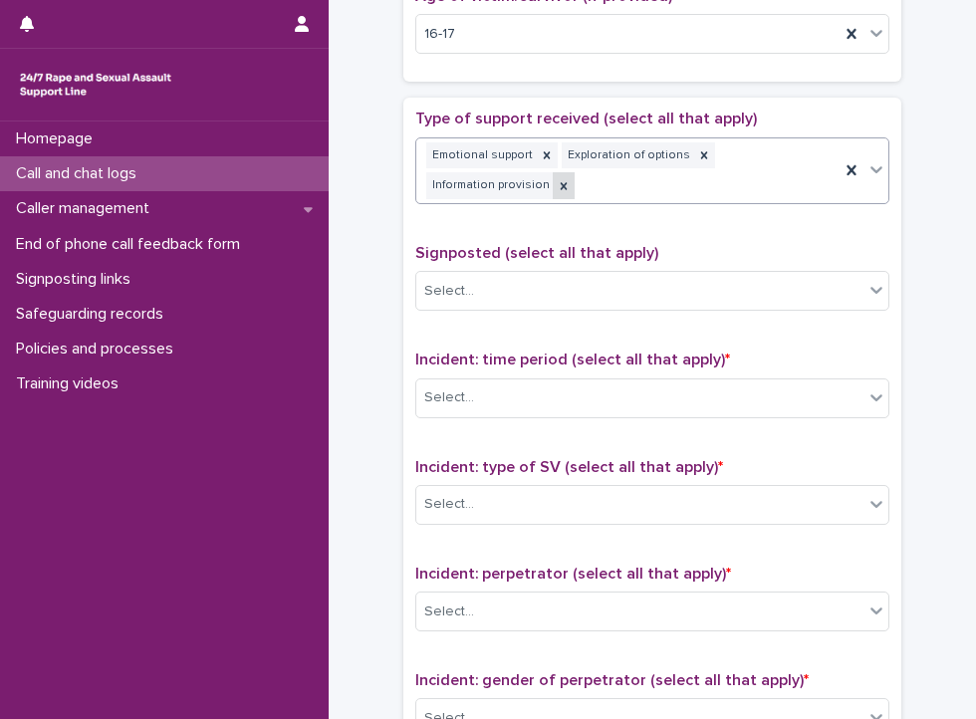
click at [553, 187] on div at bounding box center [564, 185] width 22 height 27
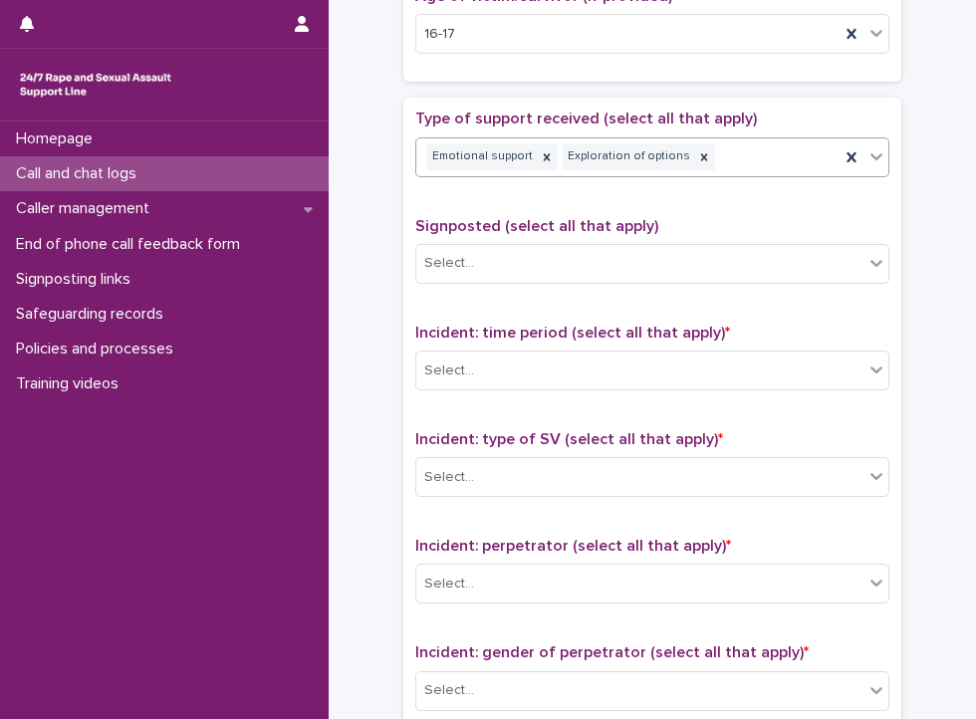
click at [738, 154] on div "Emotional support Exploration of options" at bounding box center [627, 156] width 423 height 35
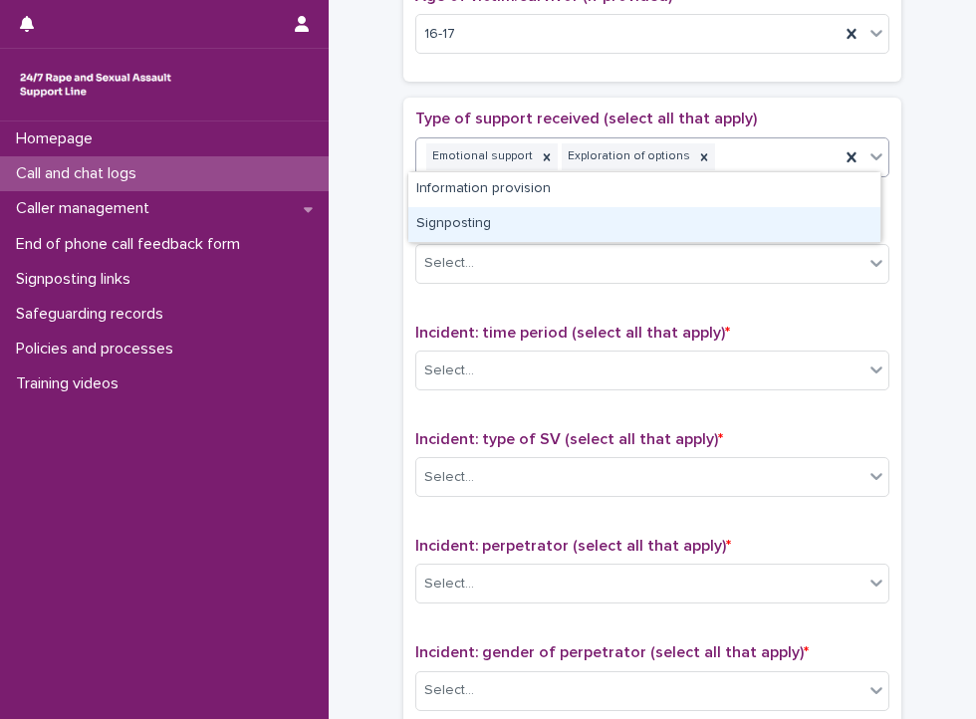
click at [608, 222] on div "Signposting" at bounding box center [644, 224] width 472 height 35
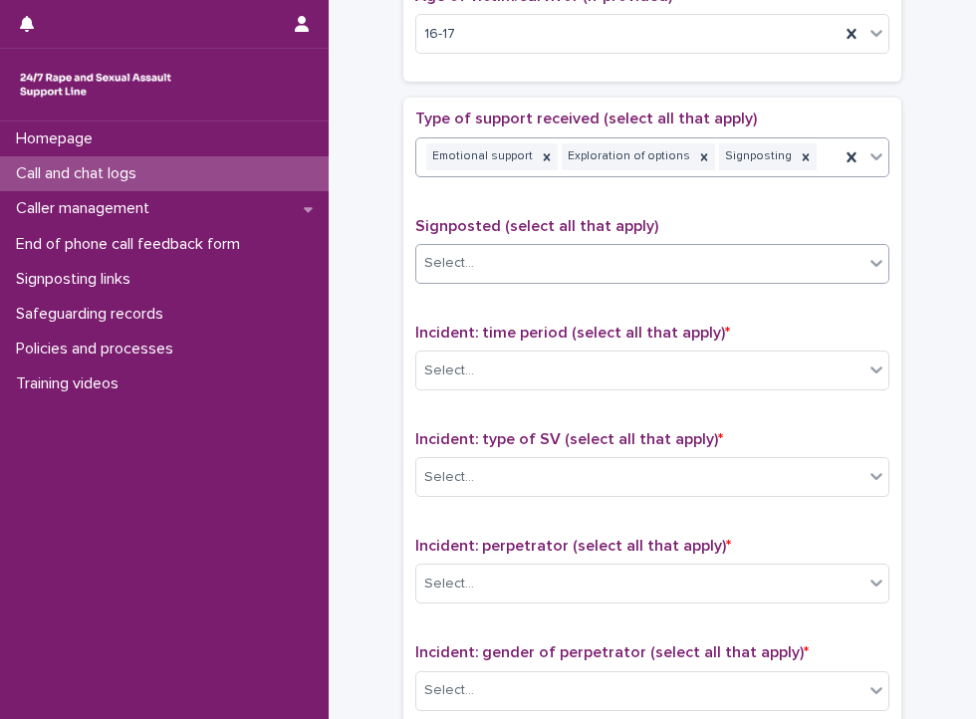
click at [585, 265] on div "Select..." at bounding box center [639, 263] width 447 height 33
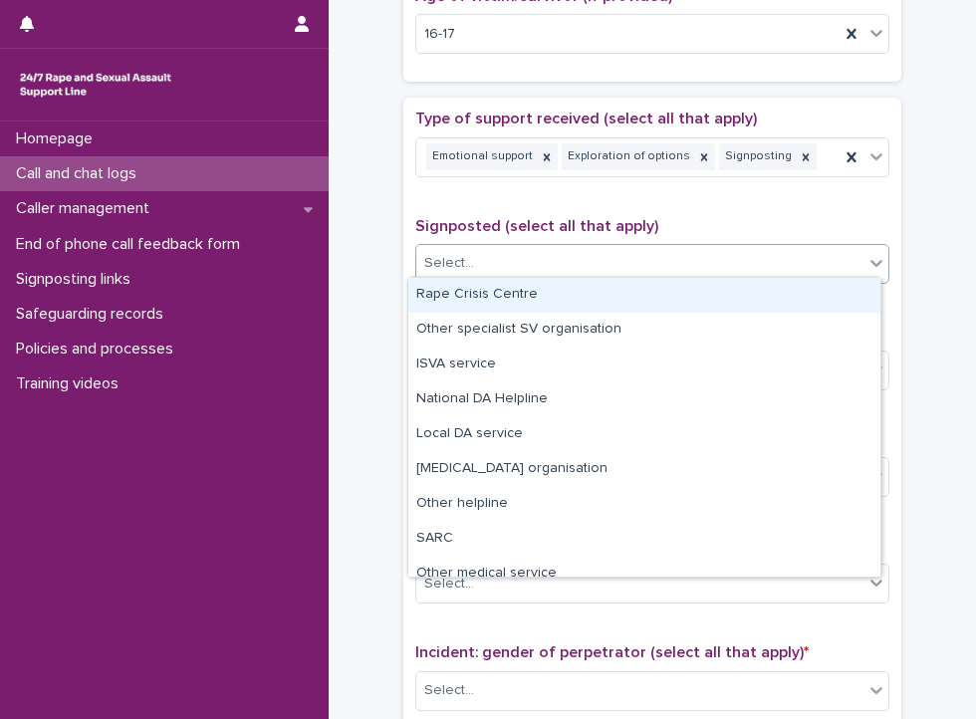
click at [530, 298] on div "Rape Crisis Centre" at bounding box center [644, 295] width 472 height 35
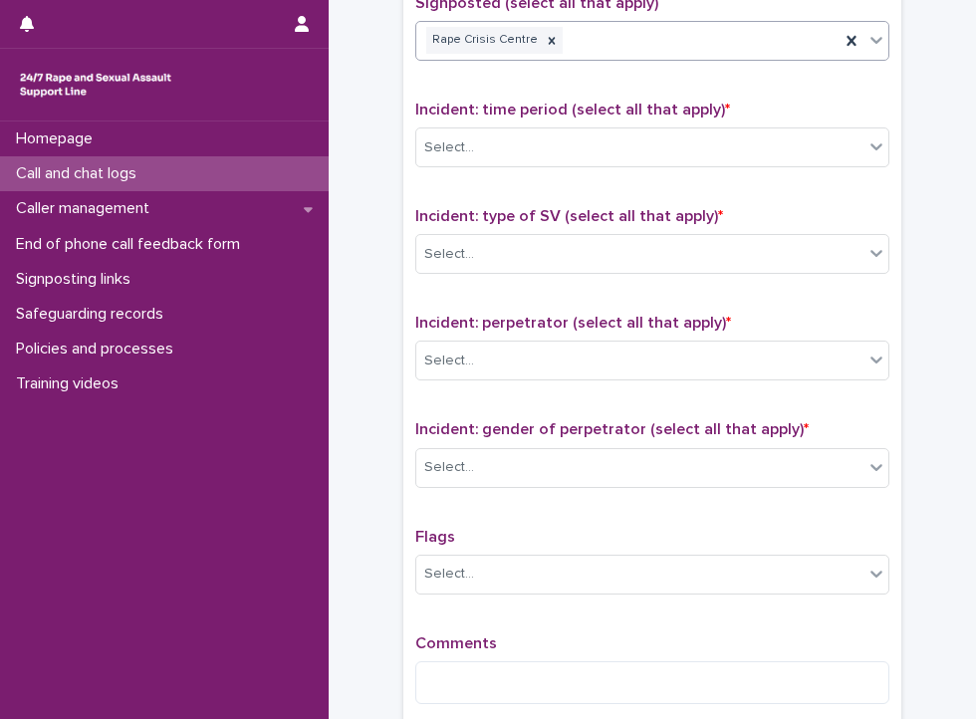
scroll to position [1282, 0]
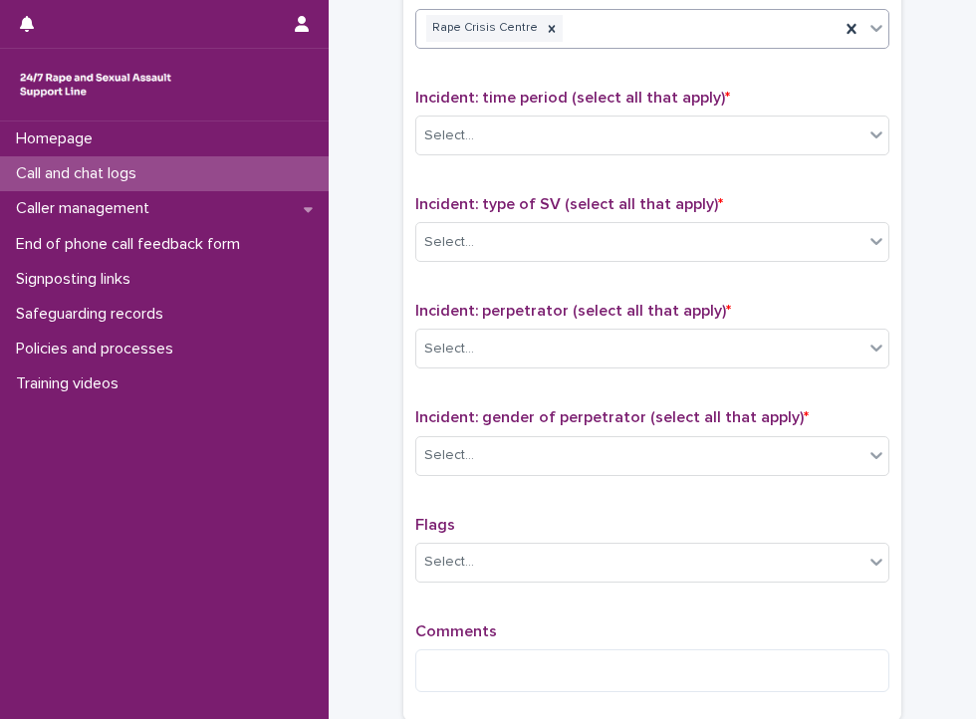
click at [589, 36] on div "Rape Crisis Centre" at bounding box center [627, 28] width 423 height 35
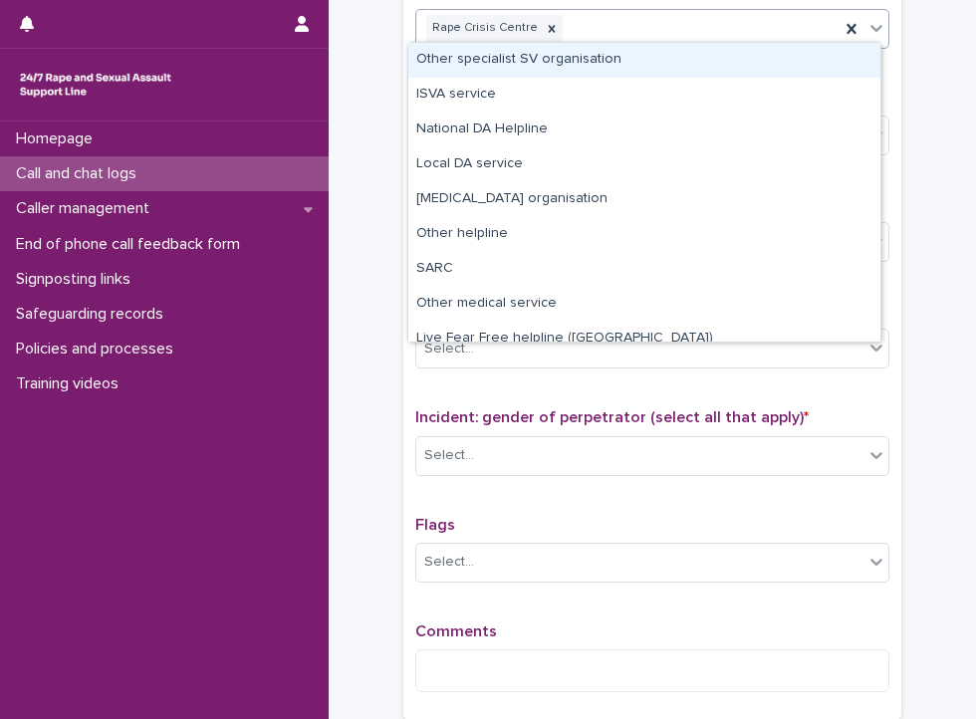
click at [570, 69] on div "Other specialist SV organisation" at bounding box center [644, 60] width 472 height 35
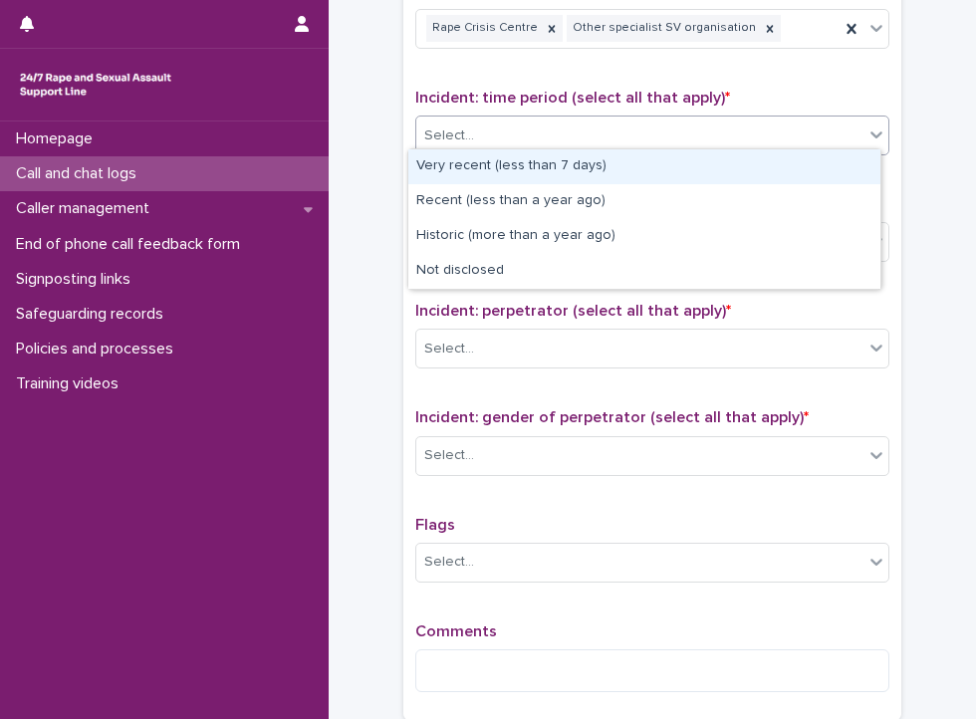
click at [545, 120] on div "Select..." at bounding box center [639, 135] width 447 height 33
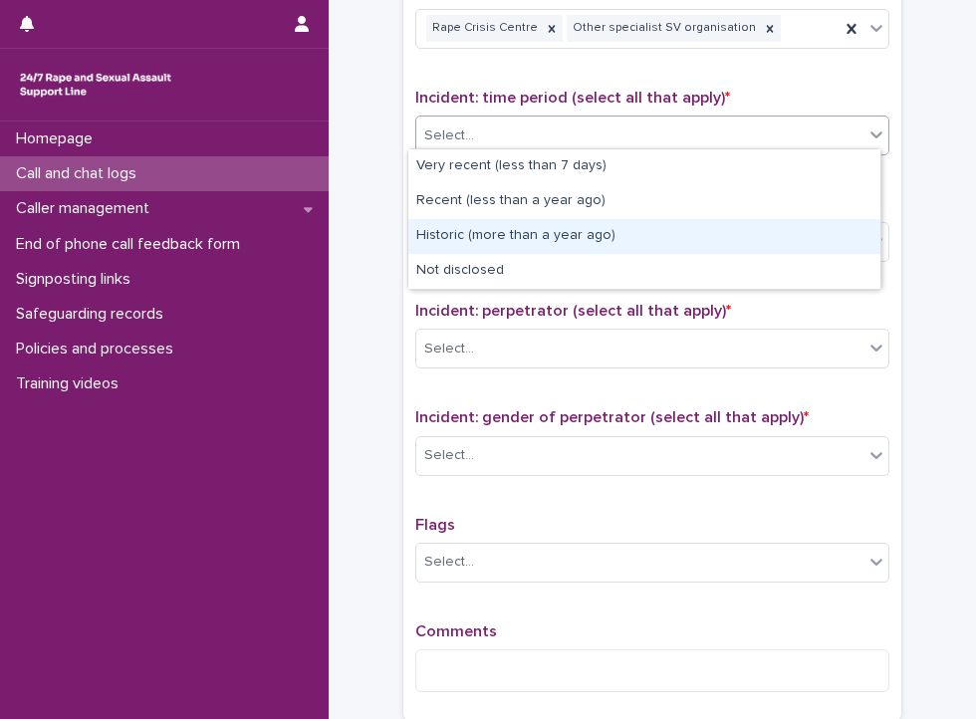
click at [506, 240] on div "Historic (more than a year ago)" at bounding box center [644, 236] width 472 height 35
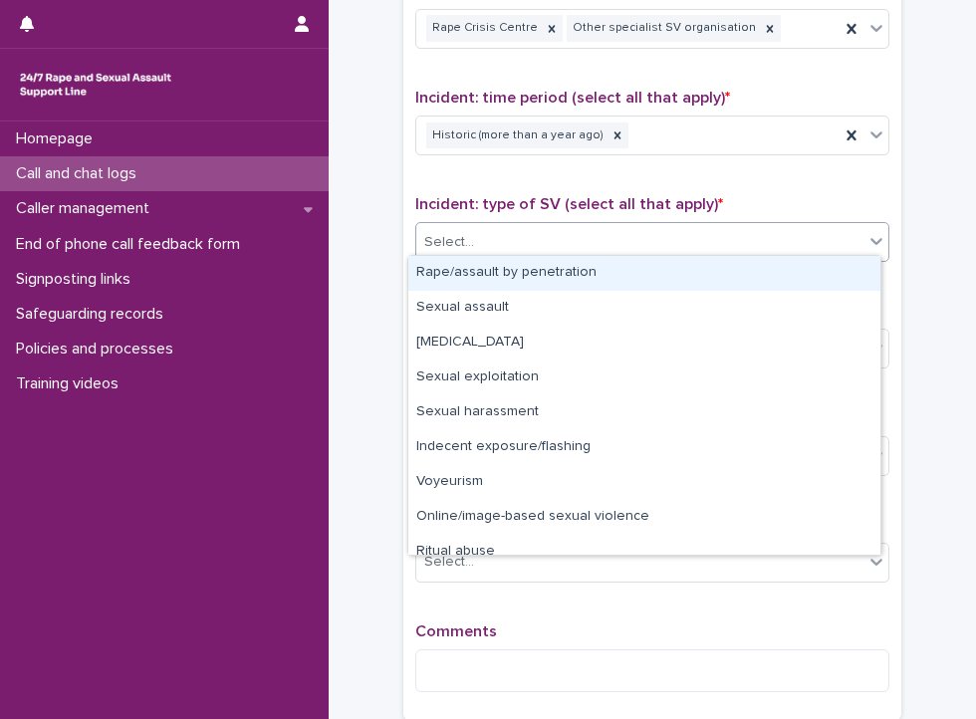
click at [506, 228] on div "Select..." at bounding box center [639, 242] width 447 height 33
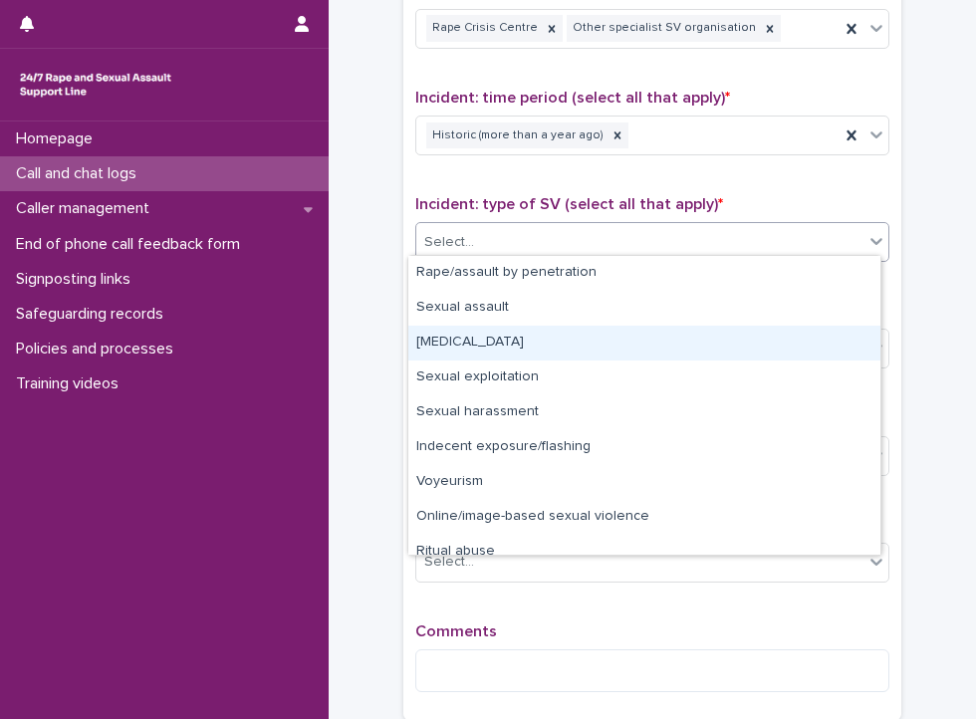
click at [482, 345] on div "[MEDICAL_DATA]" at bounding box center [644, 343] width 472 height 35
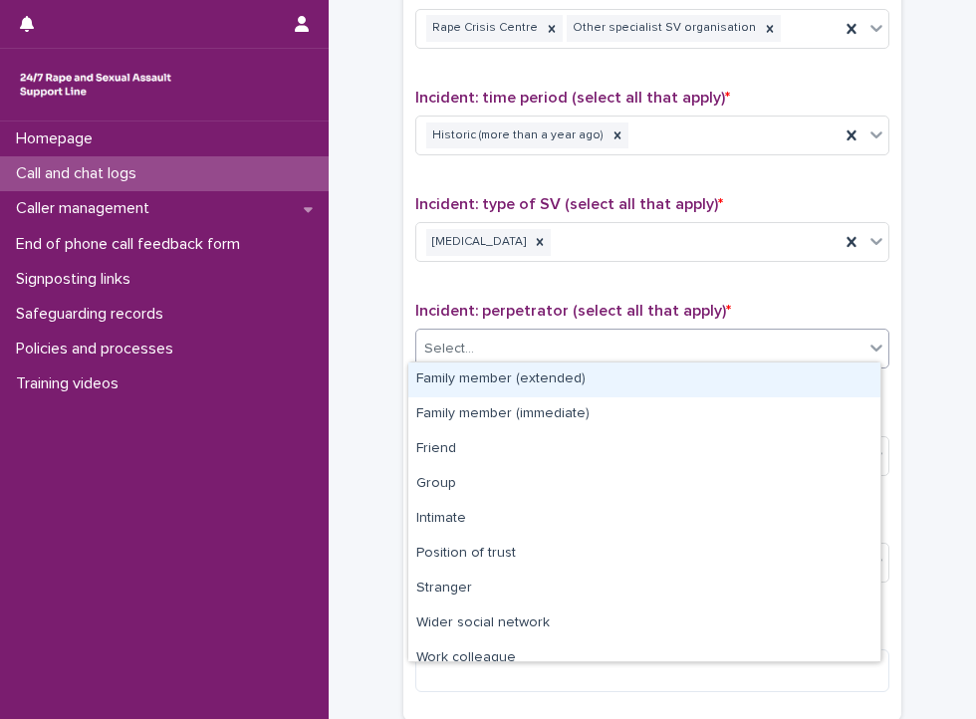
click at [482, 345] on div "Select..." at bounding box center [639, 349] width 447 height 33
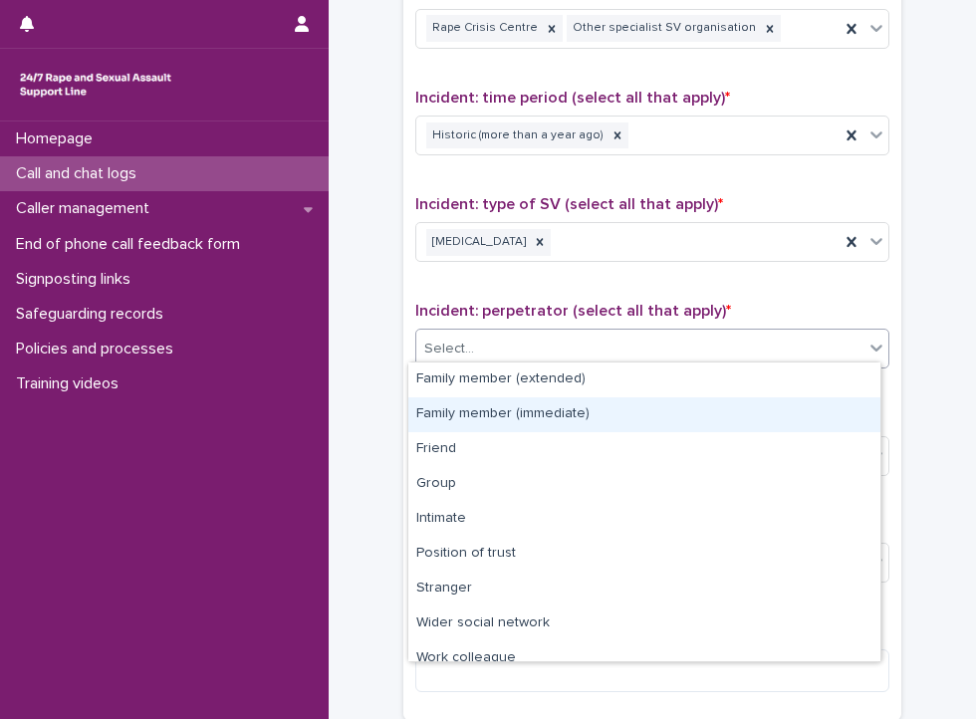
click at [465, 419] on div "Family member (immediate)" at bounding box center [644, 414] width 472 height 35
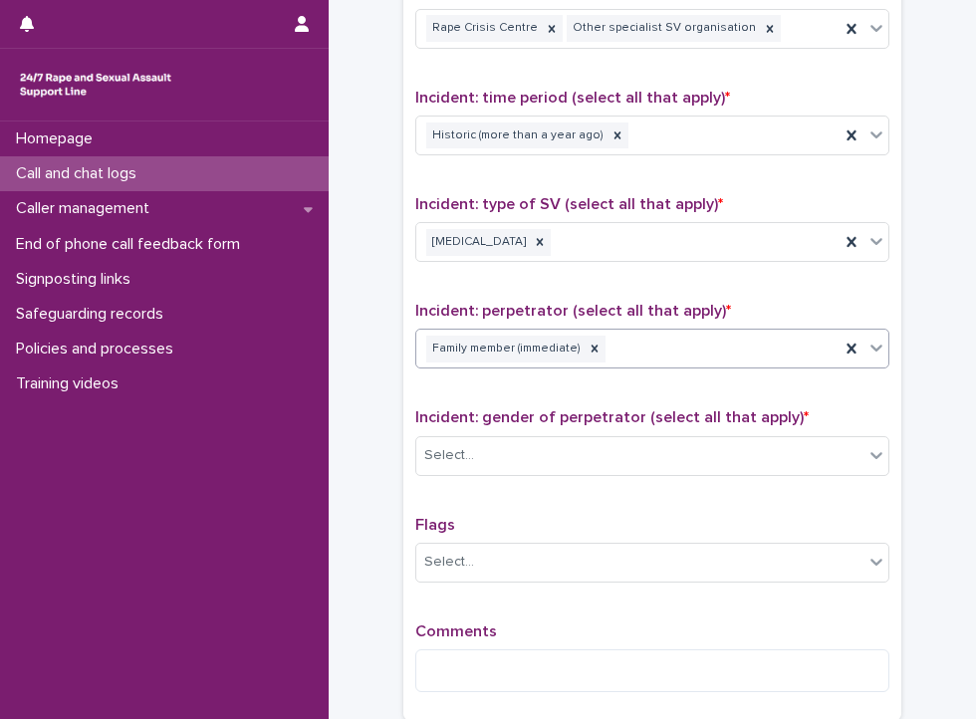
scroll to position [1477, 0]
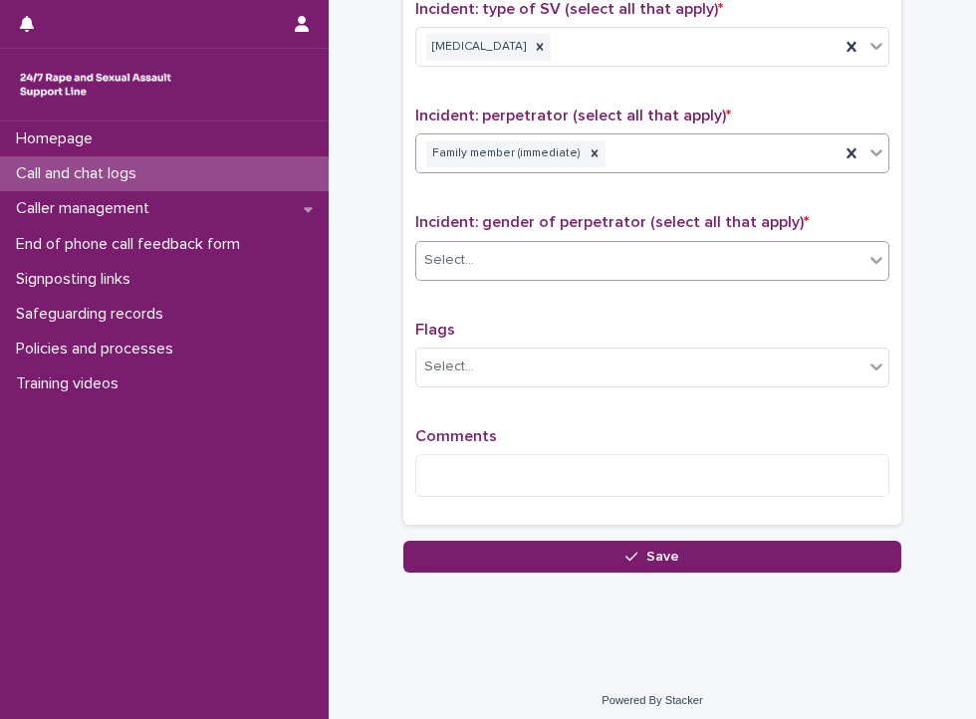
click at [492, 241] on div "Select..." at bounding box center [652, 261] width 474 height 40
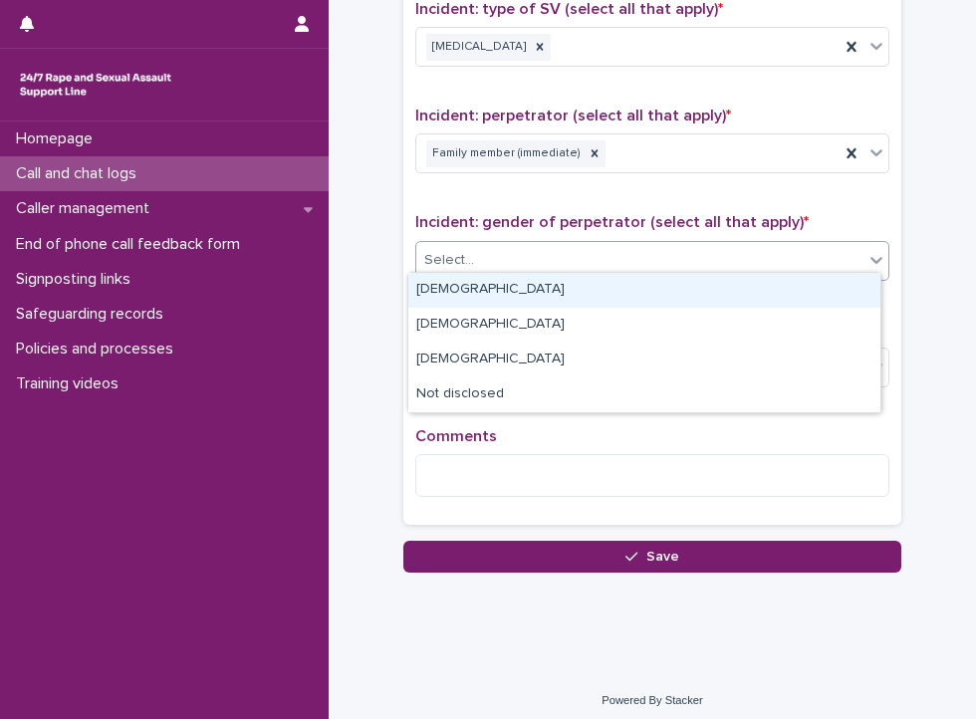
click at [445, 297] on div "[DEMOGRAPHIC_DATA]" at bounding box center [644, 290] width 472 height 35
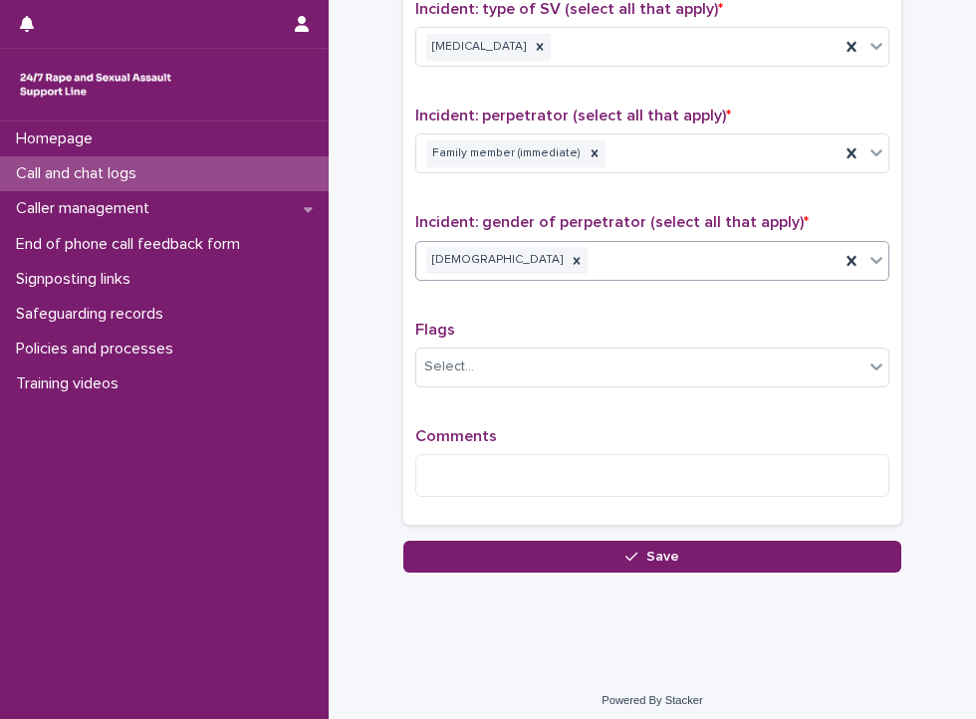
click at [438, 443] on div "Comments" at bounding box center [652, 470] width 474 height 86
click at [437, 475] on textarea at bounding box center [652, 475] width 474 height 43
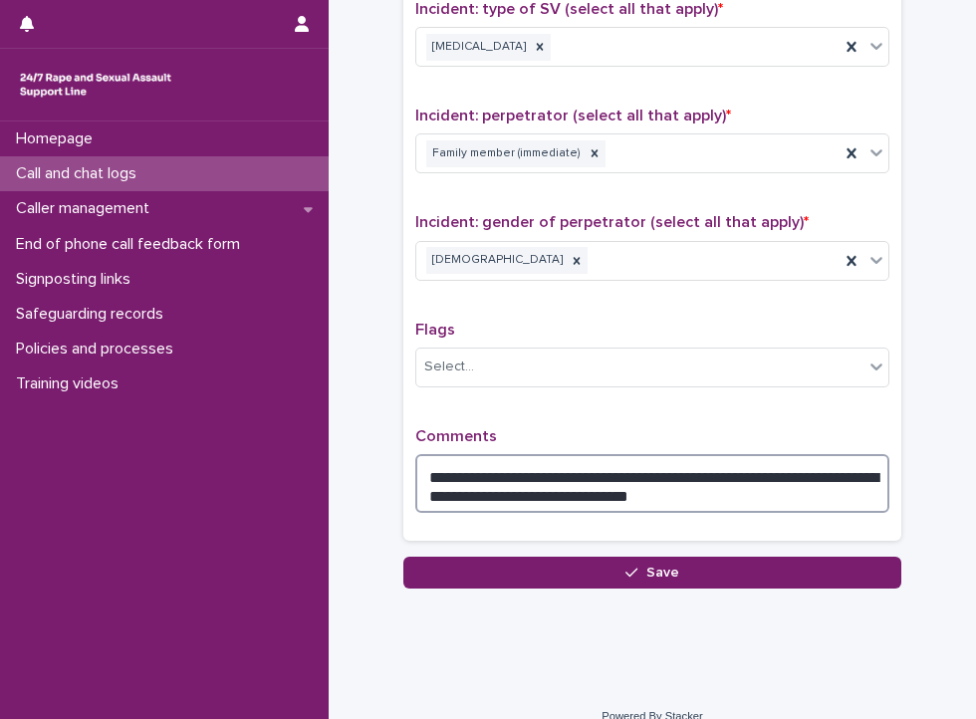
click at [642, 488] on textarea "**********" at bounding box center [652, 484] width 474 height 60
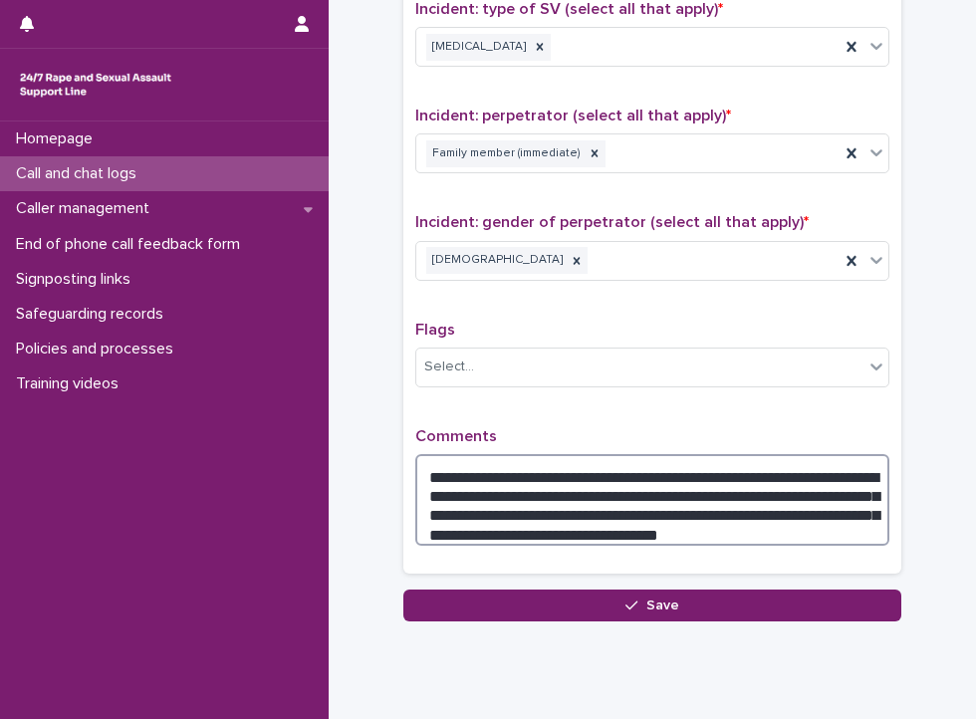
drag, startPoint x: 694, startPoint y: 500, endPoint x: 542, endPoint y: 503, distance: 152.4
click at [542, 503] on textarea "**********" at bounding box center [652, 500] width 474 height 93
click at [689, 499] on textarea "**********" at bounding box center [652, 500] width 474 height 93
click at [693, 499] on textarea "**********" at bounding box center [652, 500] width 474 height 93
click at [585, 518] on textarea "**********" at bounding box center [652, 500] width 474 height 93
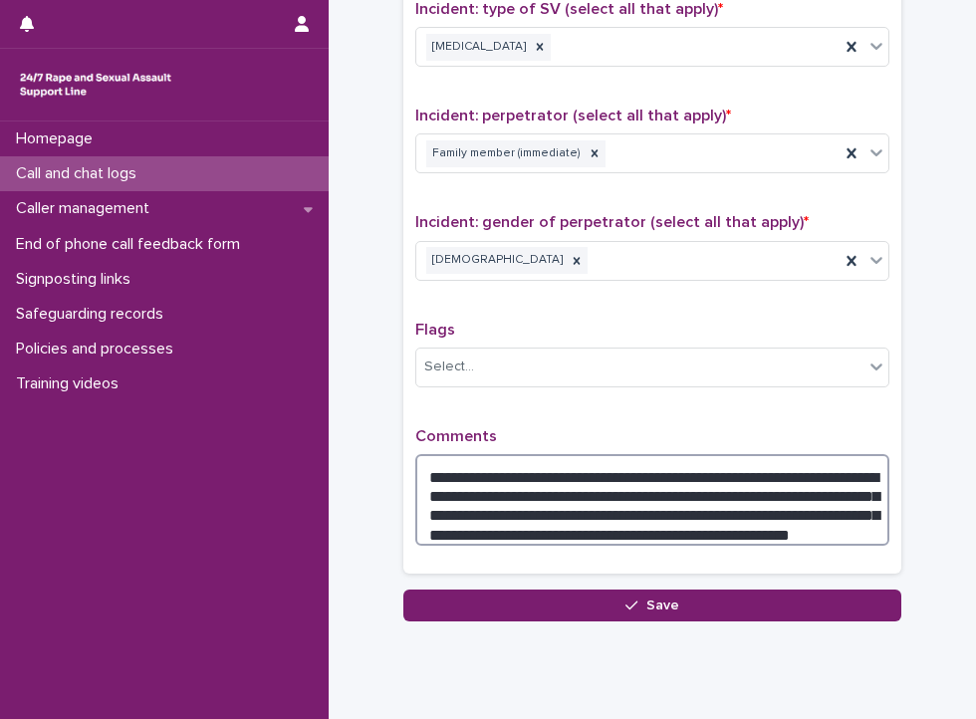
scroll to position [1527, 0]
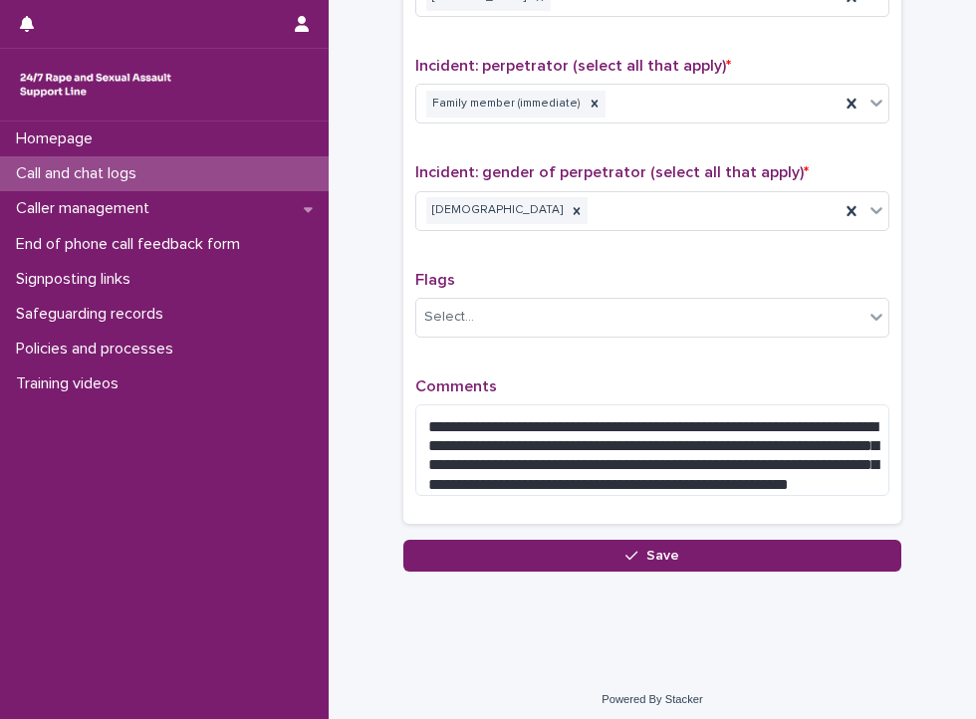
click at [590, 488] on div "**********" at bounding box center [652, 444] width 474 height 135
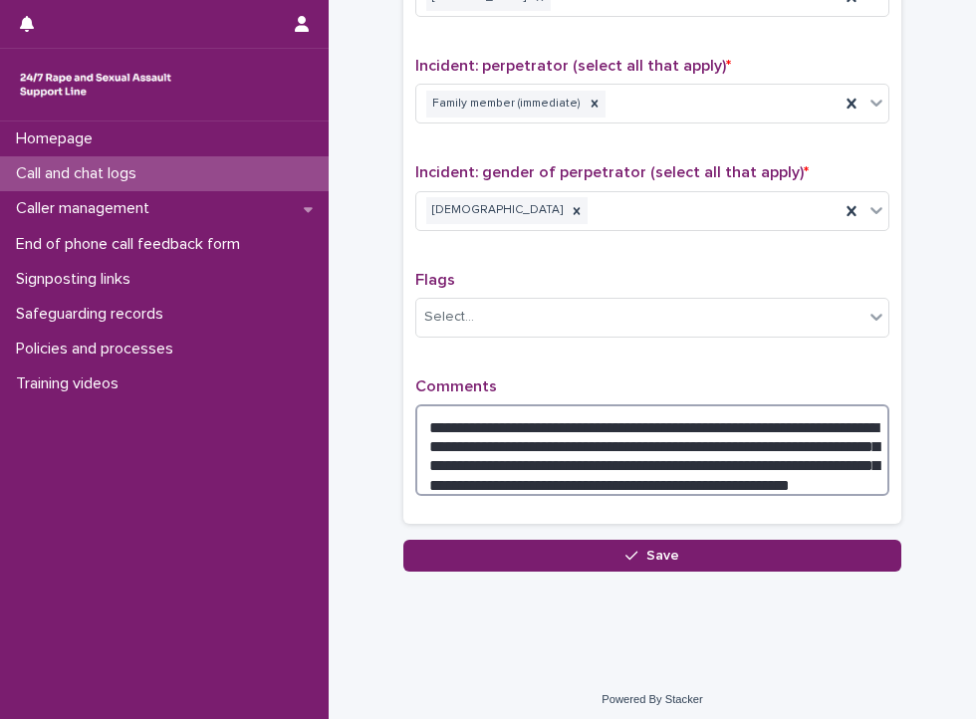
click at [627, 436] on textarea "**********" at bounding box center [652, 450] width 474 height 93
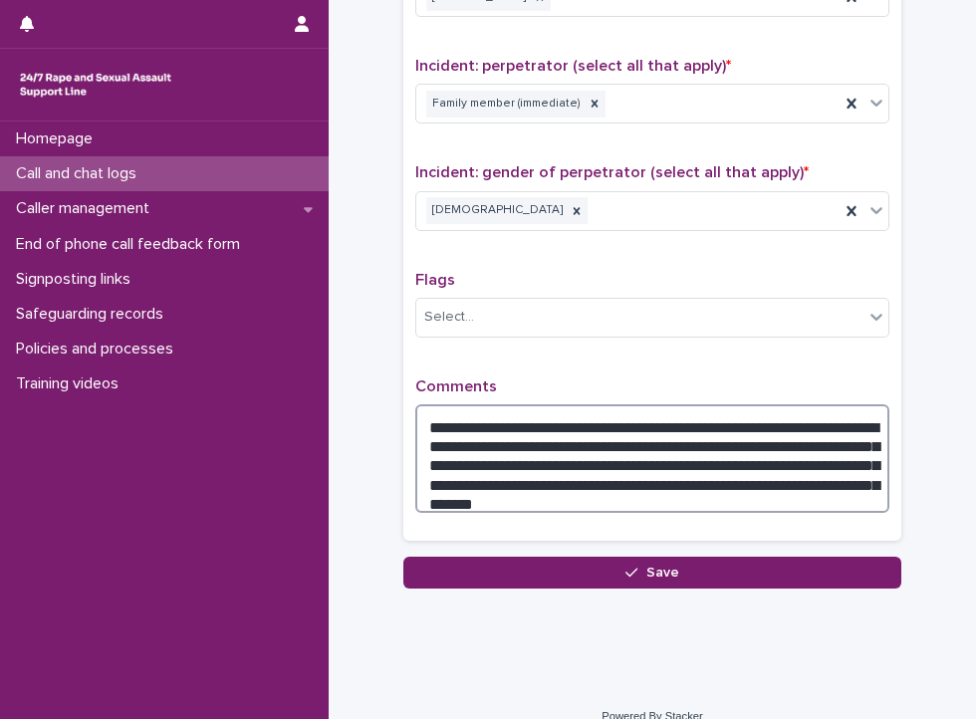
click at [464, 445] on textarea "**********" at bounding box center [652, 459] width 474 height 110
click at [548, 449] on textarea "**********" at bounding box center [652, 459] width 474 height 110
click at [813, 450] on textarea "**********" at bounding box center [652, 459] width 474 height 110
click at [650, 411] on textarea "**********" at bounding box center [652, 459] width 474 height 110
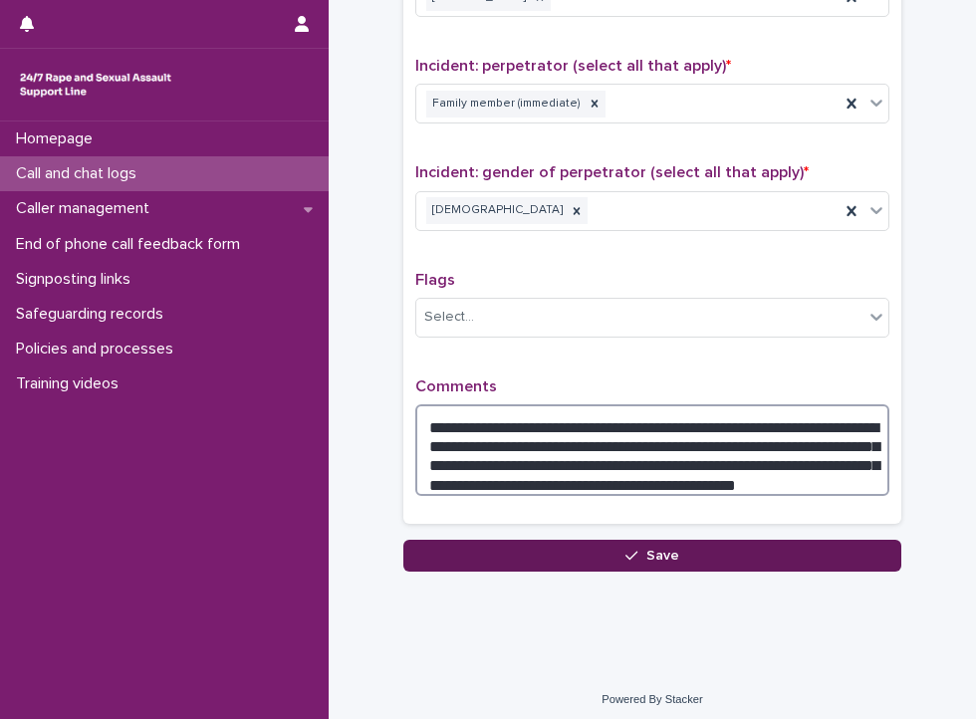
type textarea "**********"
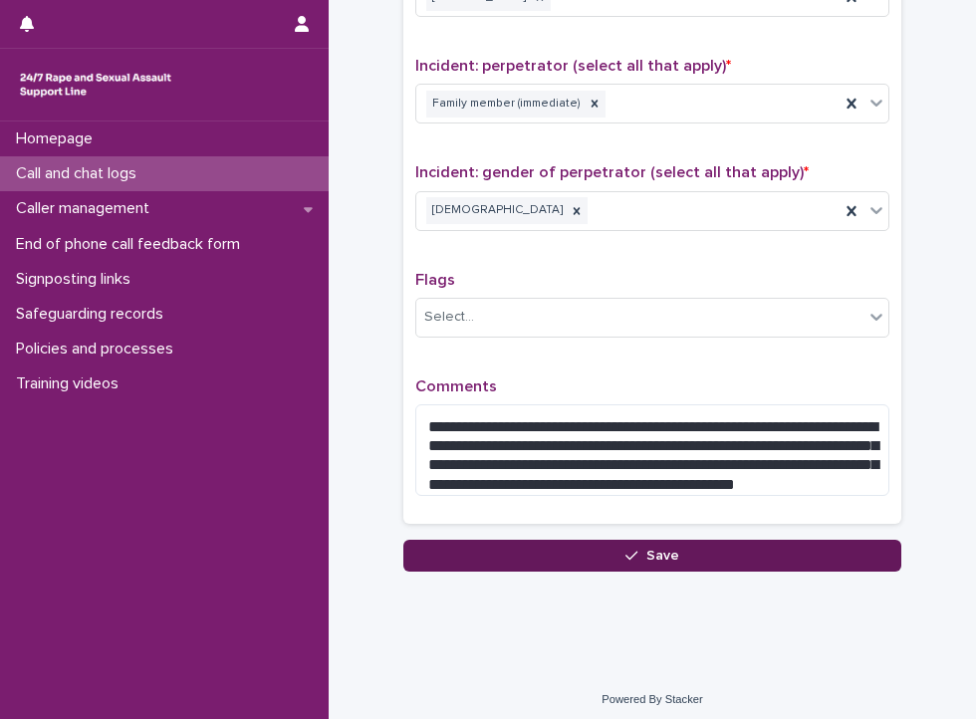
click at [721, 540] on button "Save" at bounding box center [652, 556] width 498 height 32
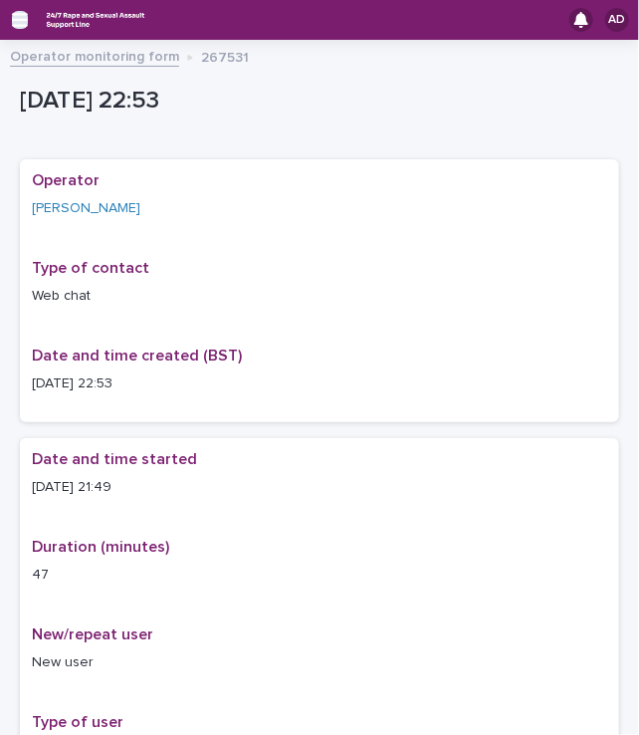
click at [12, 23] on icon "button" at bounding box center [20, 20] width 16 height 18
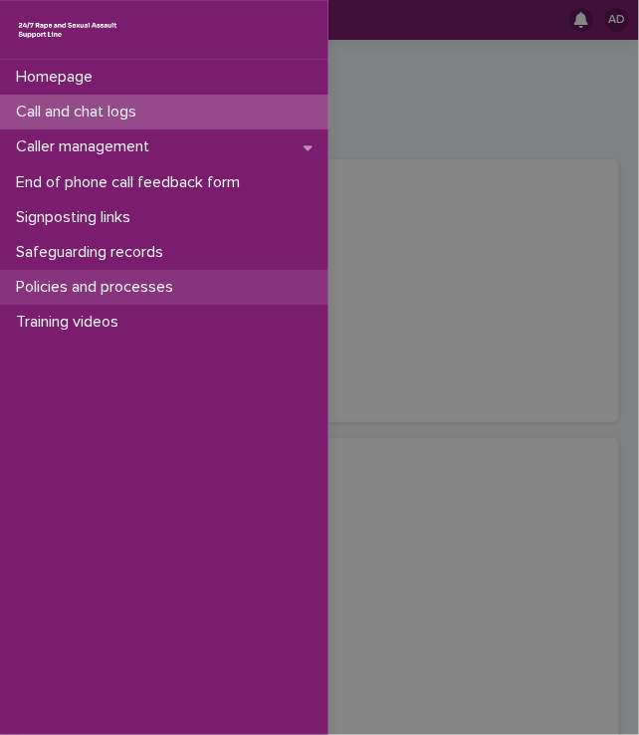
click at [123, 296] on p "Policies and processes" at bounding box center [98, 287] width 181 height 19
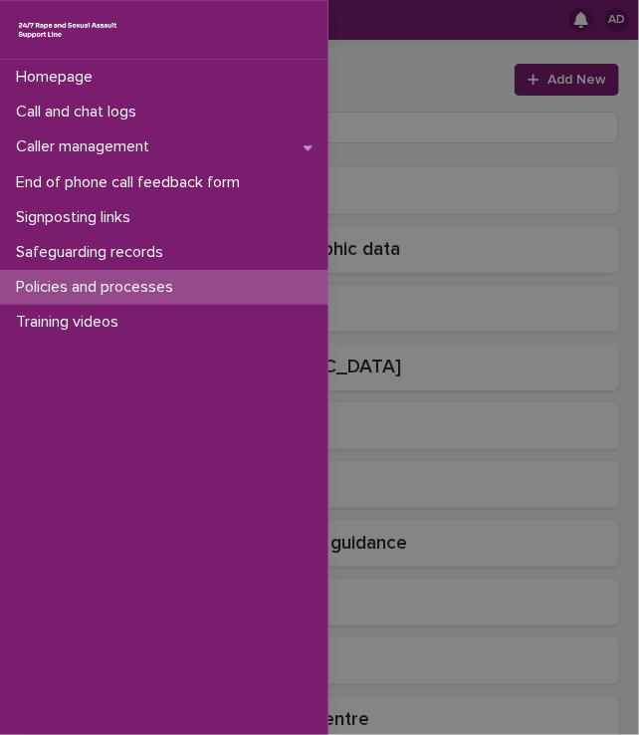
click at [390, 105] on div "Homepage Call and chat logs Caller management End of phone call feedback form S…" at bounding box center [319, 367] width 639 height 735
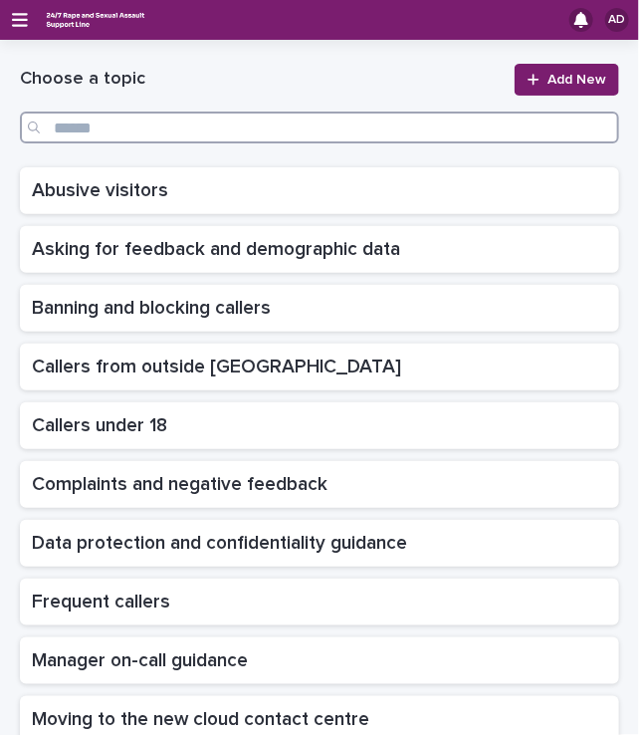
click at [331, 124] on input "Search" at bounding box center [319, 128] width 599 height 32
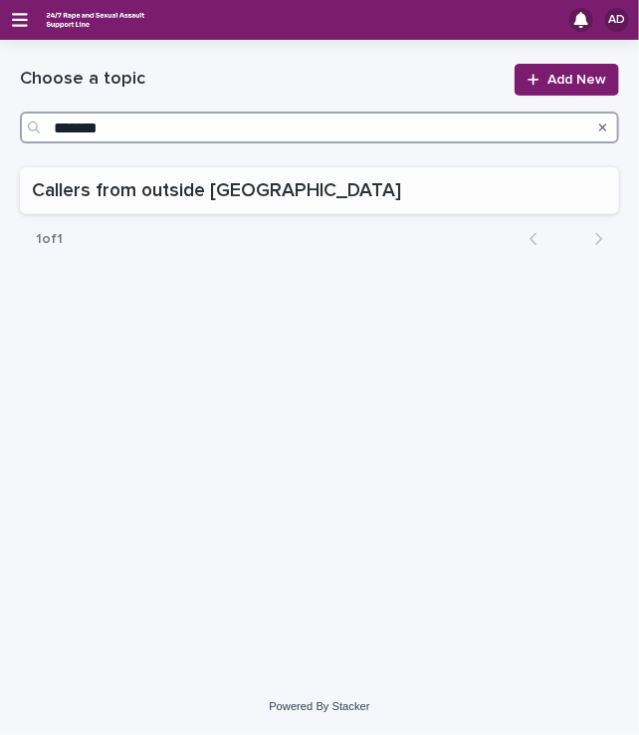
type input "*******"
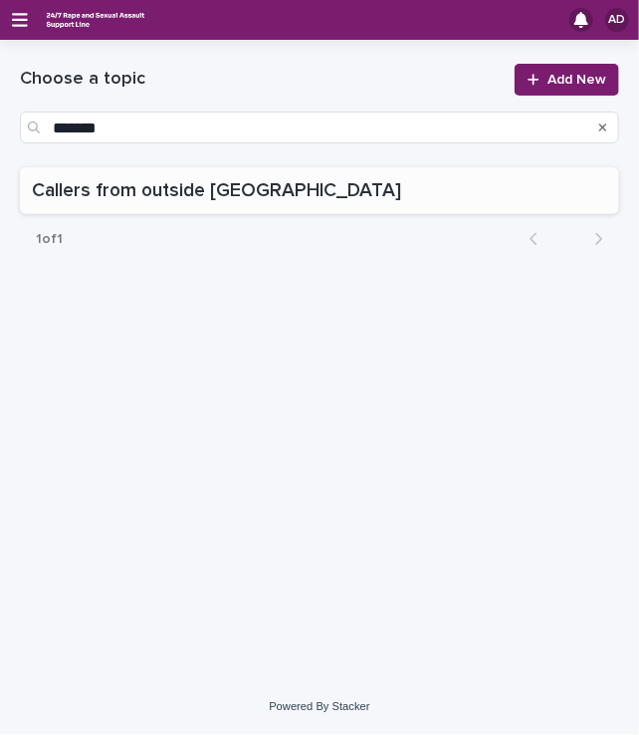
click at [315, 200] on p "Callers from outside [GEOGRAPHIC_DATA]" at bounding box center [218, 188] width 373 height 27
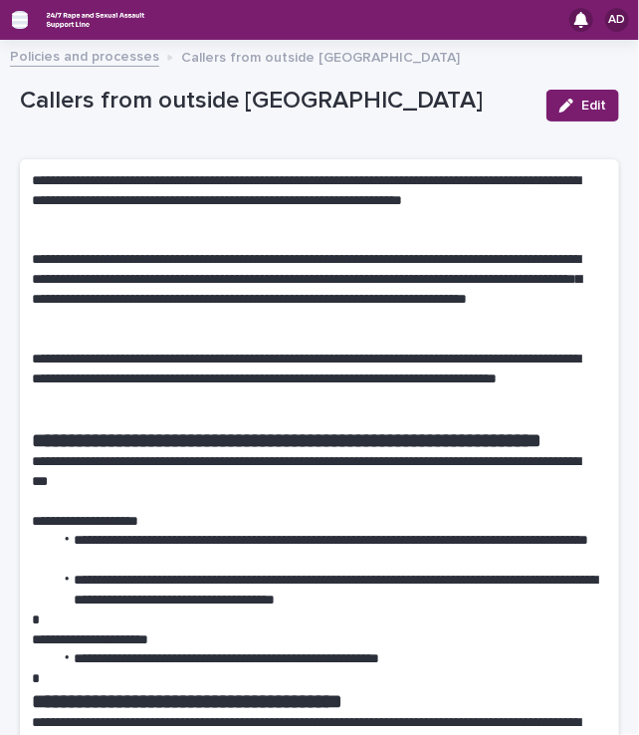
click at [19, 26] on icon "button" at bounding box center [20, 20] width 16 height 14
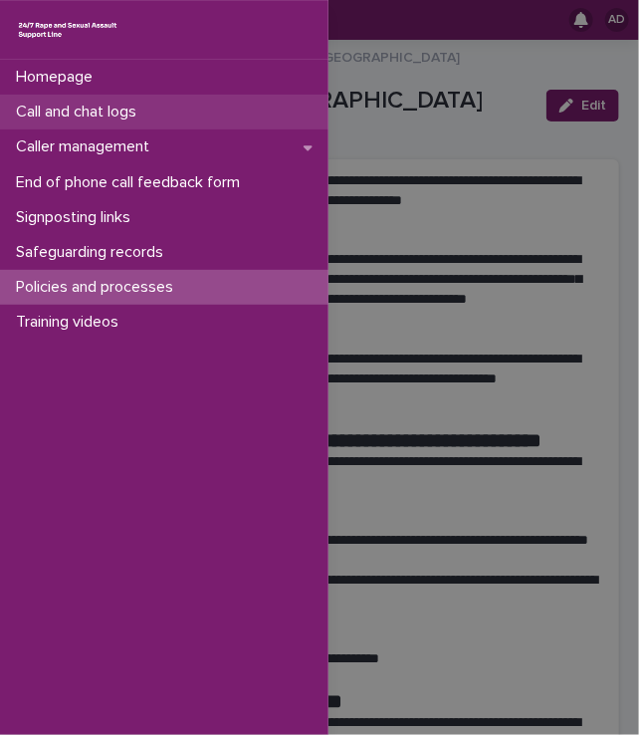
click at [127, 113] on p "Call and chat logs" at bounding box center [80, 112] width 144 height 19
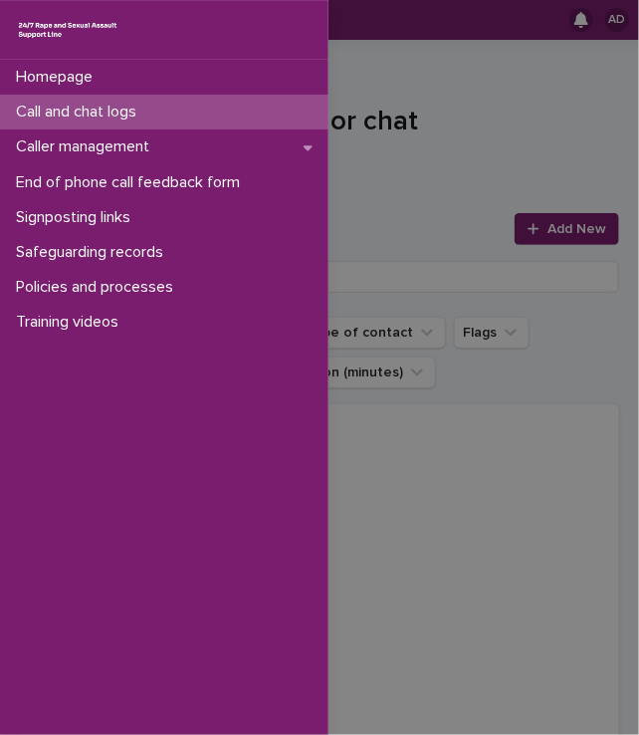
click at [544, 230] on div "Homepage Call and chat logs Caller management End of phone call feedback form S…" at bounding box center [319, 367] width 639 height 735
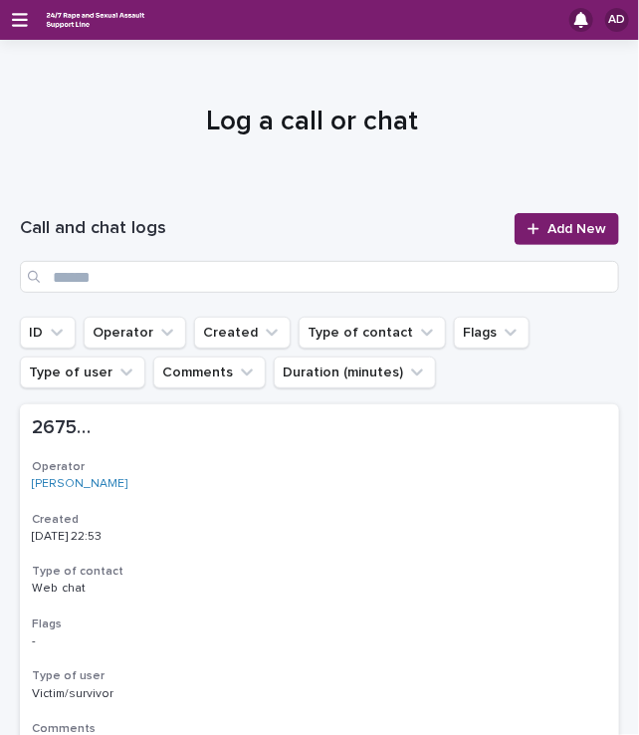
click at [548, 230] on span "Add New" at bounding box center [577, 229] width 59 height 14
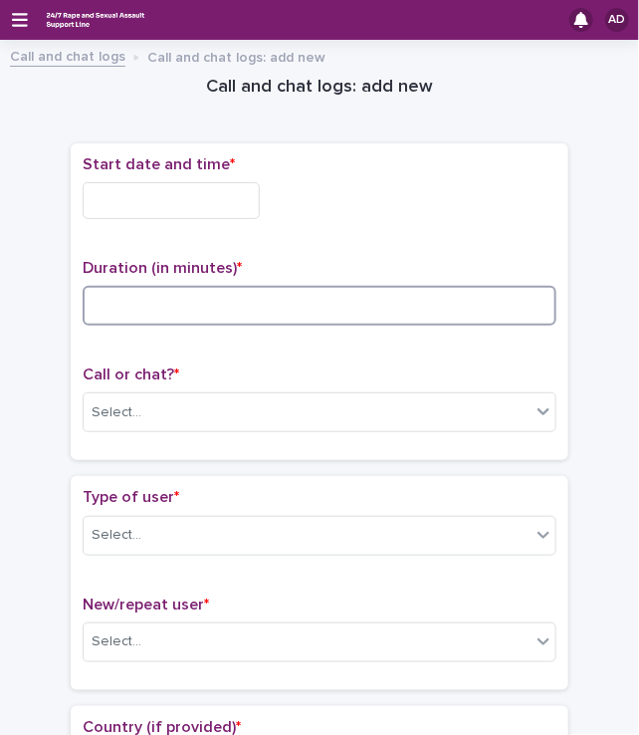
click at [211, 290] on input at bounding box center [320, 306] width 474 height 40
type input "**"
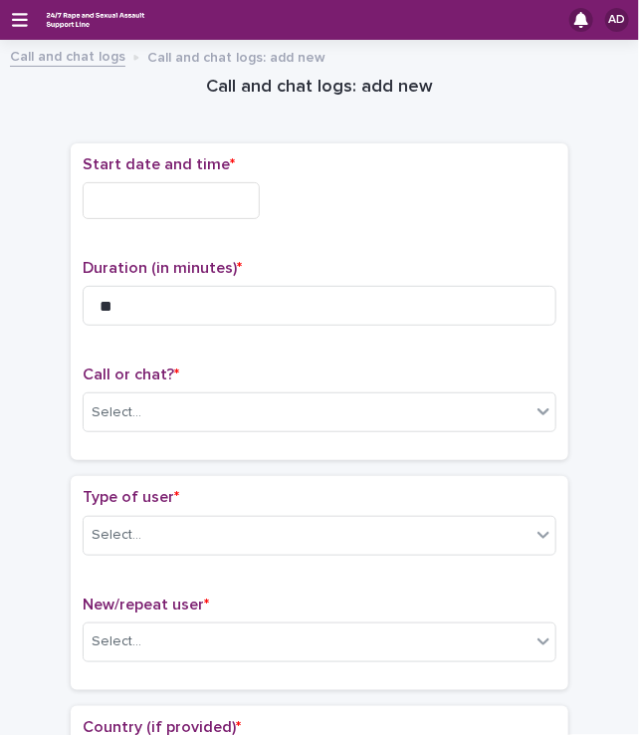
click at [143, 188] on input "text" at bounding box center [171, 200] width 177 height 37
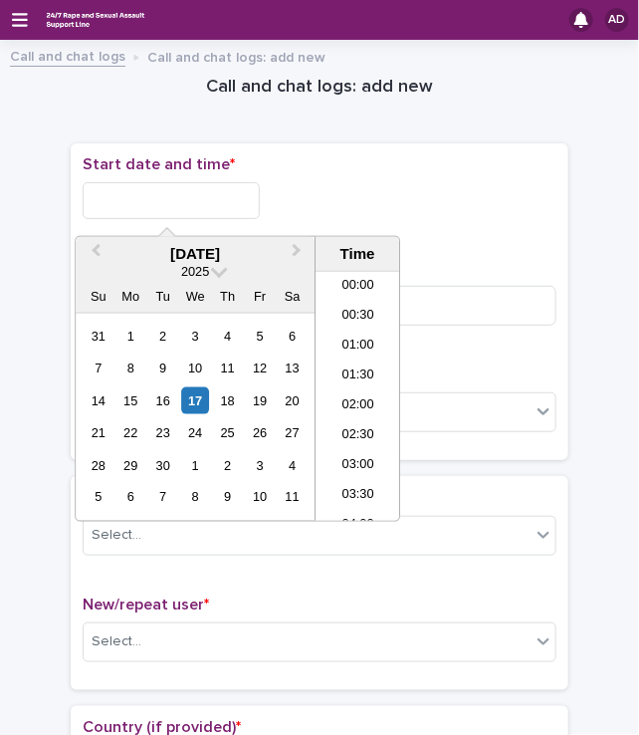
scroll to position [1184, 0]
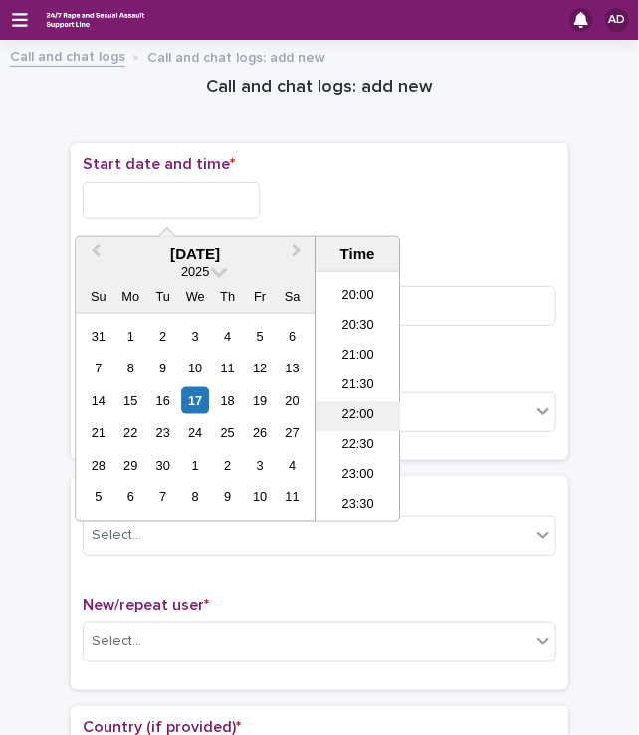
click at [355, 415] on li "22:00" at bounding box center [358, 417] width 85 height 30
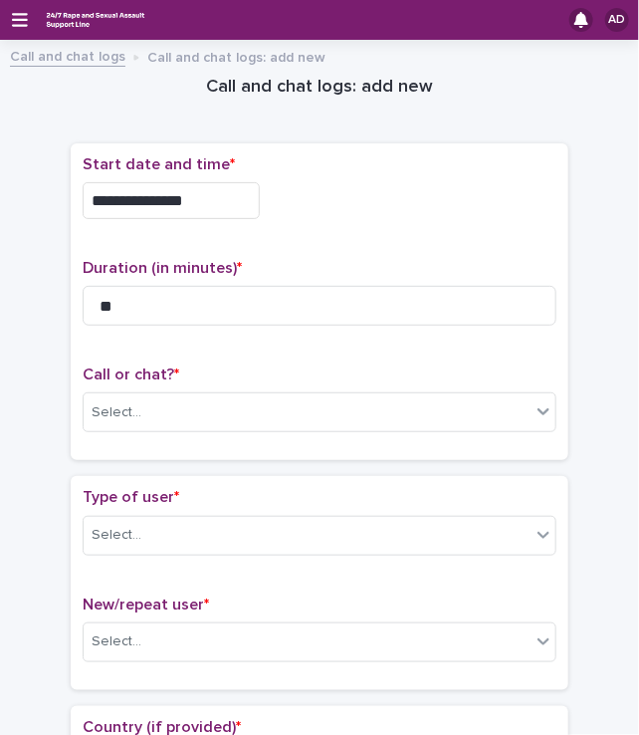
click at [225, 206] on input "**********" at bounding box center [171, 200] width 177 height 37
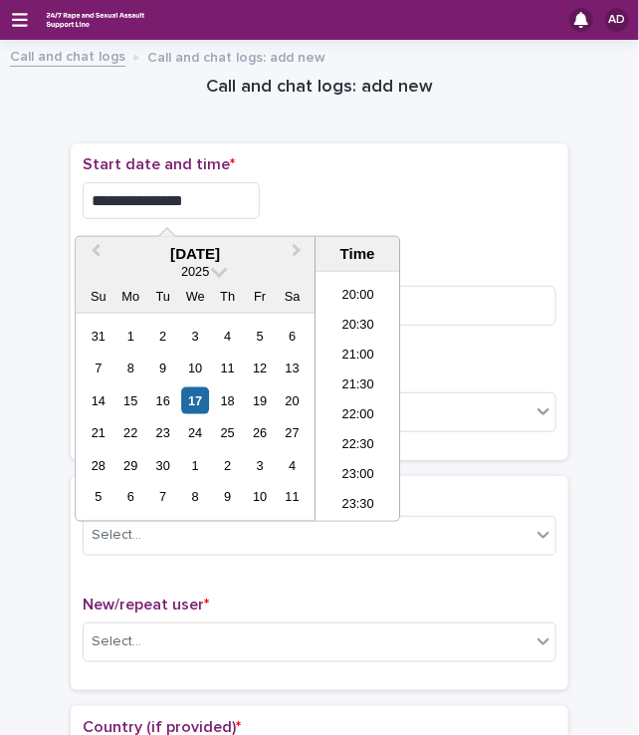
type input "**********"
click at [338, 196] on div "**********" at bounding box center [320, 200] width 474 height 37
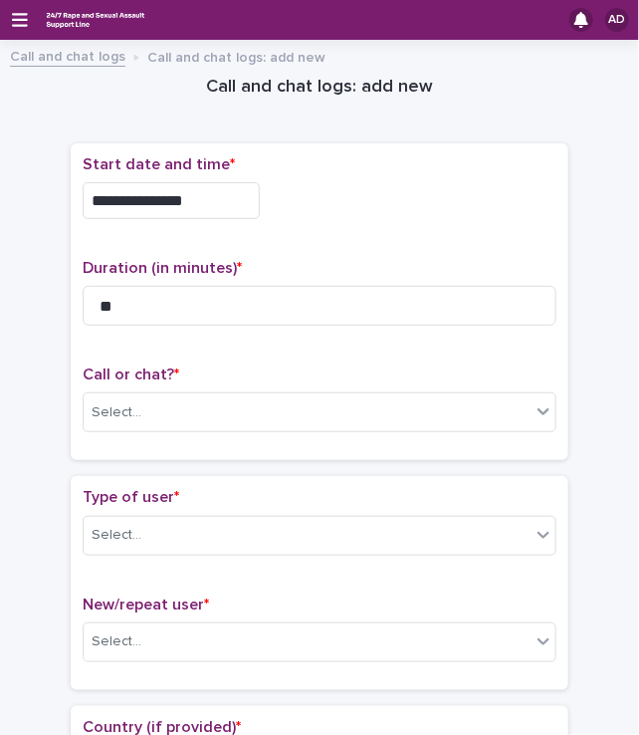
scroll to position [273, 0]
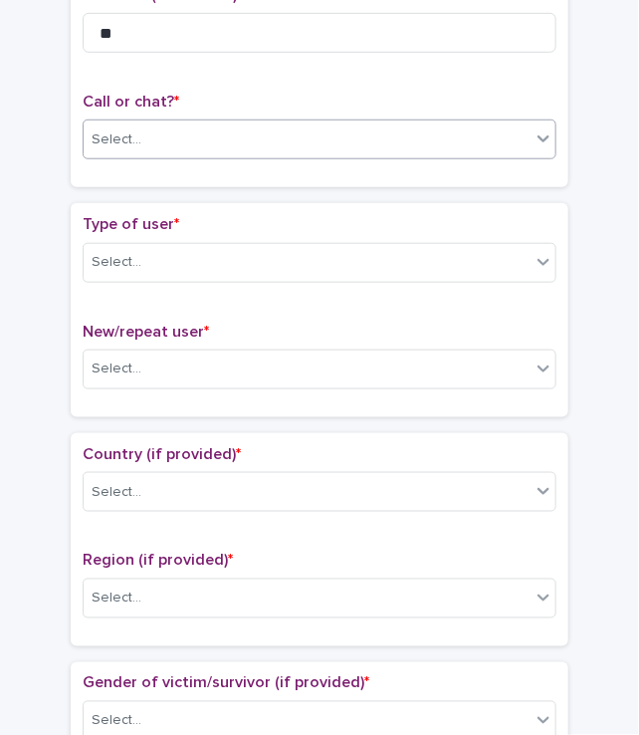
click at [226, 135] on div "Select..." at bounding box center [307, 139] width 447 height 33
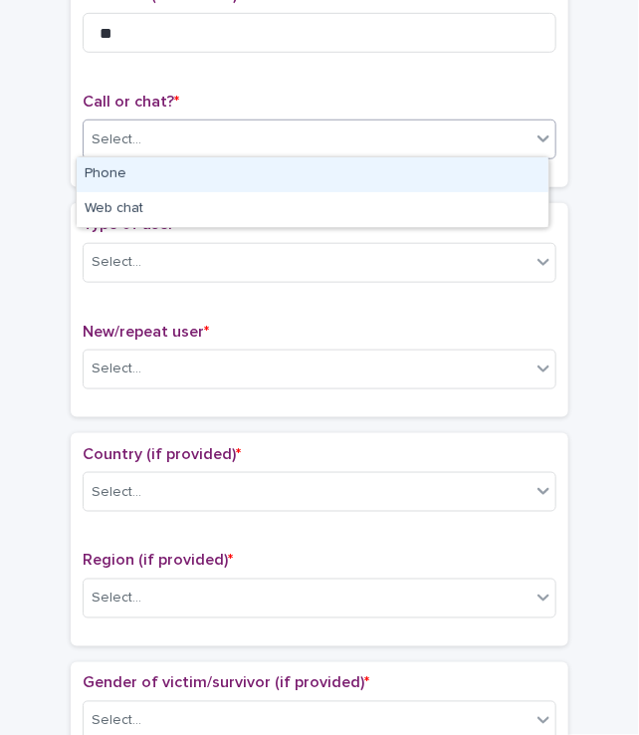
click at [156, 167] on div "Phone" at bounding box center [313, 174] width 472 height 35
click at [147, 123] on div "Phone" at bounding box center [295, 139] width 423 height 33
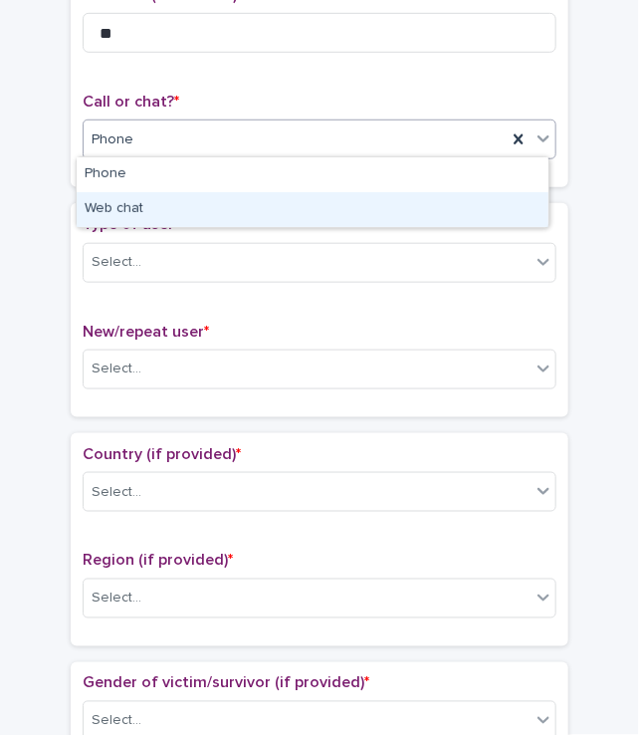
click at [134, 208] on div "Web chat" at bounding box center [313, 209] width 472 height 35
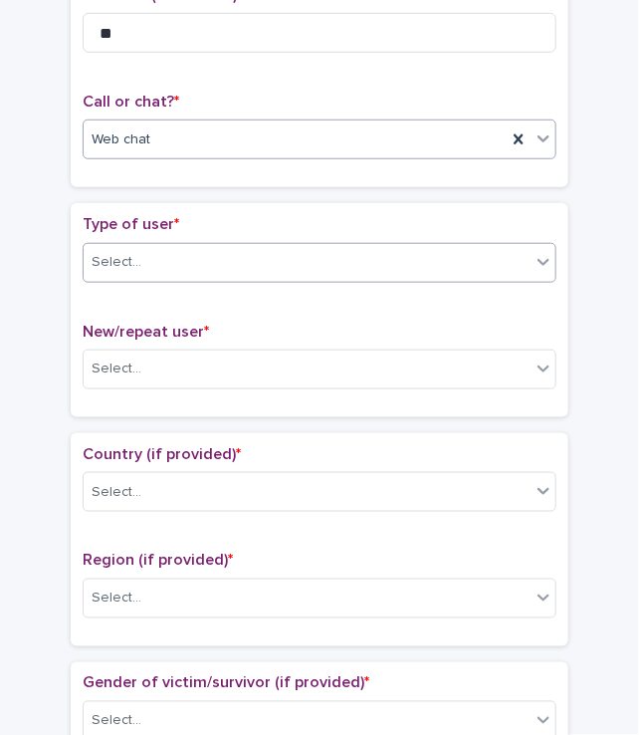
click at [131, 246] on div "Select..." at bounding box center [307, 262] width 447 height 33
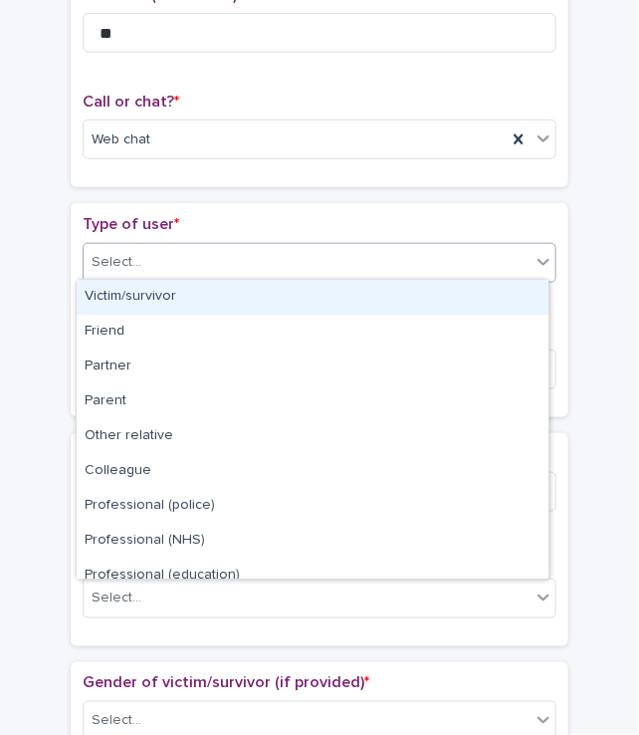
click at [127, 311] on div "Victim/survivor" at bounding box center [313, 297] width 472 height 35
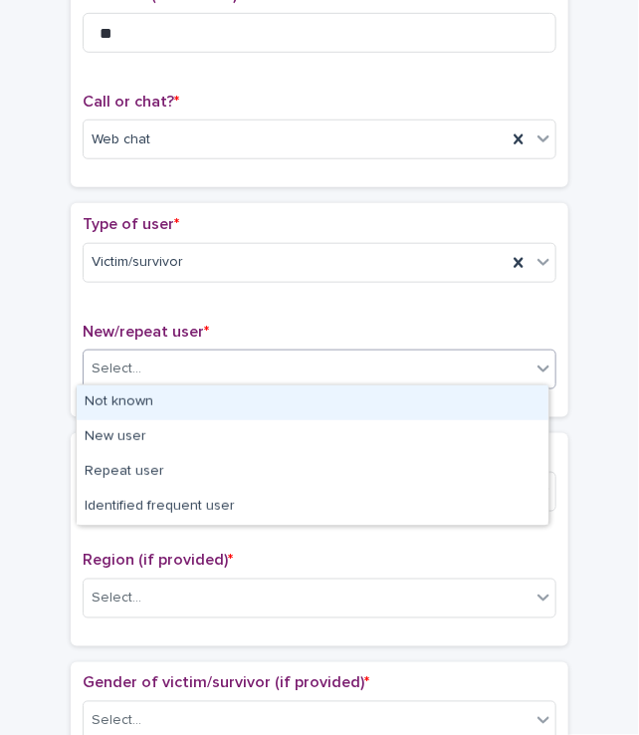
click at [119, 366] on div "Select..." at bounding box center [117, 368] width 50 height 21
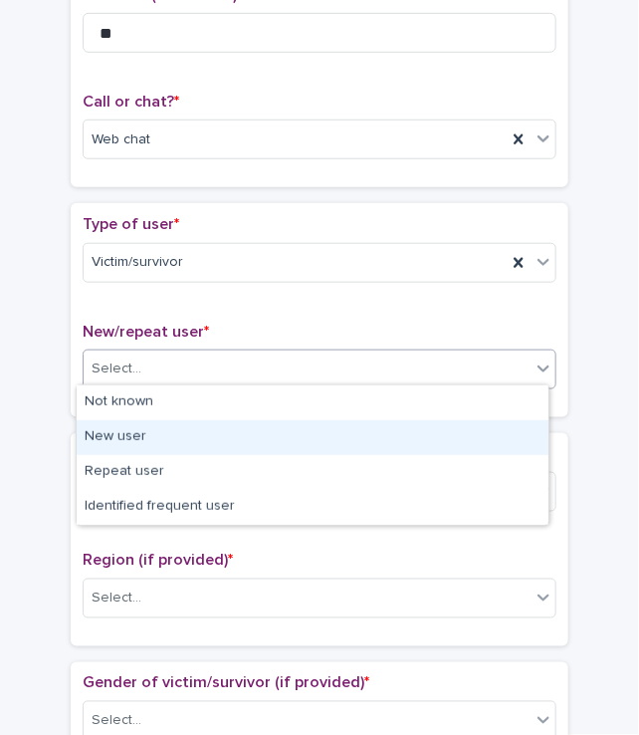
click at [119, 435] on div "New user" at bounding box center [313, 437] width 472 height 35
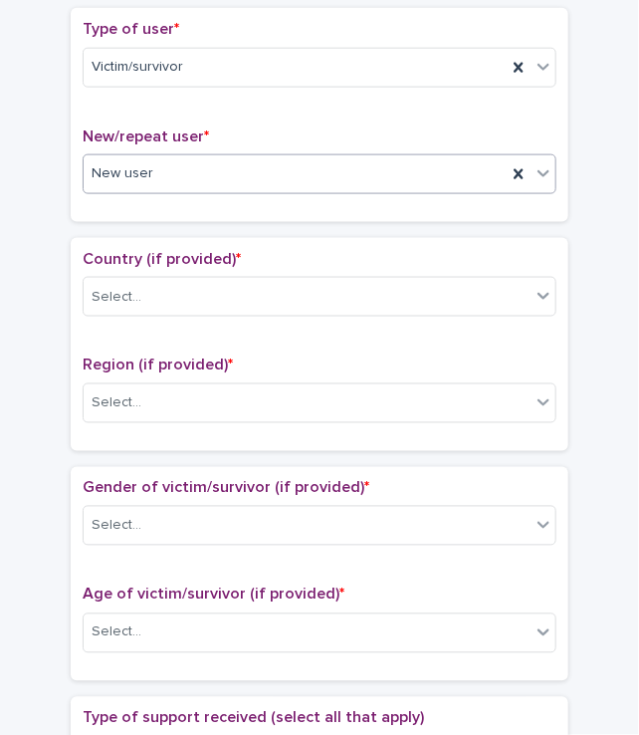
scroll to position [518, 0]
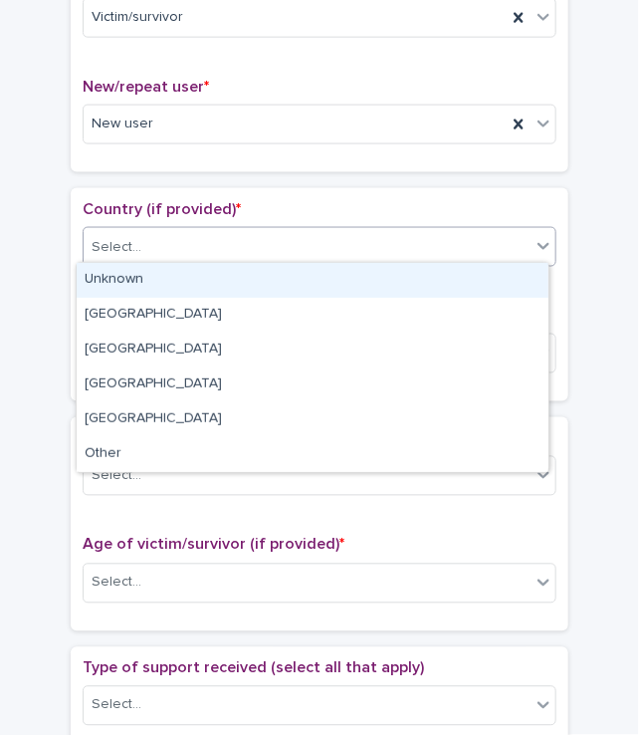
click at [143, 231] on div "Select..." at bounding box center [307, 247] width 447 height 33
click at [117, 280] on div "Unknown" at bounding box center [313, 280] width 472 height 35
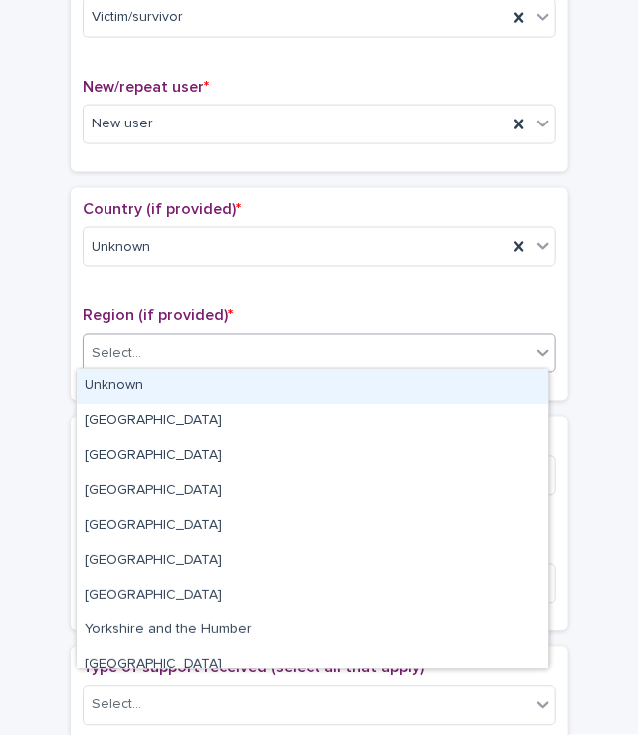
click at [116, 360] on div "Select..." at bounding box center [307, 354] width 447 height 33
click at [116, 385] on div "Unknown" at bounding box center [313, 386] width 472 height 35
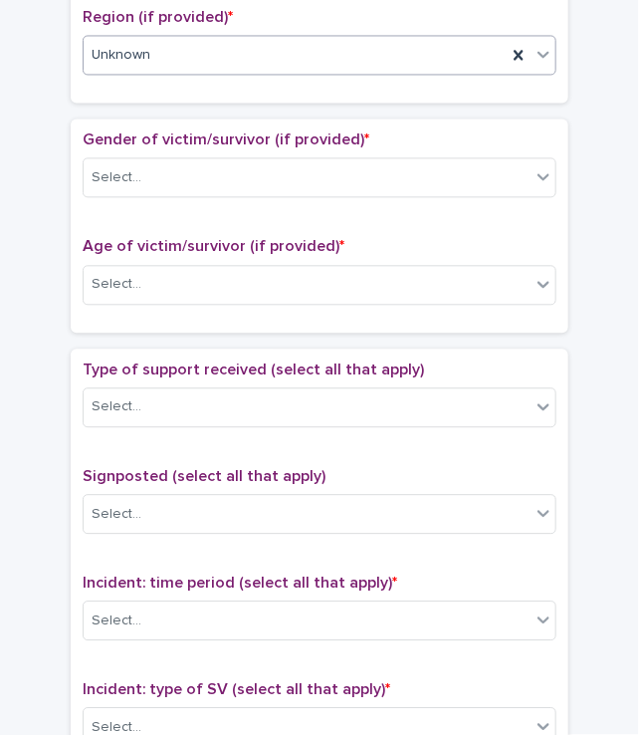
scroll to position [836, 0]
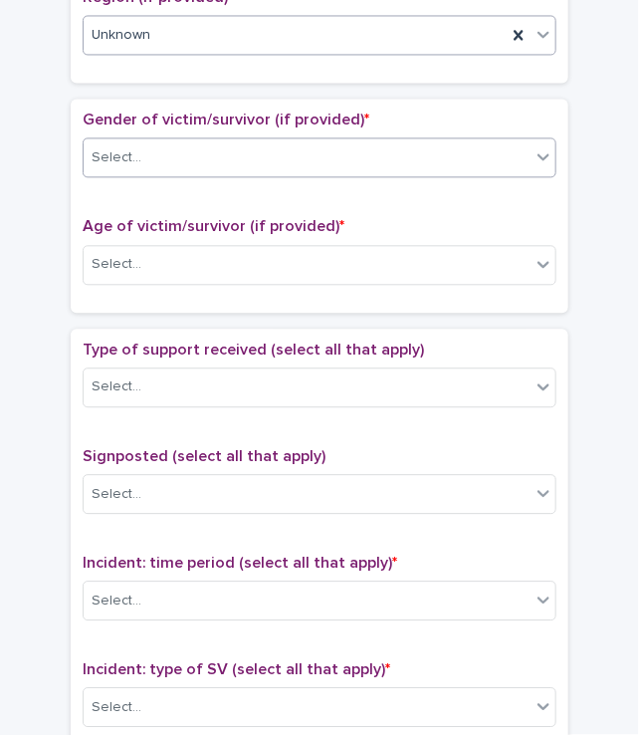
click at [131, 152] on div "Select..." at bounding box center [307, 157] width 447 height 33
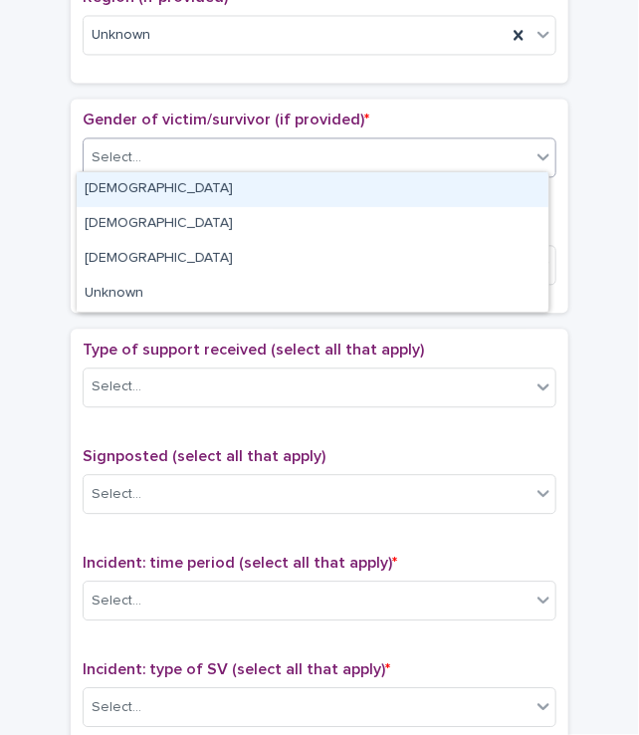
click at [125, 185] on div "[DEMOGRAPHIC_DATA]" at bounding box center [313, 189] width 472 height 35
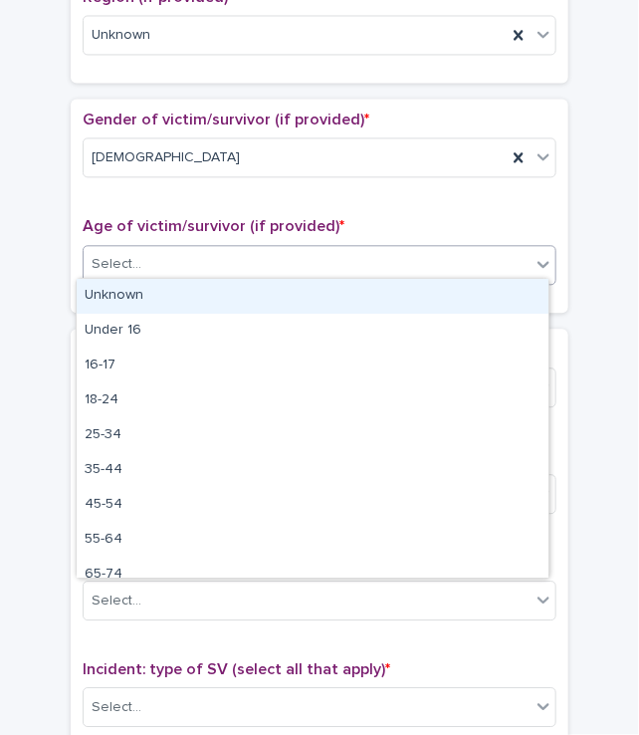
click at [122, 260] on div "Select..." at bounding box center [117, 264] width 50 height 21
click at [116, 295] on div "Unknown" at bounding box center [313, 296] width 472 height 35
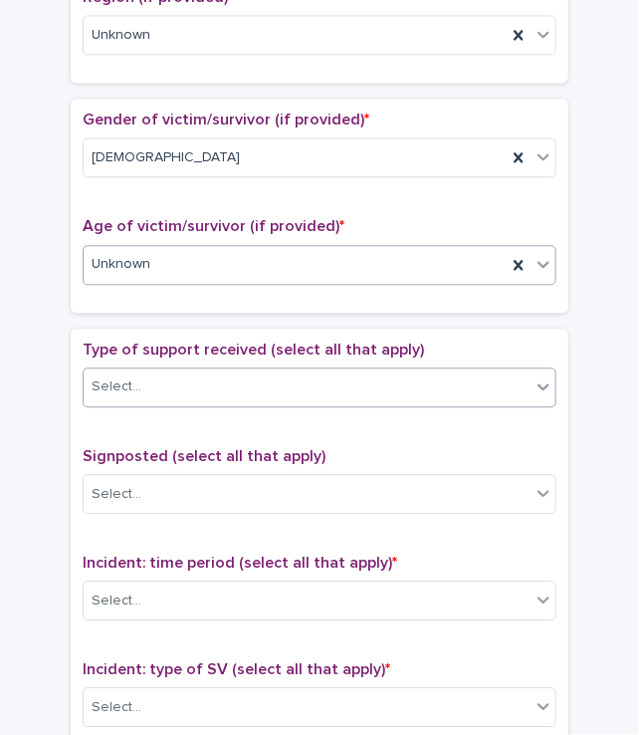
click at [109, 376] on div "Select..." at bounding box center [117, 386] width 50 height 21
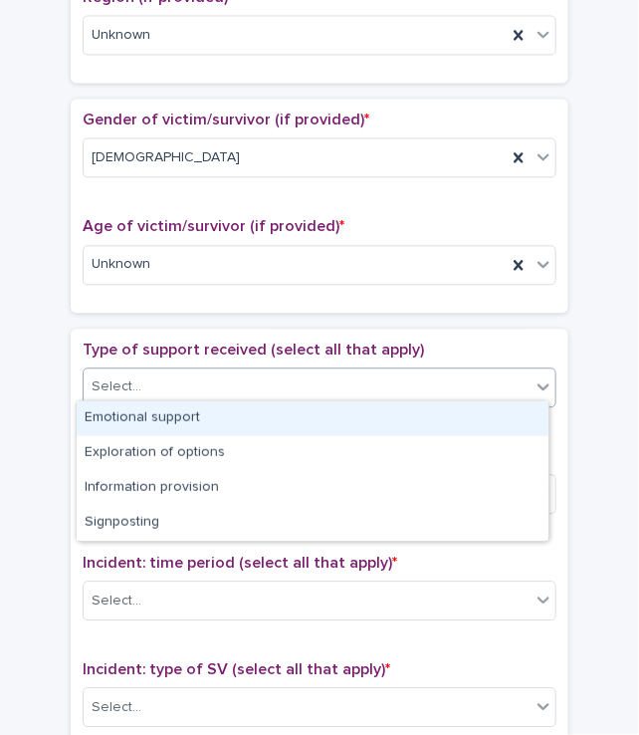
click at [109, 419] on div "Emotional support" at bounding box center [313, 418] width 472 height 35
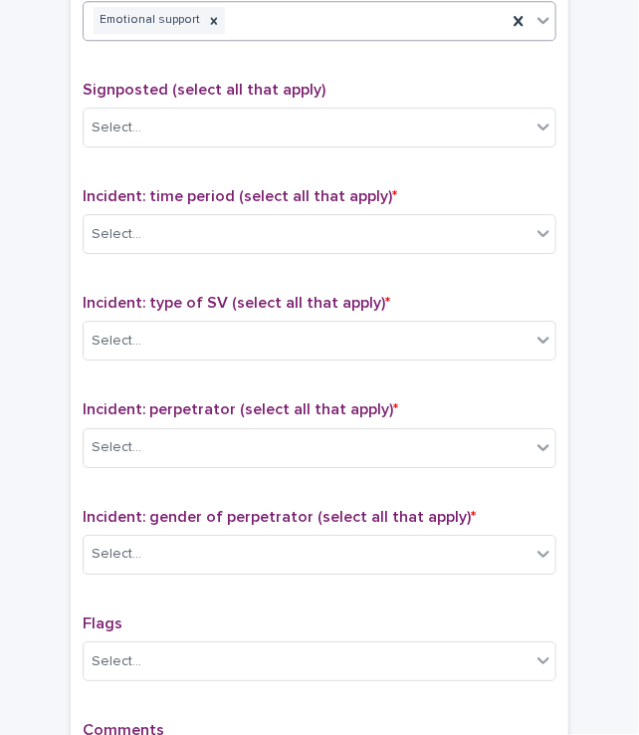
scroll to position [1209, 0]
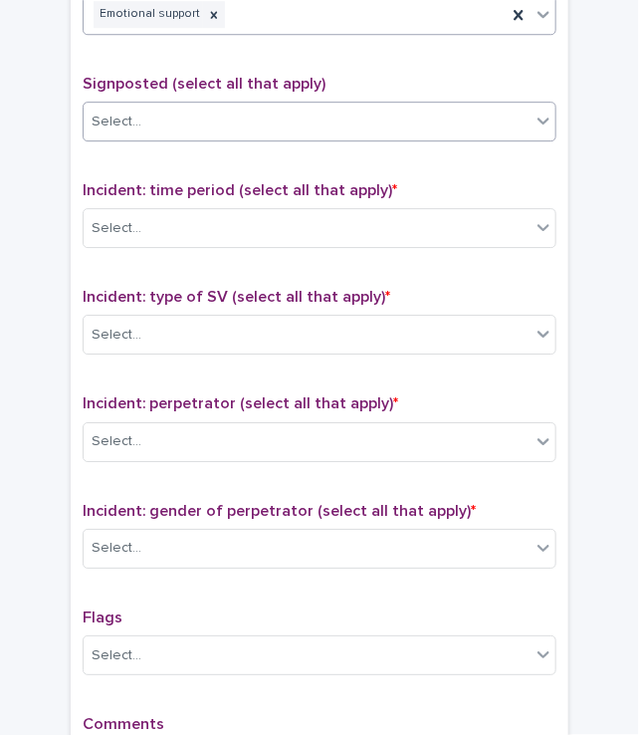
click at [170, 113] on div "Select..." at bounding box center [307, 122] width 447 height 33
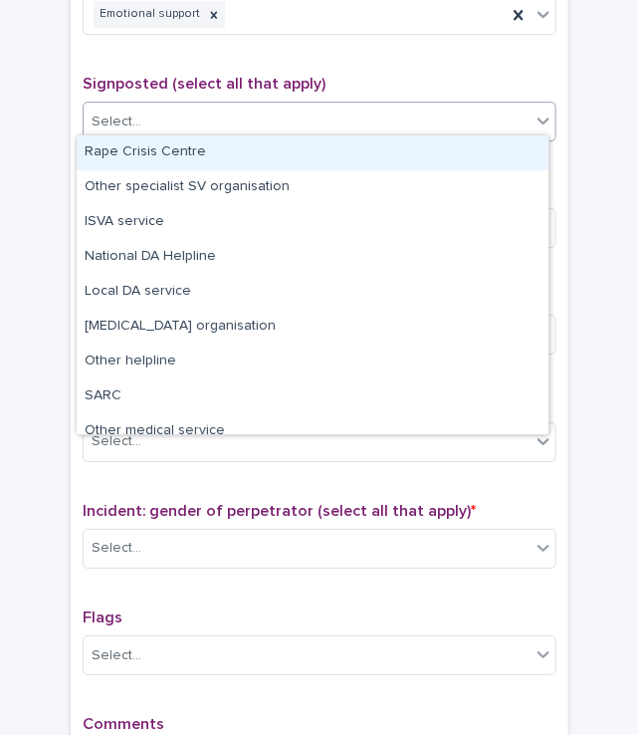
click at [159, 65] on div "Type of support received (select all that apply) Emotional support Signposted (…" at bounding box center [320, 384] width 474 height 832
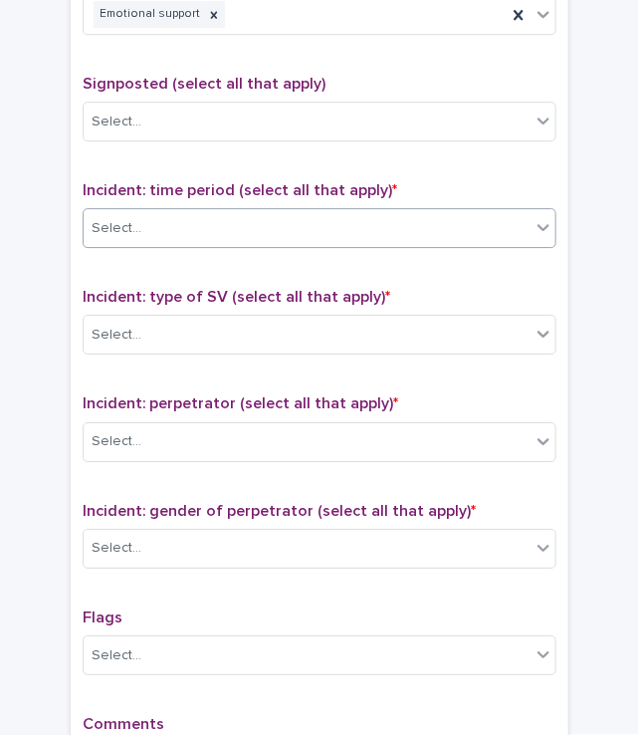
click at [128, 220] on div "Select..." at bounding box center [117, 228] width 50 height 21
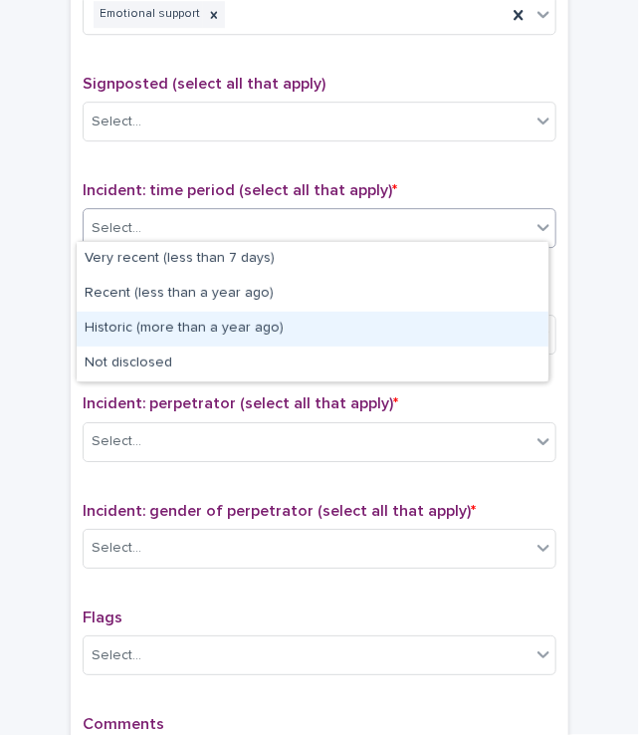
click at [122, 336] on div "Historic (more than a year ago)" at bounding box center [313, 329] width 472 height 35
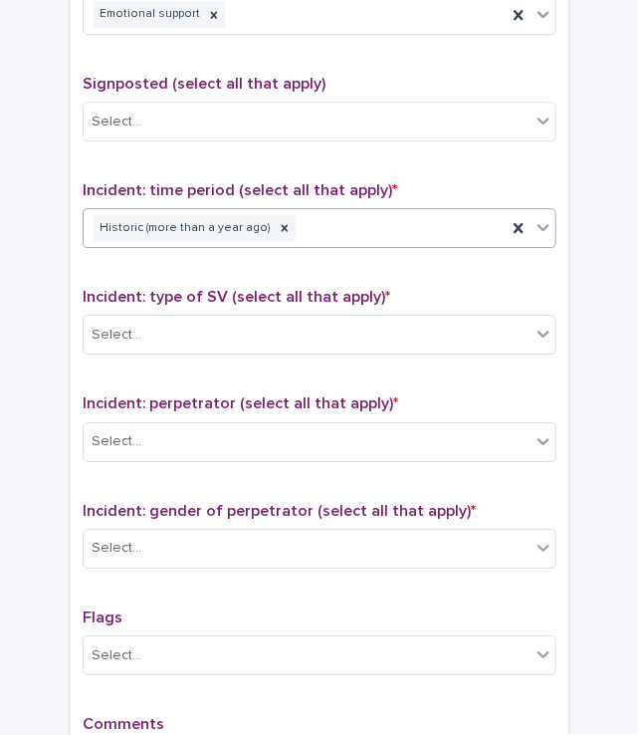
click at [122, 336] on div "Select..." at bounding box center [117, 335] width 50 height 21
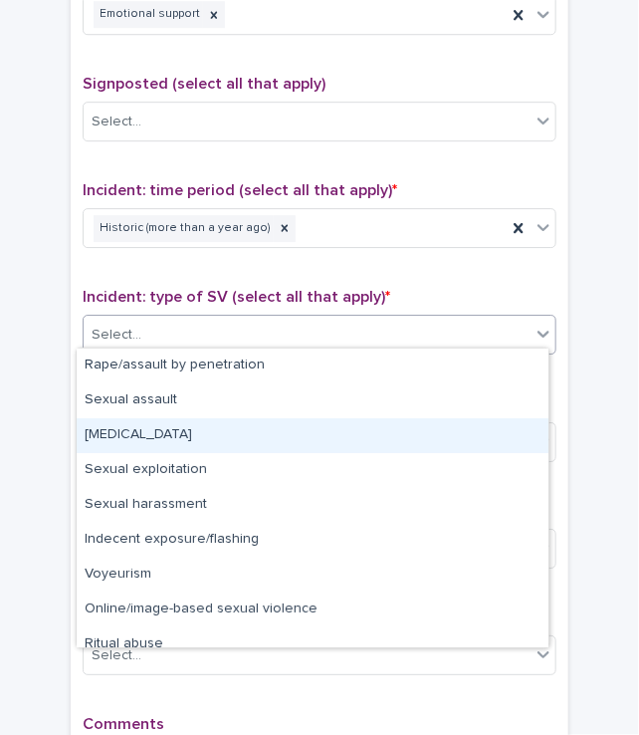
click at [126, 444] on div "[MEDICAL_DATA]" at bounding box center [313, 435] width 472 height 35
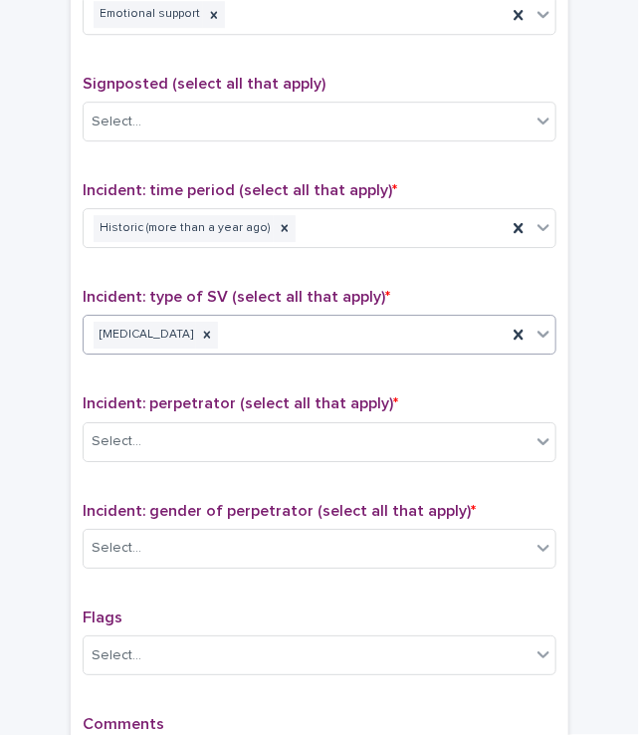
scroll to position [1445, 0]
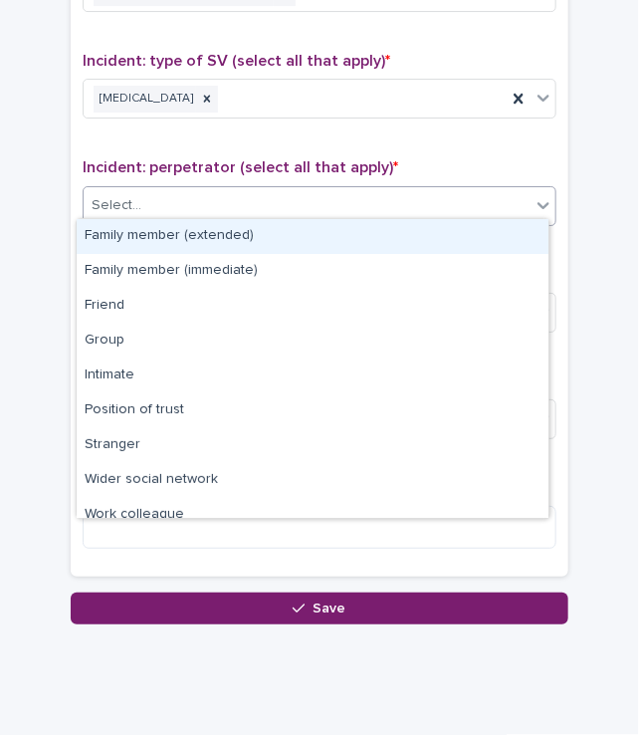
click at [143, 195] on input "text" at bounding box center [144, 204] width 2 height 19
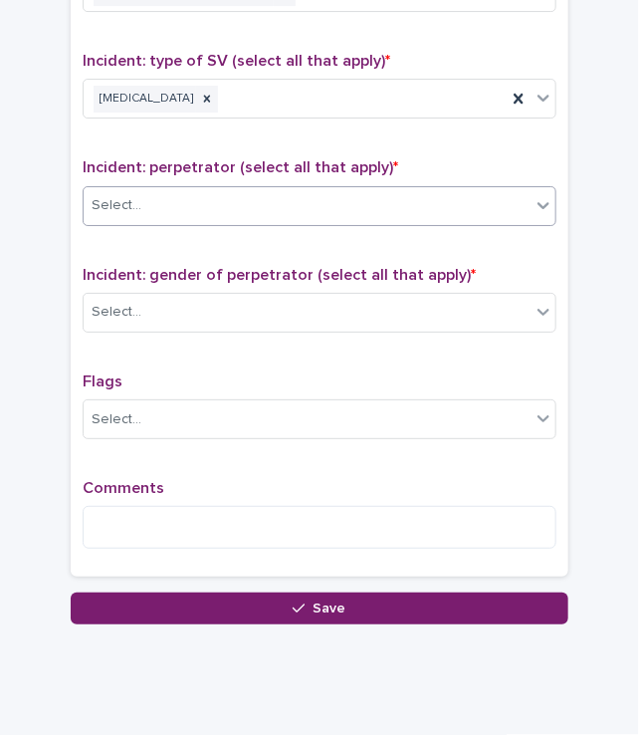
drag, startPoint x: 142, startPoint y: 252, endPoint x: 102, endPoint y: 207, distance: 60.6
drag, startPoint x: 102, startPoint y: 207, endPoint x: 91, endPoint y: 236, distance: 30.9
drag, startPoint x: 91, startPoint y: 236, endPoint x: 96, endPoint y: 195, distance: 41.1
click at [96, 195] on div "Select..." at bounding box center [117, 205] width 50 height 21
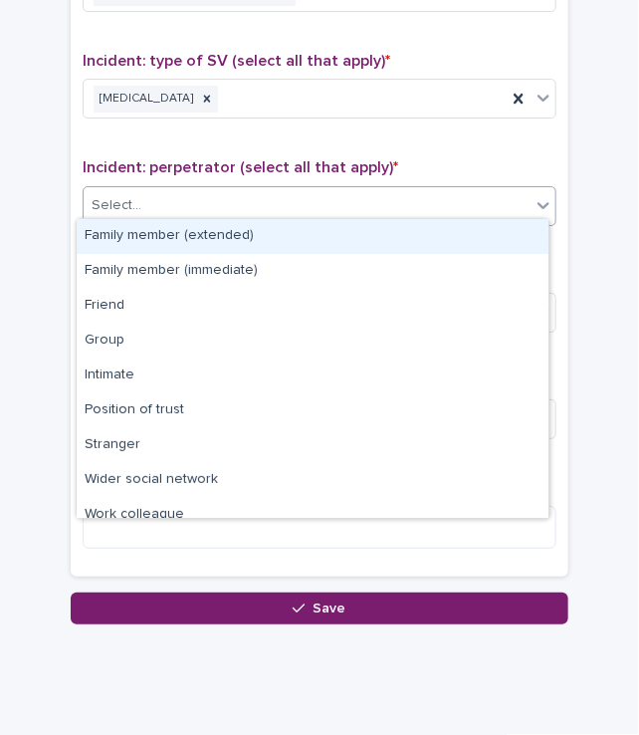
click at [127, 227] on div "Family member (extended)" at bounding box center [313, 236] width 472 height 35
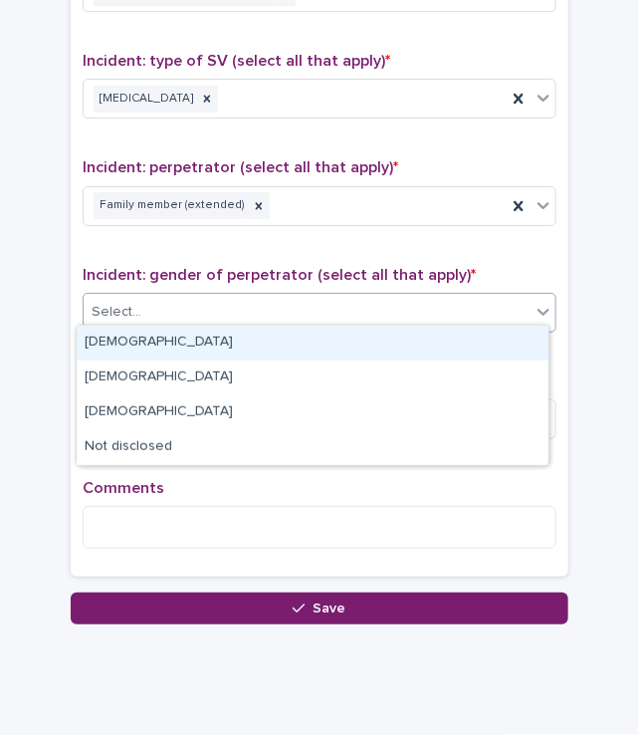
click at [162, 307] on div "Select..." at bounding box center [307, 312] width 447 height 33
click at [157, 327] on div "[DEMOGRAPHIC_DATA]" at bounding box center [313, 343] width 472 height 35
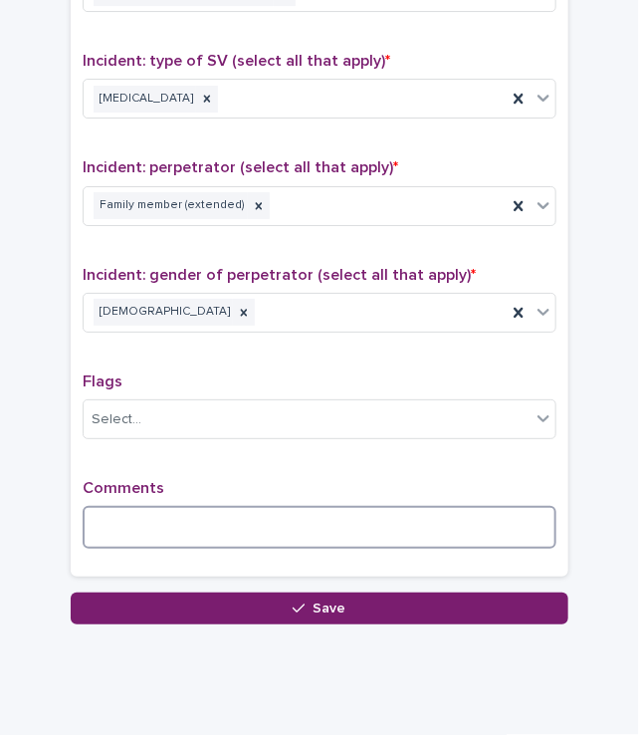
click at [123, 506] on textarea at bounding box center [320, 527] width 474 height 43
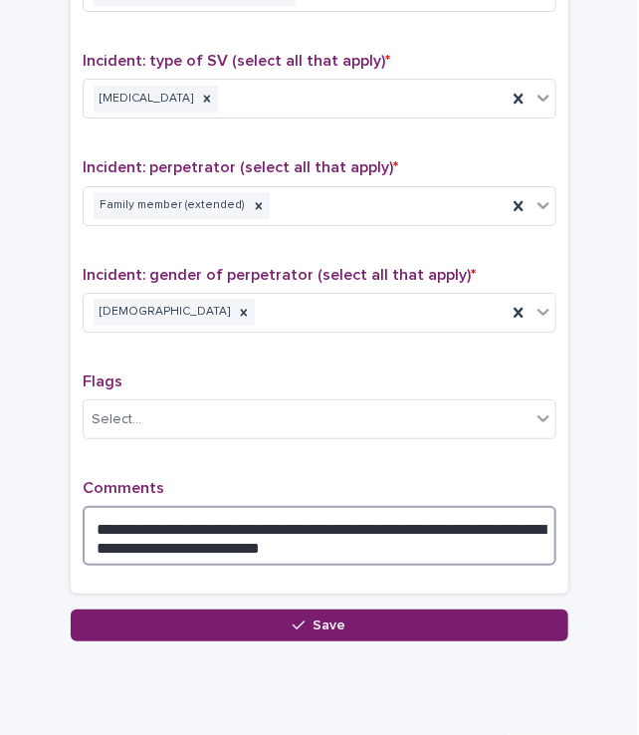
drag, startPoint x: 231, startPoint y: 536, endPoint x: 155, endPoint y: 545, distance: 76.2
click at [155, 545] on textarea "**********" at bounding box center [320, 536] width 474 height 60
drag, startPoint x: 283, startPoint y: 539, endPoint x: 144, endPoint y: 535, distance: 138.4
click at [144, 535] on textarea "**********" at bounding box center [320, 536] width 474 height 60
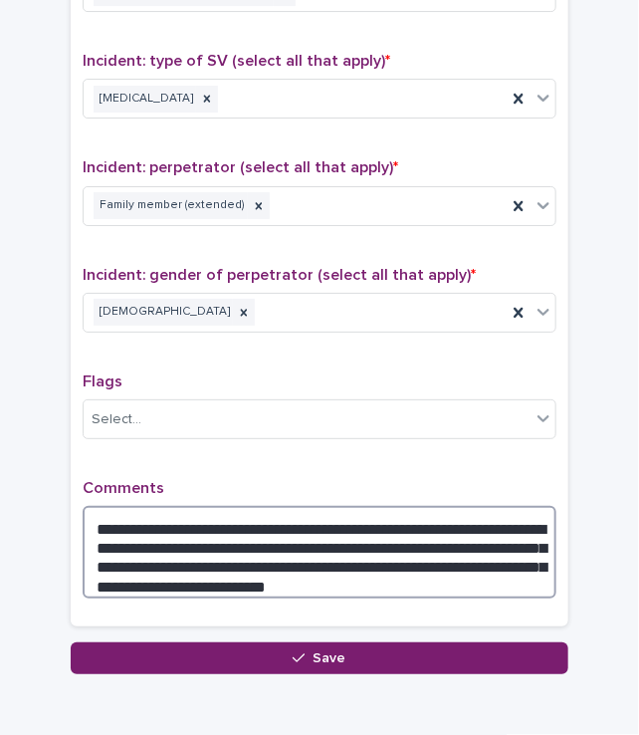
click at [94, 570] on textarea "**********" at bounding box center [320, 552] width 474 height 93
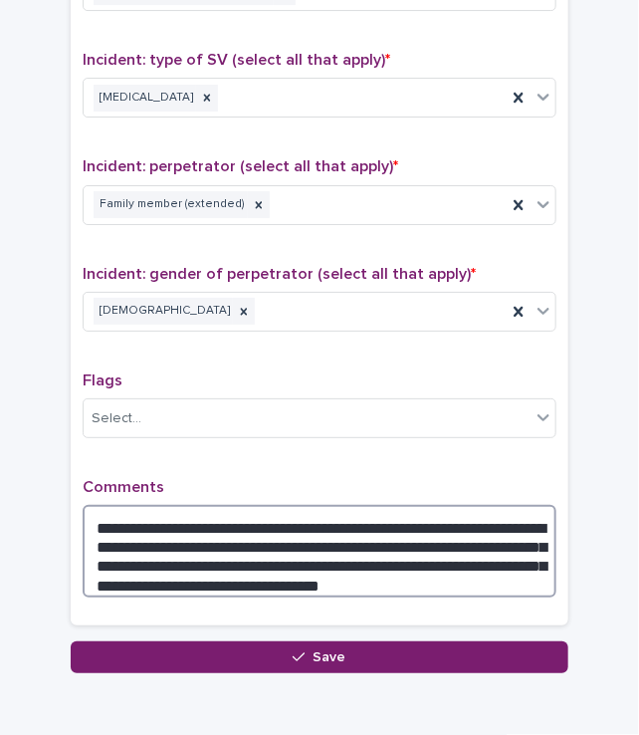
scroll to position [1530, 0]
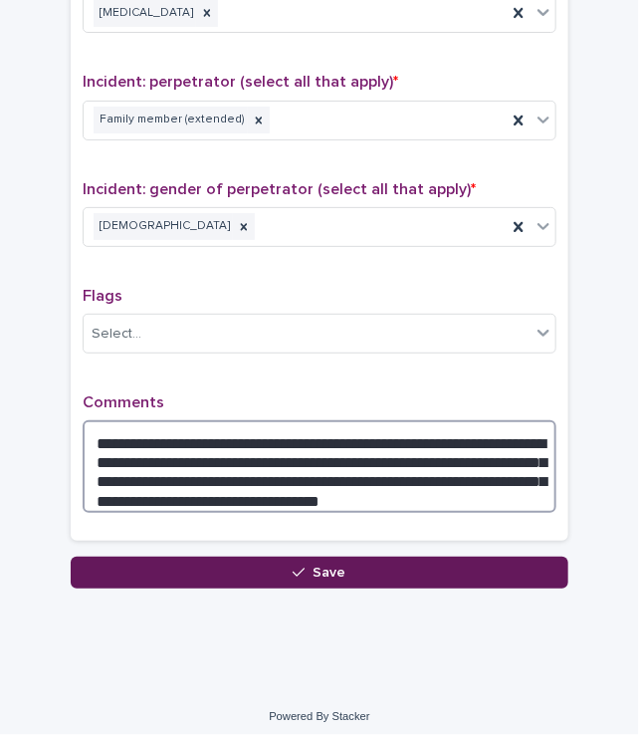
type textarea "**********"
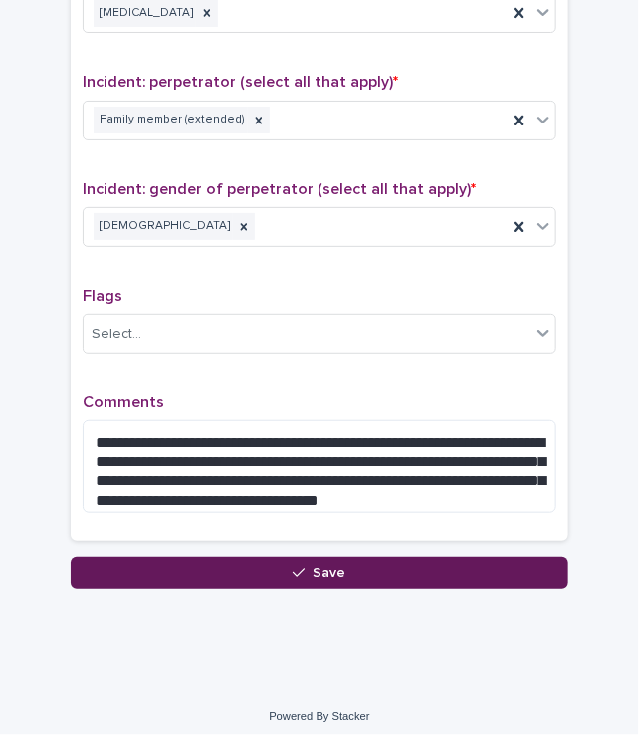
click at [279, 570] on button "Save" at bounding box center [320, 573] width 498 height 32
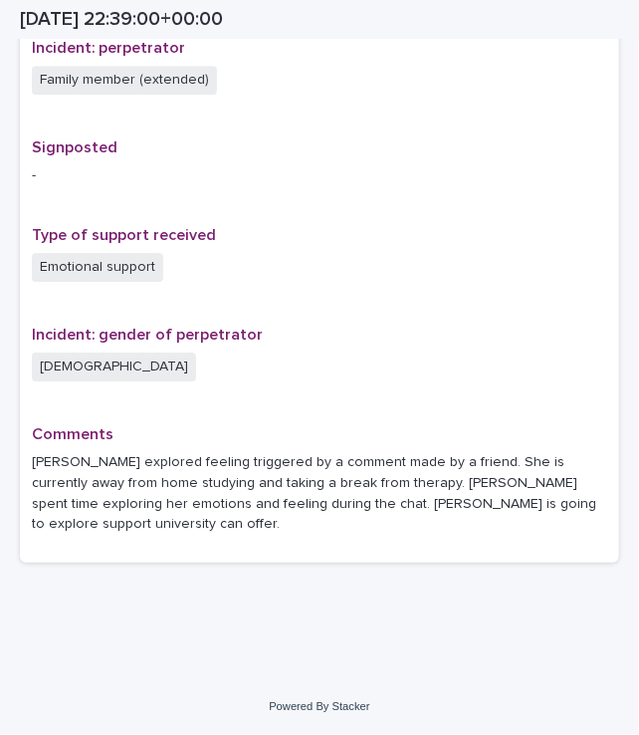
scroll to position [1197, 0]
